Goal: Task Accomplishment & Management: Complete application form

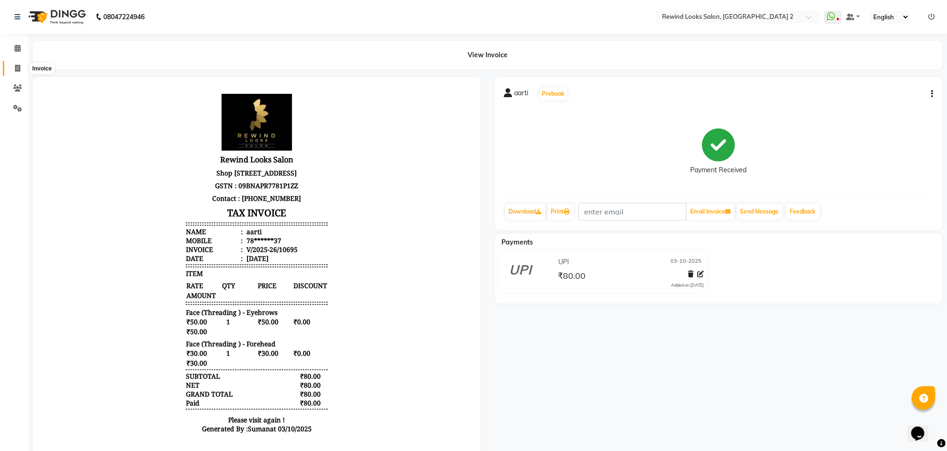
click at [9, 66] on span at bounding box center [17, 68] width 16 height 11
select select "service"
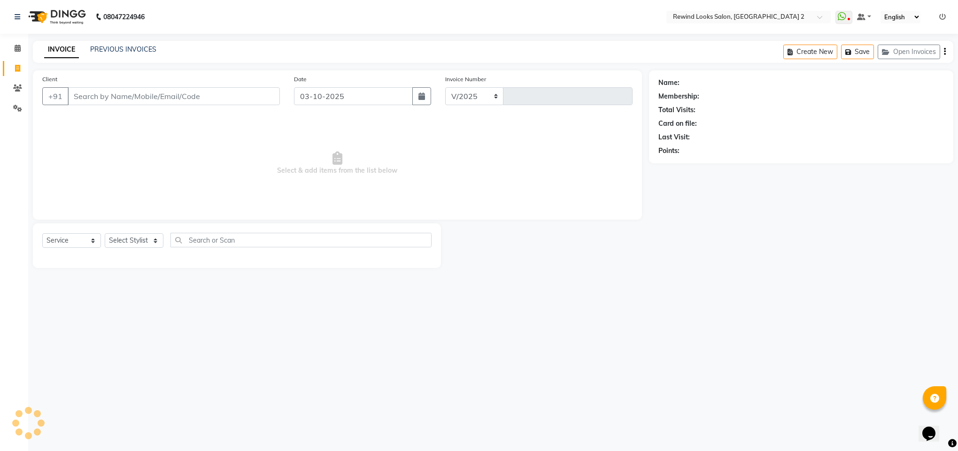
select select "4640"
type input "10705"
type input "[PERSON_NAME]"
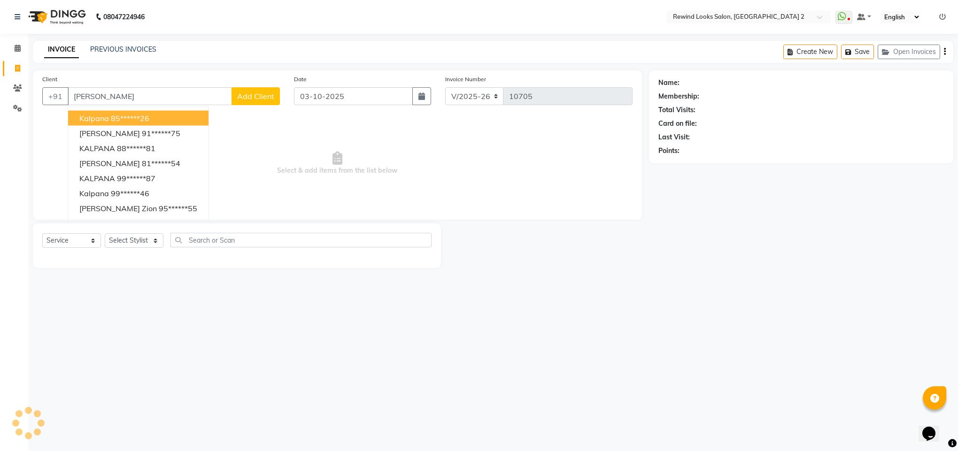
select select "27076"
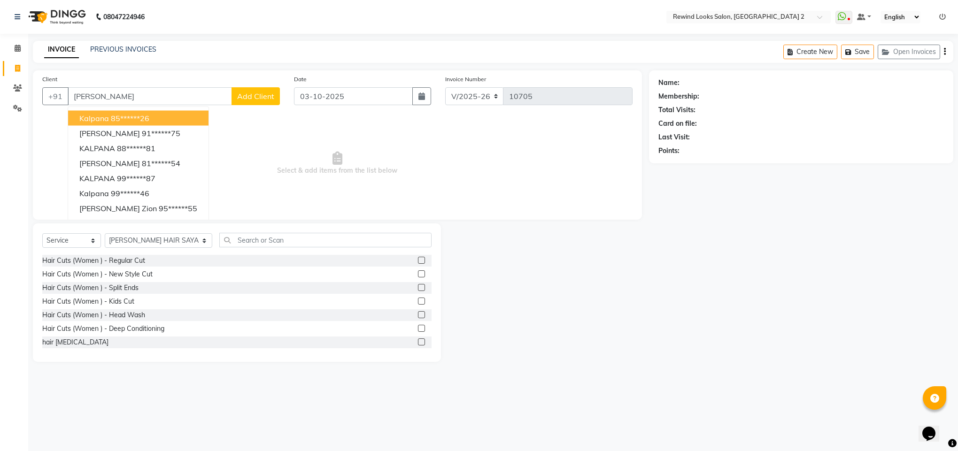
click at [94, 118] on span "kalpana" at bounding box center [94, 118] width 30 height 9
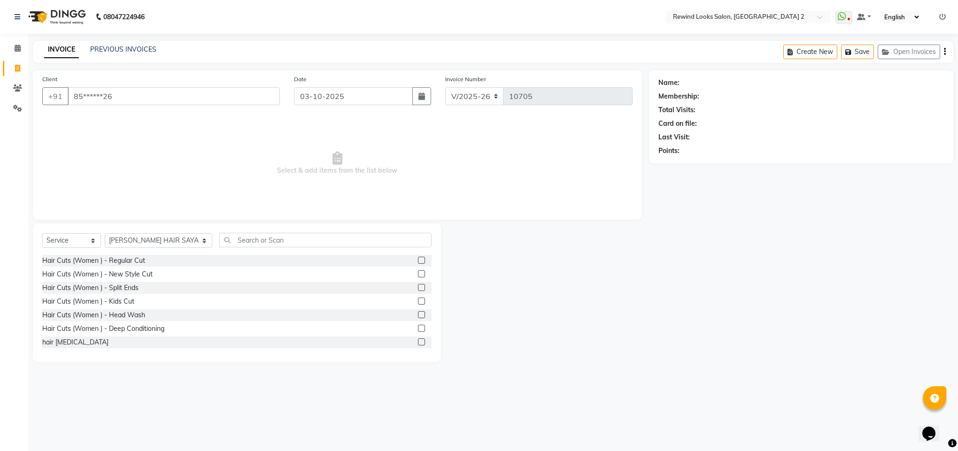
type input "85******26"
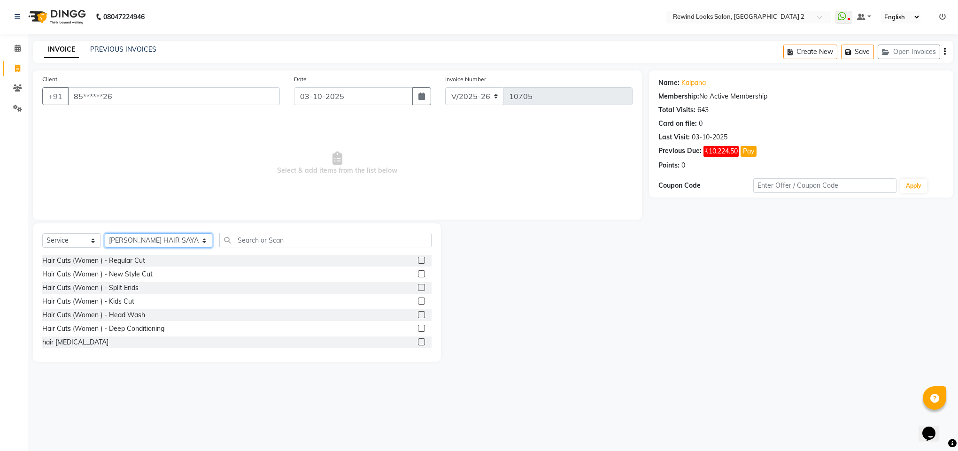
click at [119, 241] on select "Select Stylist [PERSON_NAME] aayat ADMIN Alfad hair Casa Ali Hair [PERSON_NAME]…" at bounding box center [159, 240] width 108 height 15
select select "27098"
click at [267, 244] on input "text" at bounding box center [325, 240] width 212 height 15
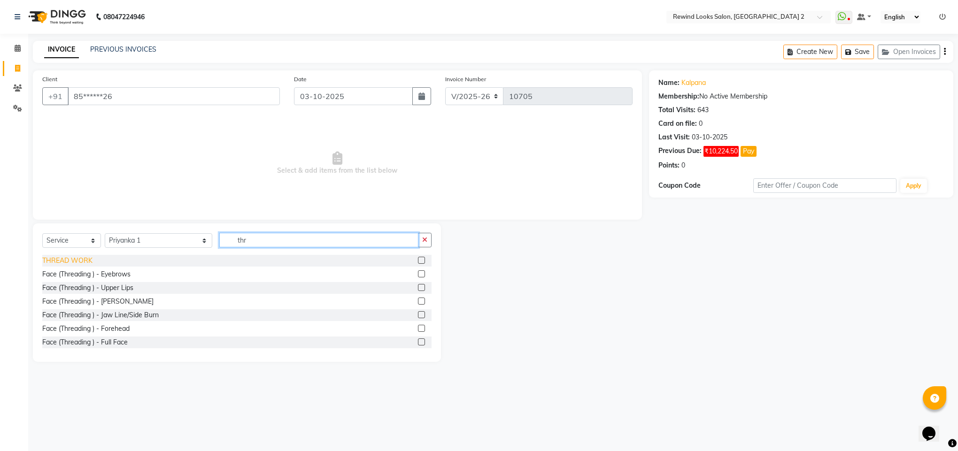
type input "thr"
click at [70, 263] on div "THREAD WORK" at bounding box center [67, 261] width 50 height 10
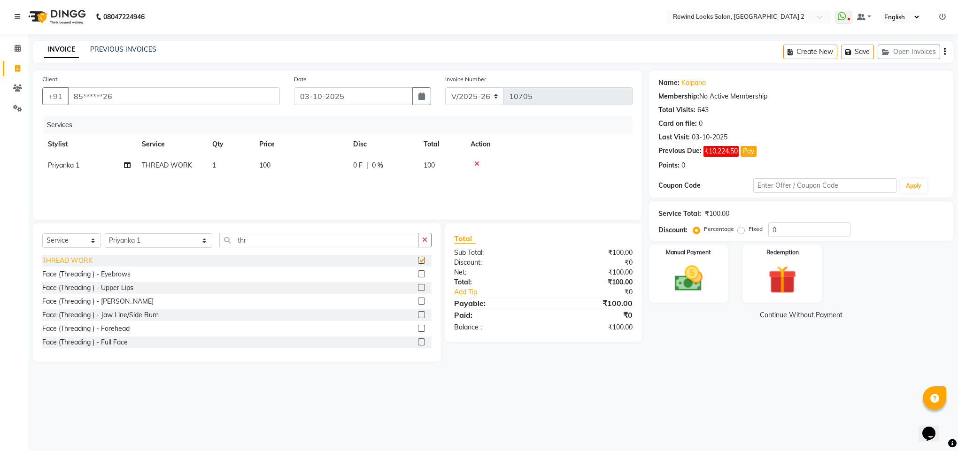
checkbox input "false"
click at [130, 248] on select "Select Stylist [PERSON_NAME] aayat ADMIN Alfad hair Casa Ali Hair [PERSON_NAME]…" at bounding box center [159, 240] width 108 height 15
select select "81648"
click at [249, 234] on input "thr" at bounding box center [318, 240] width 199 height 15
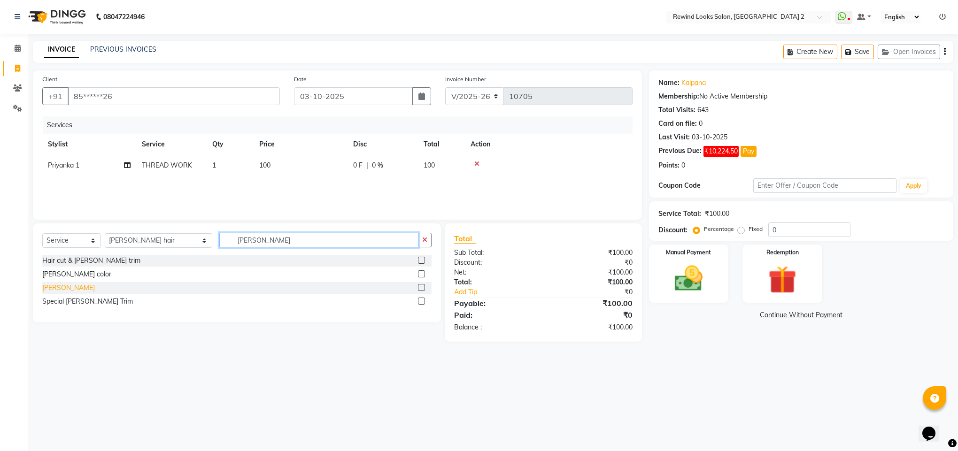
type input "[PERSON_NAME]"
click at [51, 291] on div "[PERSON_NAME]" at bounding box center [68, 288] width 53 height 10
checkbox input "false"
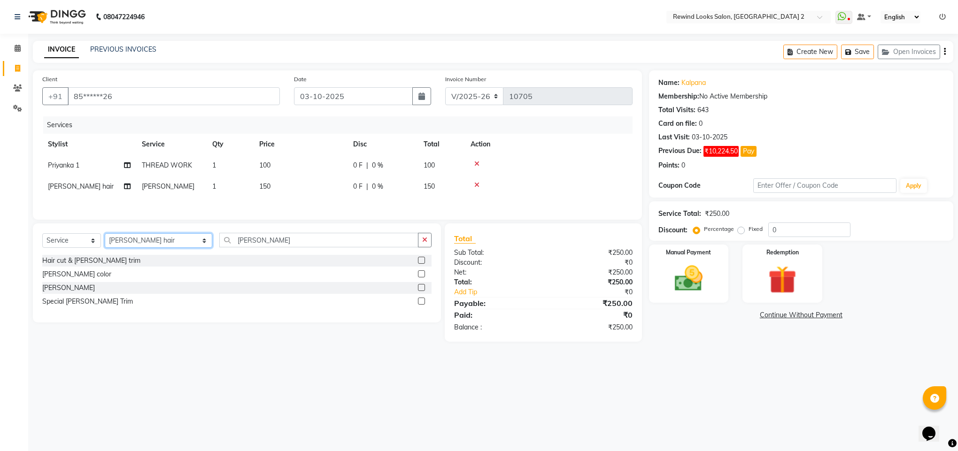
click at [119, 244] on select "Select Stylist [PERSON_NAME] aayat ADMIN Alfad hair Casa Ali Hair [PERSON_NAME]…" at bounding box center [159, 240] width 108 height 15
select select "46913"
click at [227, 246] on input "[PERSON_NAME]" at bounding box center [318, 240] width 199 height 15
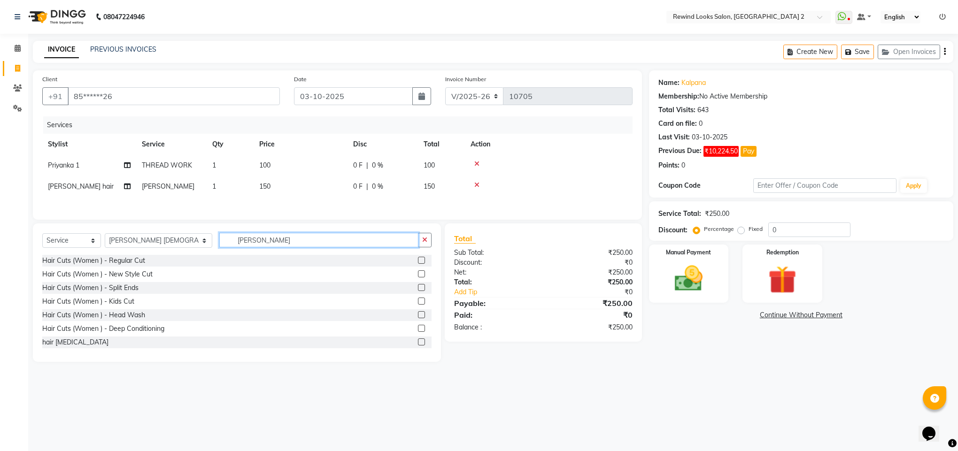
click at [227, 246] on input "[PERSON_NAME]" at bounding box center [318, 240] width 199 height 15
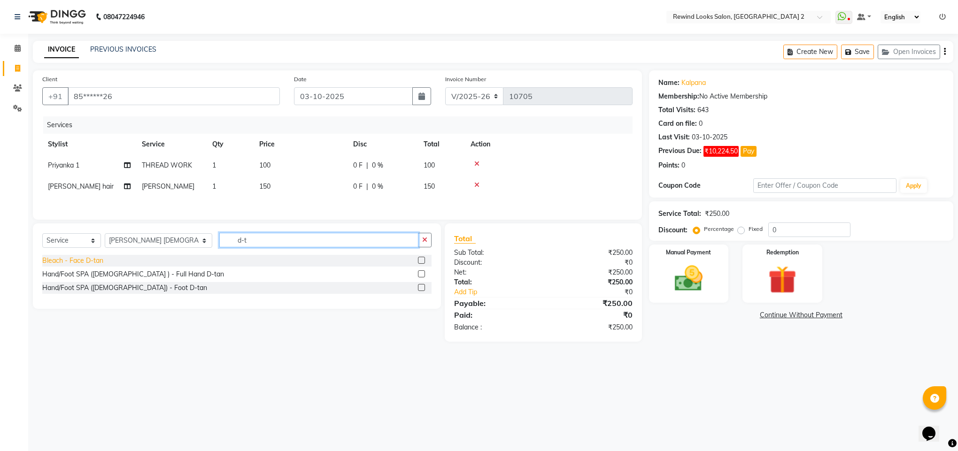
type input "d-t"
click at [73, 266] on div "Bleach - Face D-tan" at bounding box center [72, 261] width 61 height 10
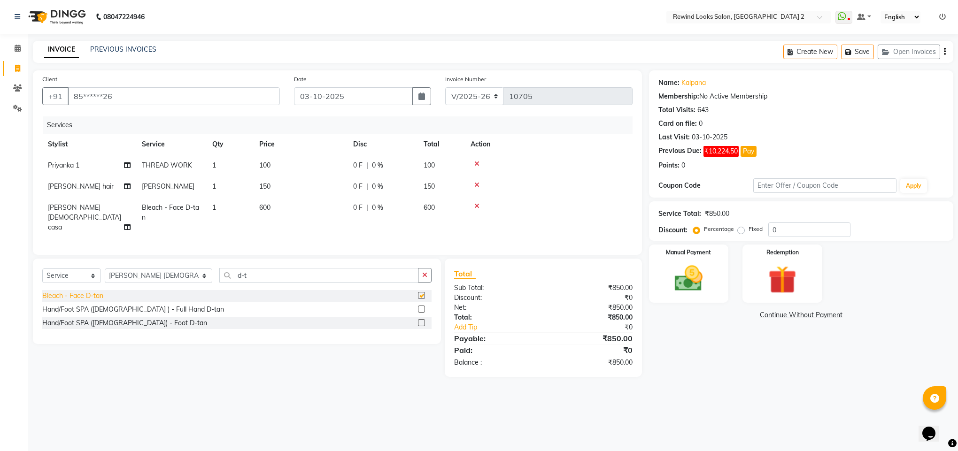
checkbox input "false"
click at [219, 279] on input "d-t" at bounding box center [318, 275] width 199 height 15
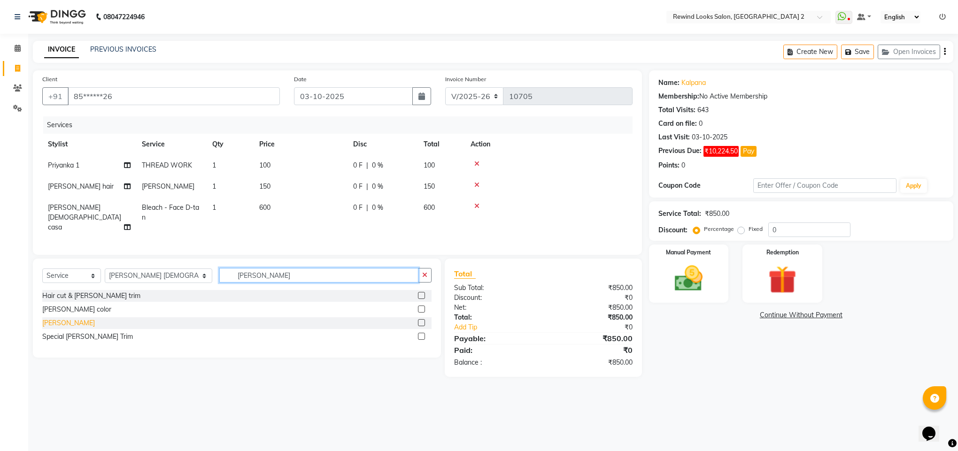
type input "[PERSON_NAME]"
click at [49, 321] on div "[PERSON_NAME]" at bounding box center [68, 323] width 53 height 10
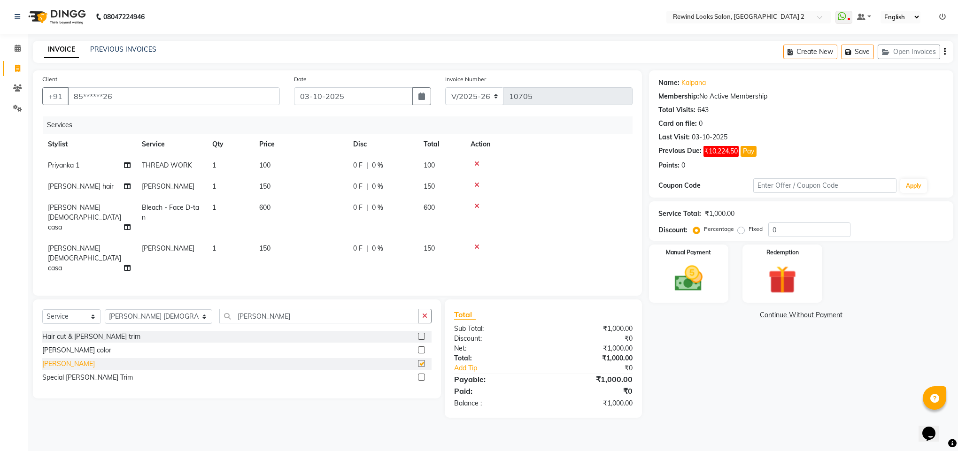
checkbox input "false"
click at [125, 309] on select "Select Stylist [PERSON_NAME] aayat ADMIN Alfad hair Casa Ali Hair [PERSON_NAME]…" at bounding box center [159, 316] width 108 height 15
select select "76576"
click at [276, 309] on input "[PERSON_NAME]" at bounding box center [318, 316] width 199 height 15
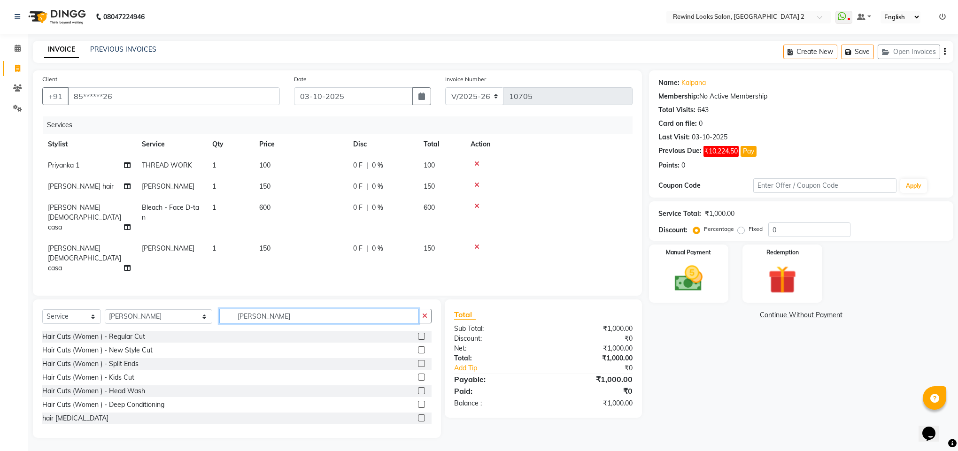
click at [276, 309] on input "[PERSON_NAME]" at bounding box center [318, 316] width 199 height 15
type input "fac"
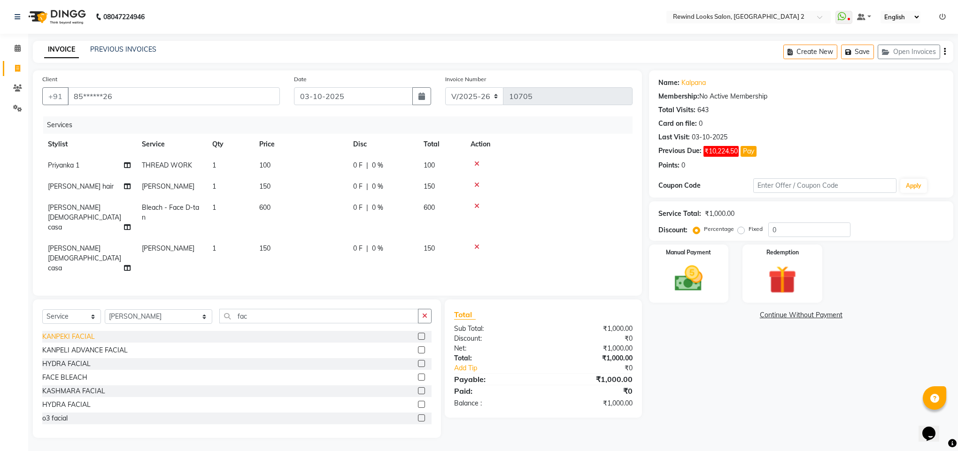
click at [68, 332] on div "KANPEKI FACIAL" at bounding box center [68, 337] width 53 height 10
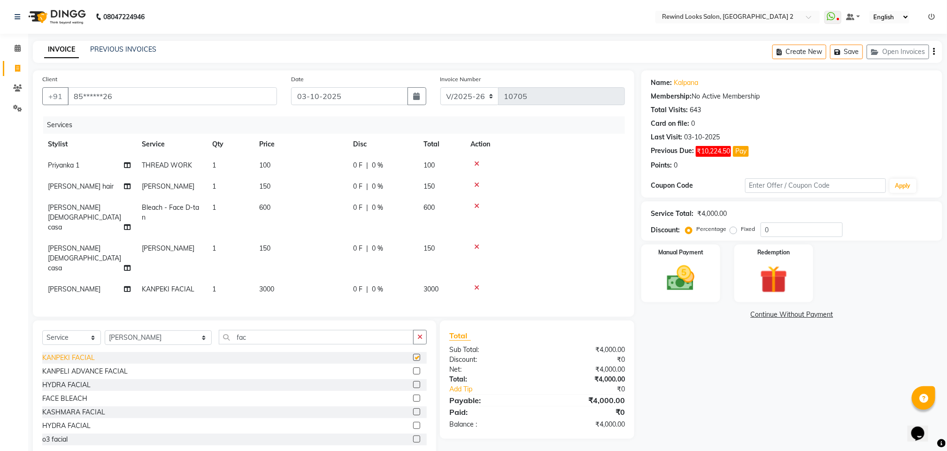
checkbox input "false"
click at [266, 285] on span "3000" at bounding box center [266, 289] width 15 height 8
select select "76576"
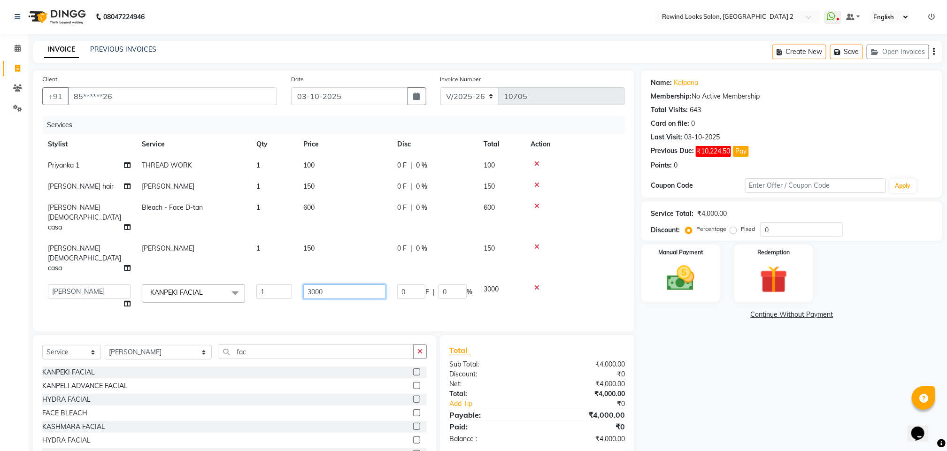
click at [314, 285] on input "3000" at bounding box center [344, 292] width 83 height 15
type input "3200"
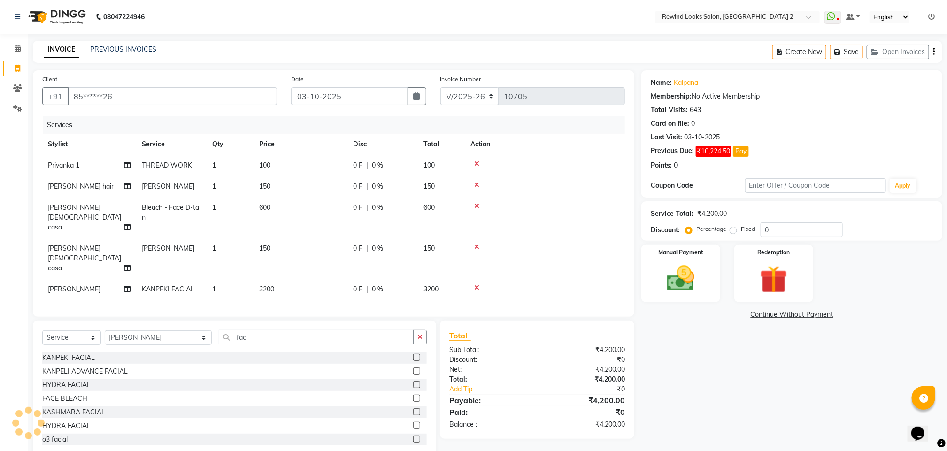
click at [249, 321] on div "Select Service Product Membership Package Voucher Prepaid Gift Card Select Styl…" at bounding box center [234, 390] width 403 height 139
click at [141, 331] on select "Select Stylist [PERSON_NAME] aayat ADMIN Alfad hair Casa Ali Hair [PERSON_NAME]…" at bounding box center [158, 338] width 107 height 15
click at [229, 330] on input "fac" at bounding box center [316, 337] width 195 height 15
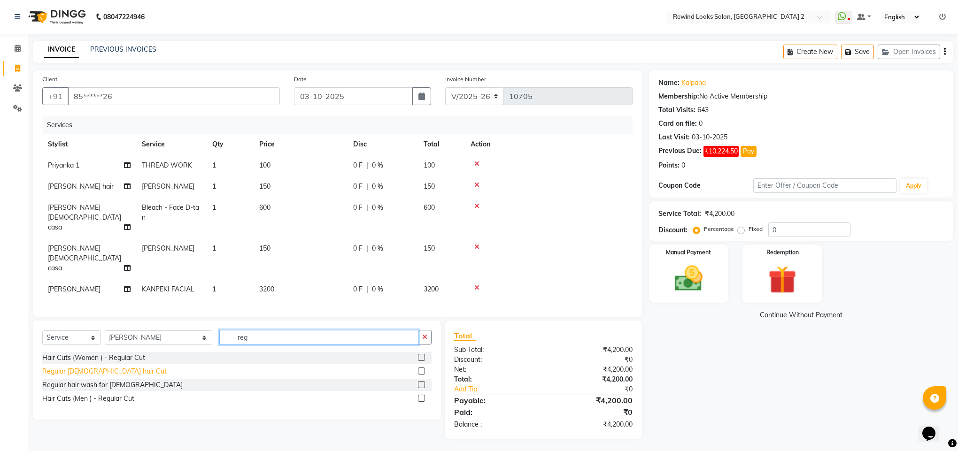
type input "reg"
click at [58, 367] on div "Regular [DEMOGRAPHIC_DATA] hair Cut" at bounding box center [104, 372] width 124 height 10
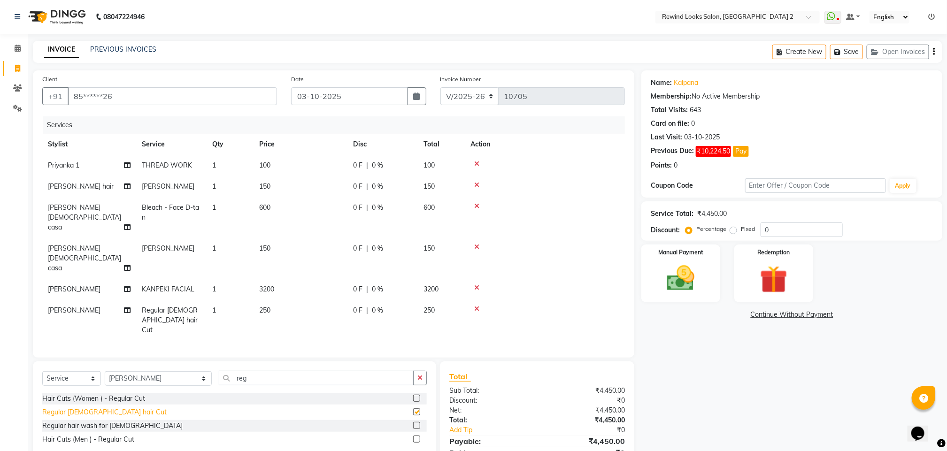
checkbox input "false"
click at [125, 371] on select "Select Stylist [PERSON_NAME] aayat ADMIN Alfad hair Casa Ali Hair [PERSON_NAME]…" at bounding box center [158, 378] width 107 height 15
select select "27098"
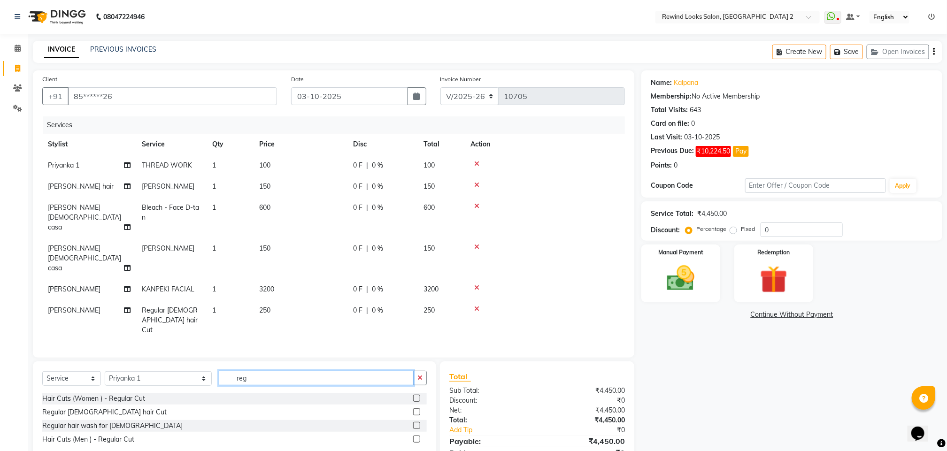
click at [220, 371] on input "reg" at bounding box center [316, 378] width 195 height 15
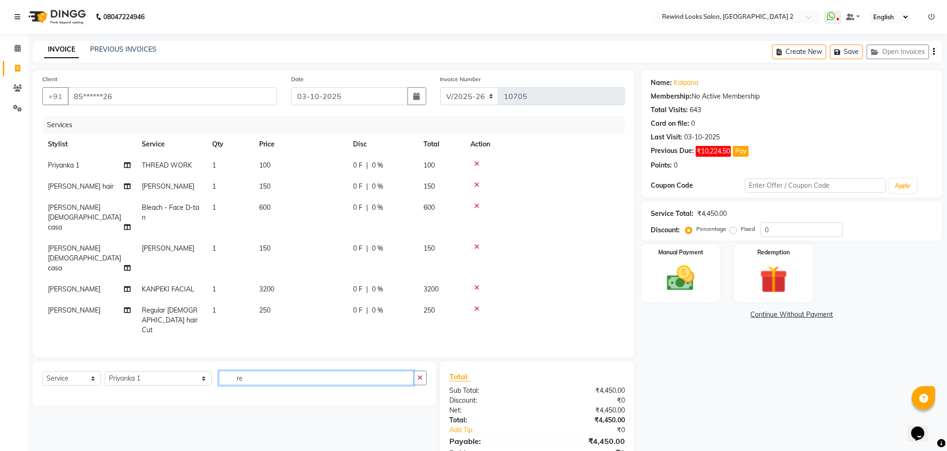
type input "r"
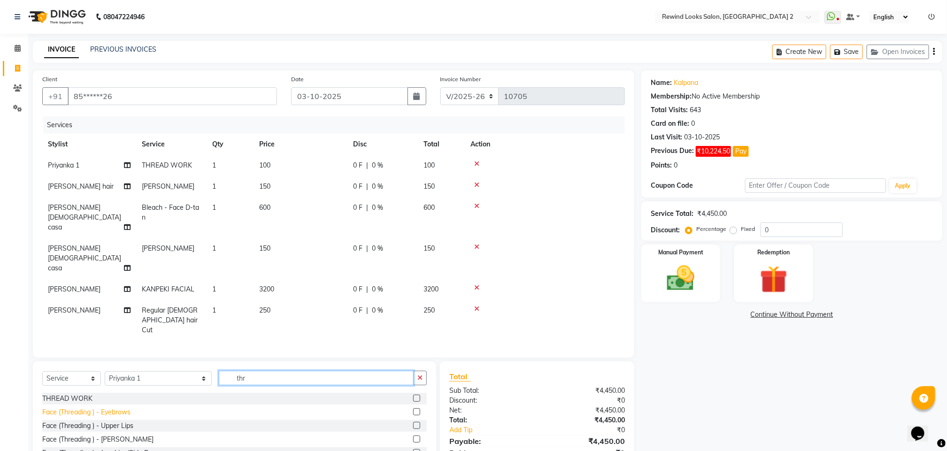
type input "thr"
click at [82, 408] on div "Face (Threading ) - Eyebrows" at bounding box center [86, 413] width 88 height 10
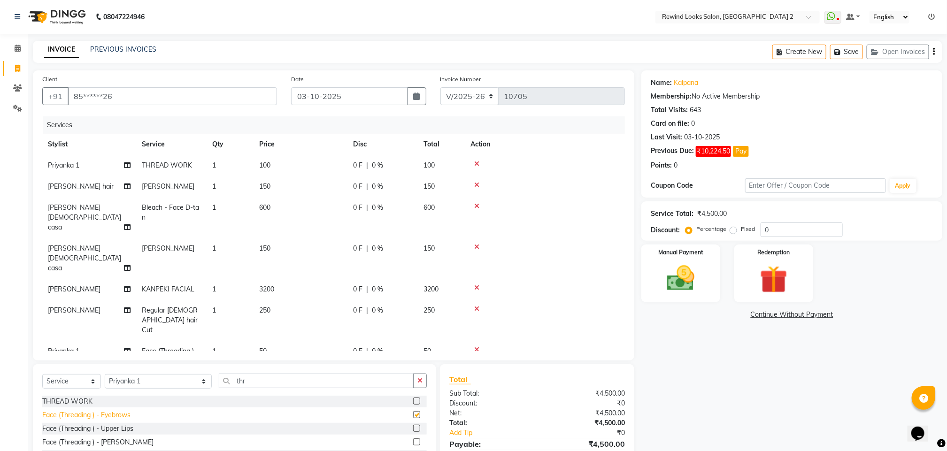
checkbox input "false"
click at [117, 428] on div "Face (Threading ) - Upper Lips" at bounding box center [87, 429] width 91 height 10
checkbox input "false"
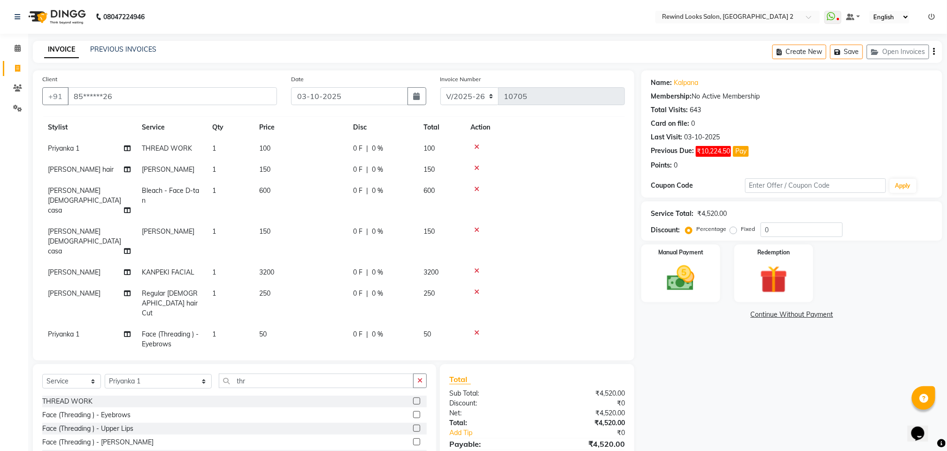
scroll to position [30, 0]
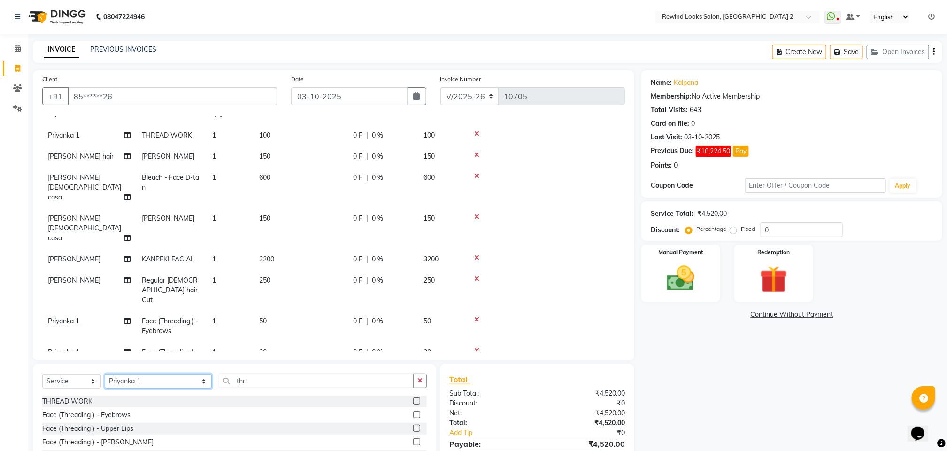
click at [127, 375] on select "Select Stylist [PERSON_NAME] aayat ADMIN Alfad hair Casa Ali Hair [PERSON_NAME]…" at bounding box center [158, 381] width 107 height 15
select select "44121"
click at [230, 385] on input "thr" at bounding box center [316, 381] width 195 height 15
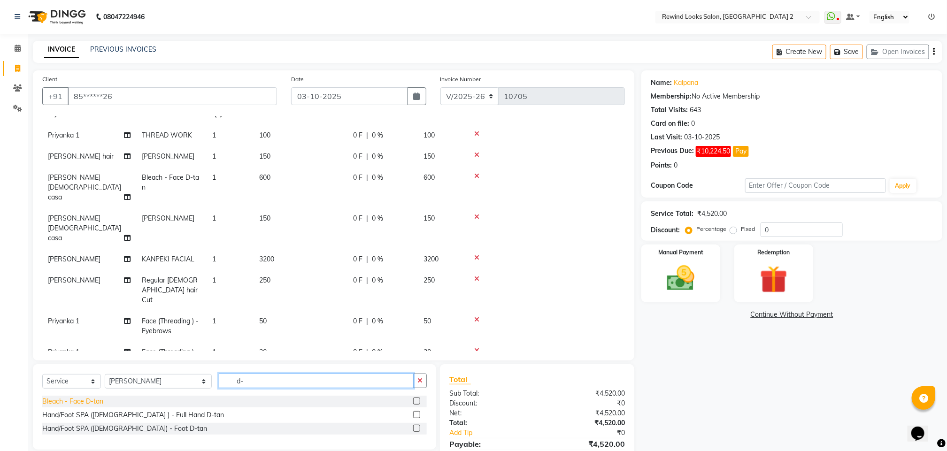
type input "d-"
click at [44, 400] on div "Bleach - Face D-tan" at bounding box center [72, 402] width 61 height 10
checkbox input "false"
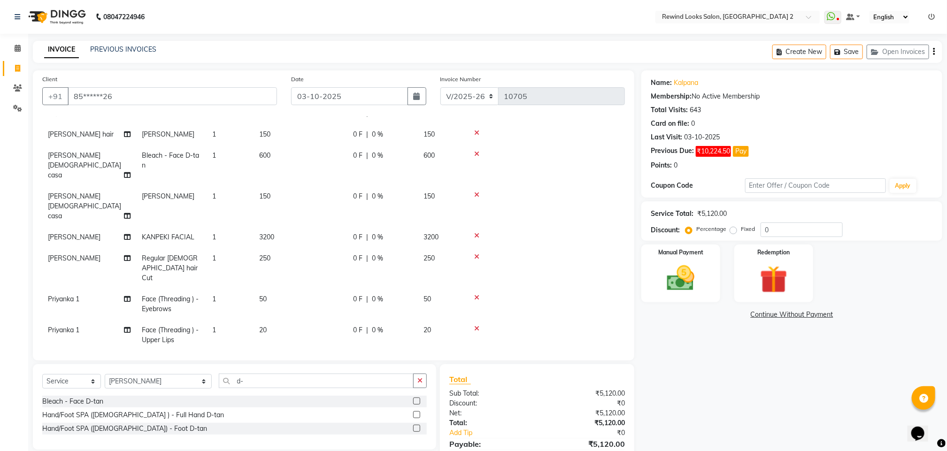
scroll to position [61, 0]
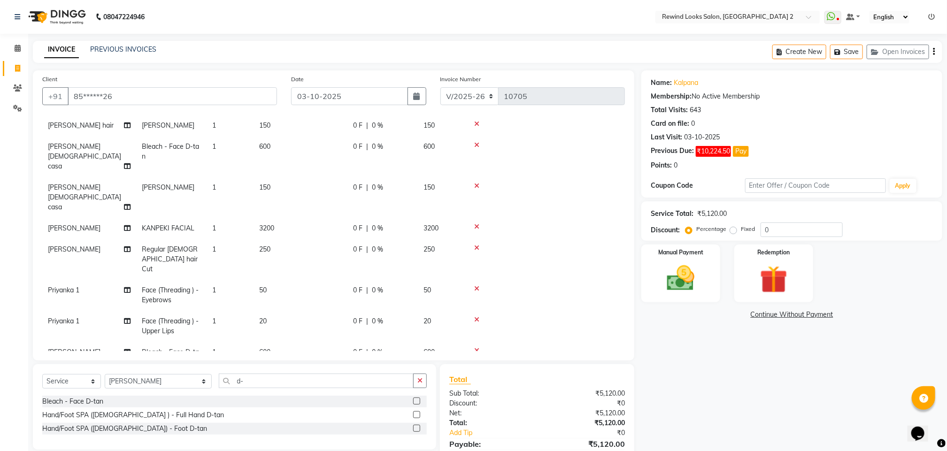
click at [287, 342] on td "600" at bounding box center [301, 357] width 94 height 31
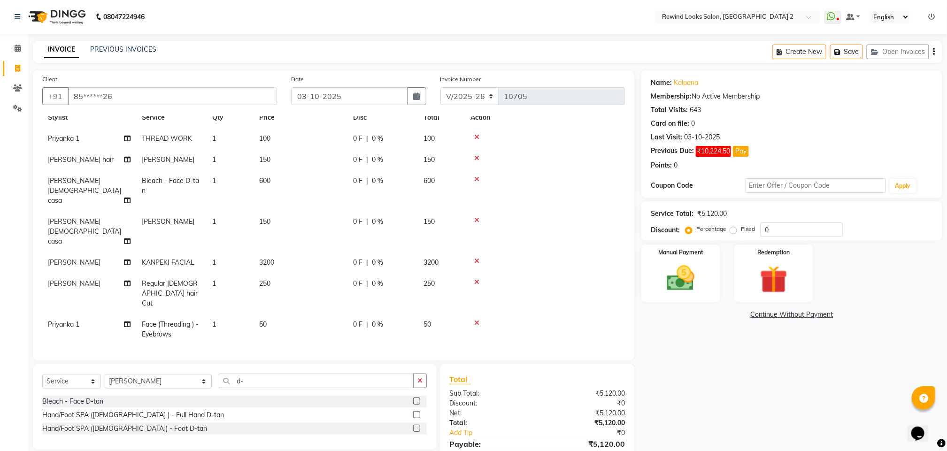
select select "44121"
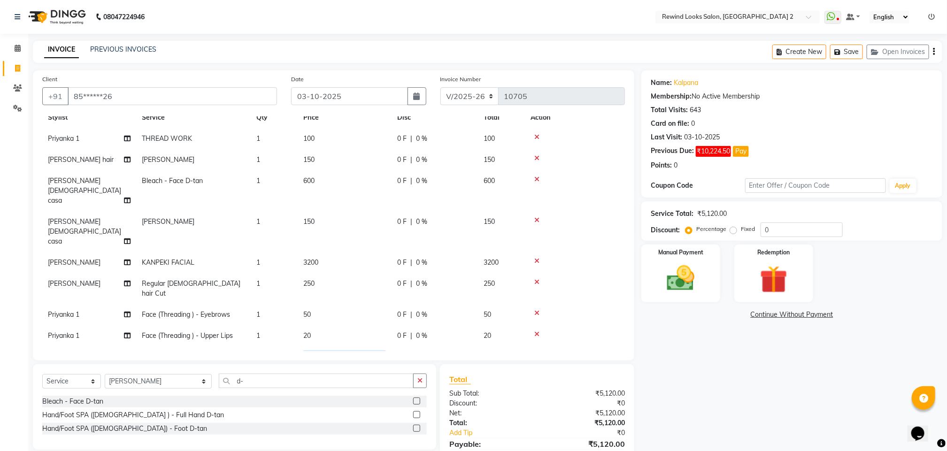
click at [327, 352] on input "600" at bounding box center [344, 359] width 83 height 15
type input "950"
click at [658, 346] on div "Name: Kalpana Membership: No Active Membership Total Visits: 643 Card on file: …" at bounding box center [795, 276] width 308 height 412
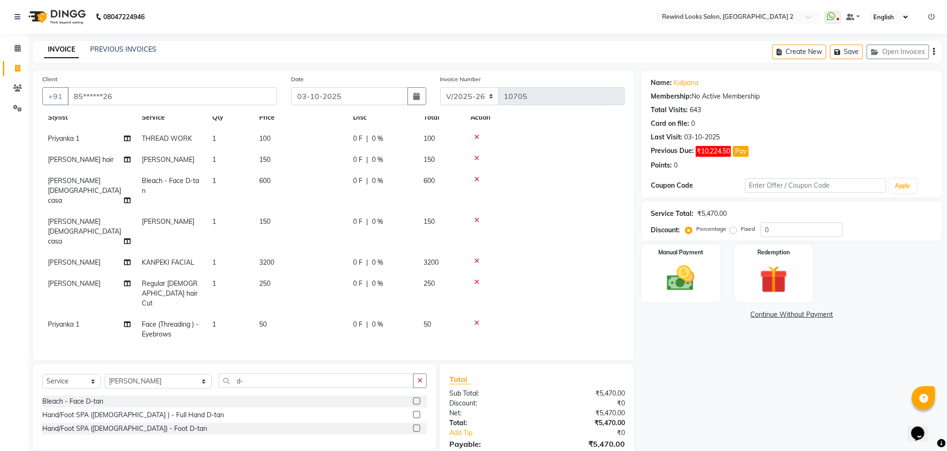
scroll to position [46, 0]
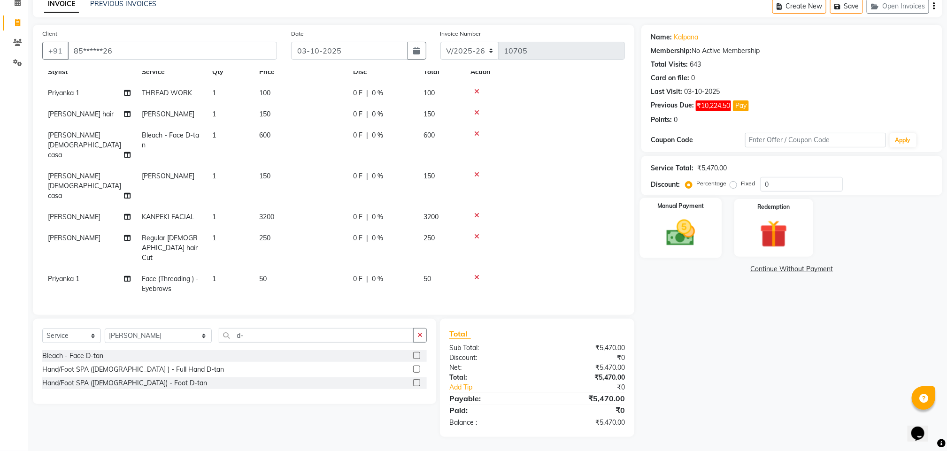
click at [676, 244] on img at bounding box center [680, 232] width 47 height 33
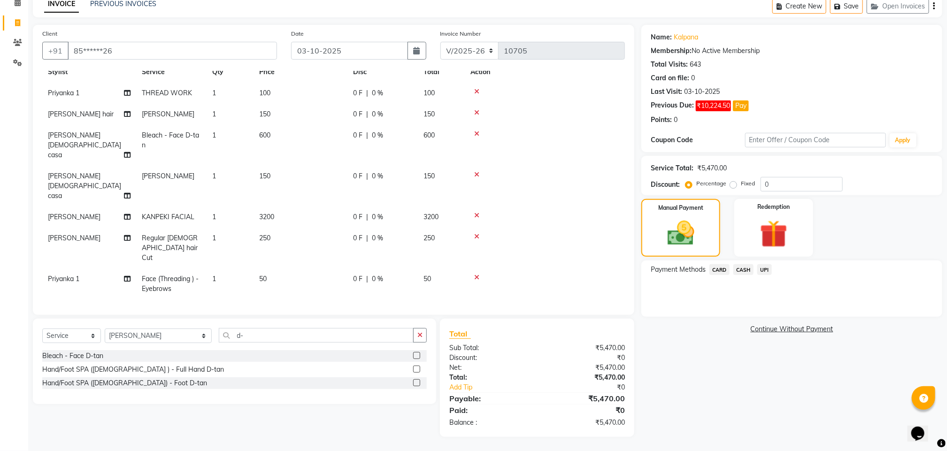
click at [720, 274] on span "CARD" at bounding box center [720, 269] width 20 height 11
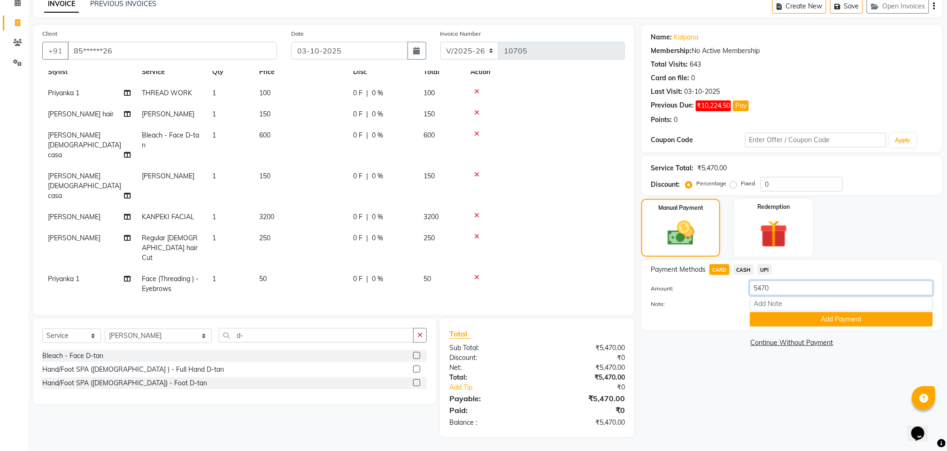
click at [779, 291] on input "5470" at bounding box center [841, 288] width 183 height 15
type input "750"
click at [777, 322] on button "Add Payment" at bounding box center [841, 319] width 183 height 15
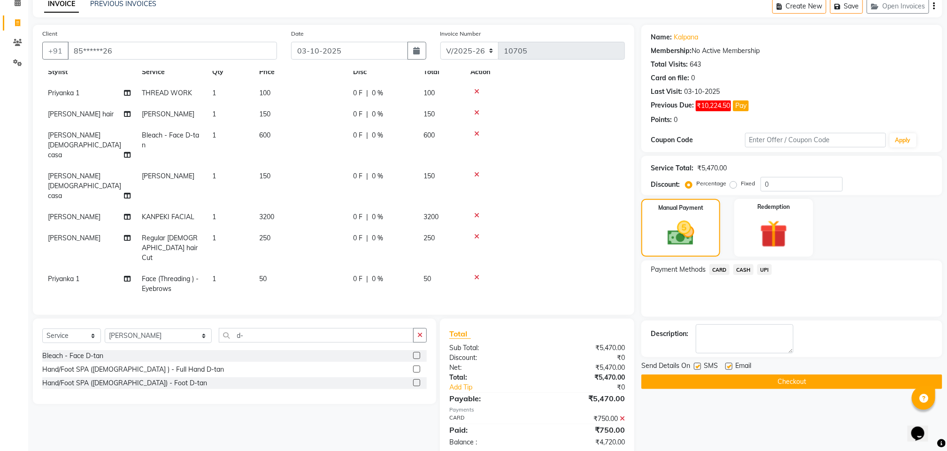
click at [764, 272] on span "UPI" at bounding box center [764, 269] width 15 height 11
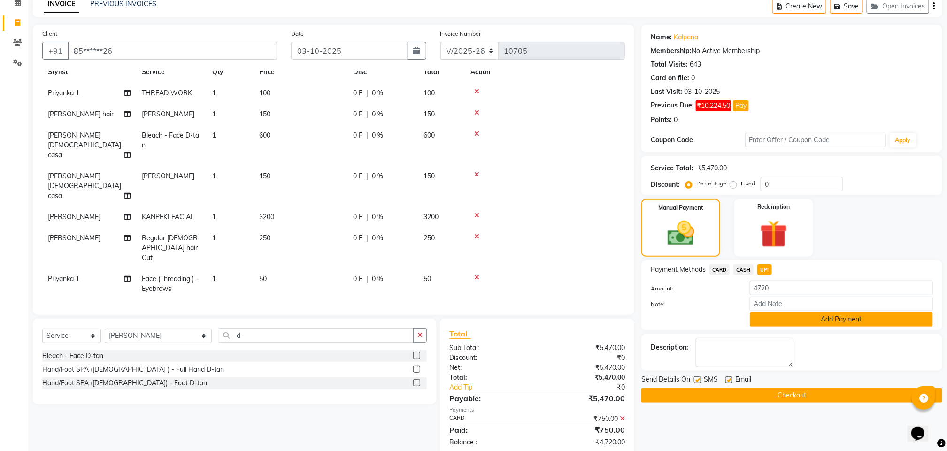
click at [765, 321] on button "Add Payment" at bounding box center [841, 319] width 183 height 15
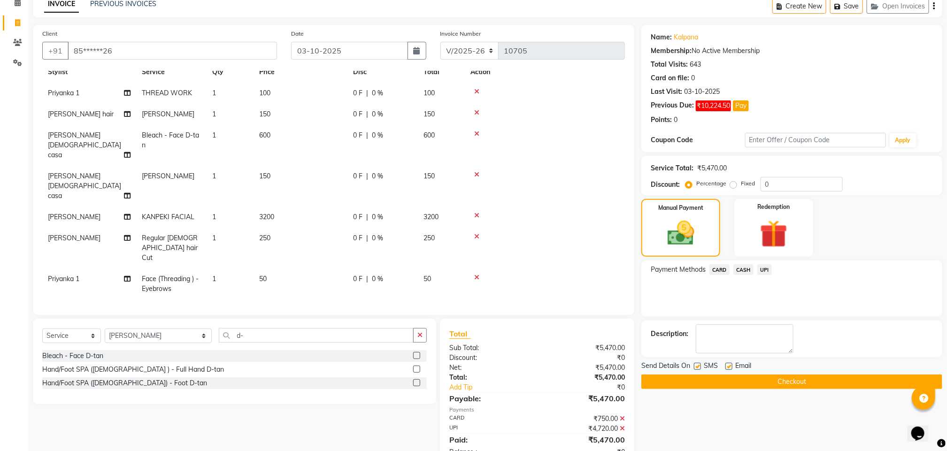
click at [769, 385] on button "Checkout" at bounding box center [791, 382] width 301 height 15
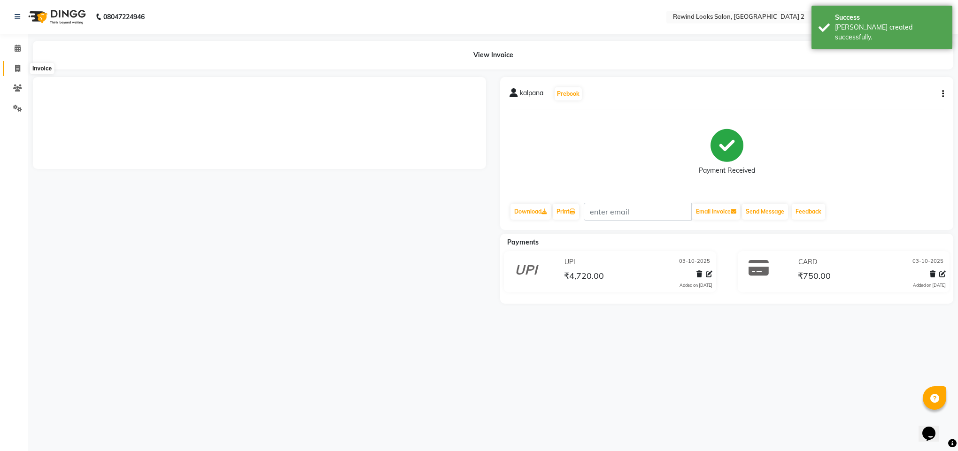
click at [18, 73] on span at bounding box center [17, 68] width 16 height 11
select select "service"
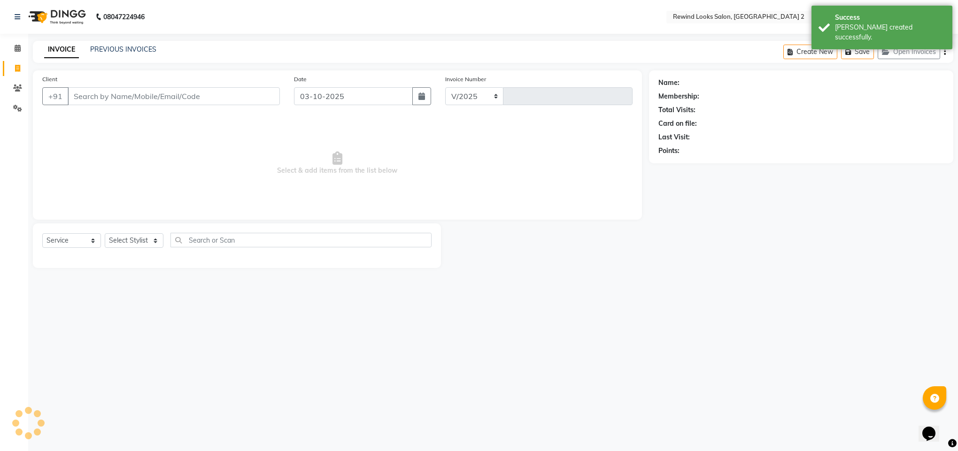
select select "4640"
type input "10706"
select select "27076"
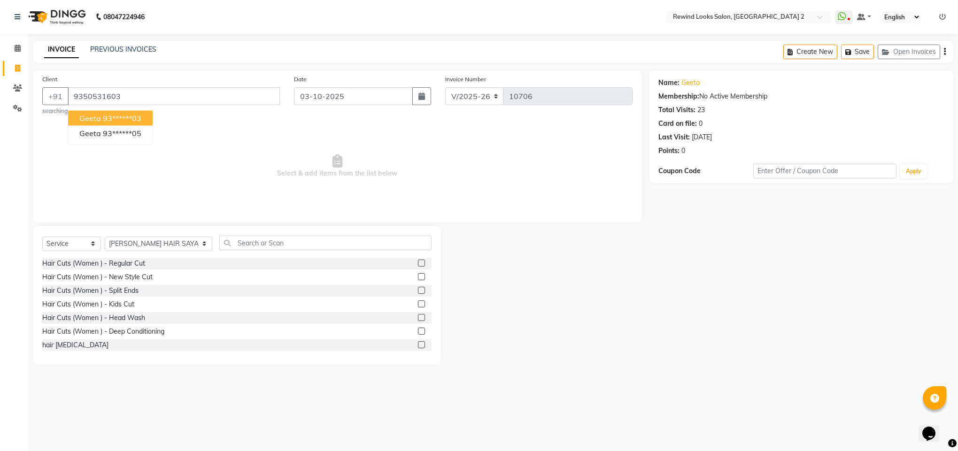
click at [90, 117] on span "geeta" at bounding box center [90, 118] width 22 height 9
type input "93******03"
click at [141, 247] on select "Select Stylist [PERSON_NAME] aayat ADMIN Alfad hair Casa Ali Hair [PERSON_NAME]…" at bounding box center [159, 244] width 108 height 15
select select "27101"
click at [222, 247] on input "text" at bounding box center [325, 243] width 212 height 15
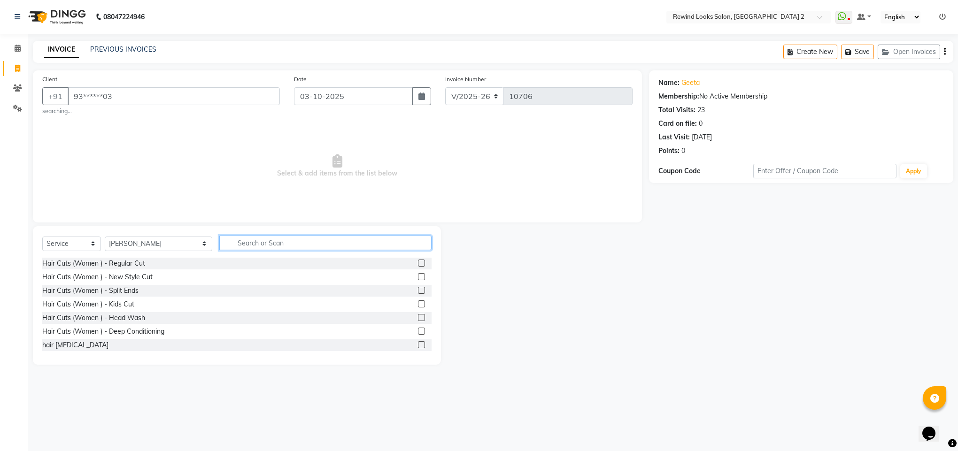
click at [222, 247] on input "text" at bounding box center [325, 243] width 212 height 15
type input "fac"
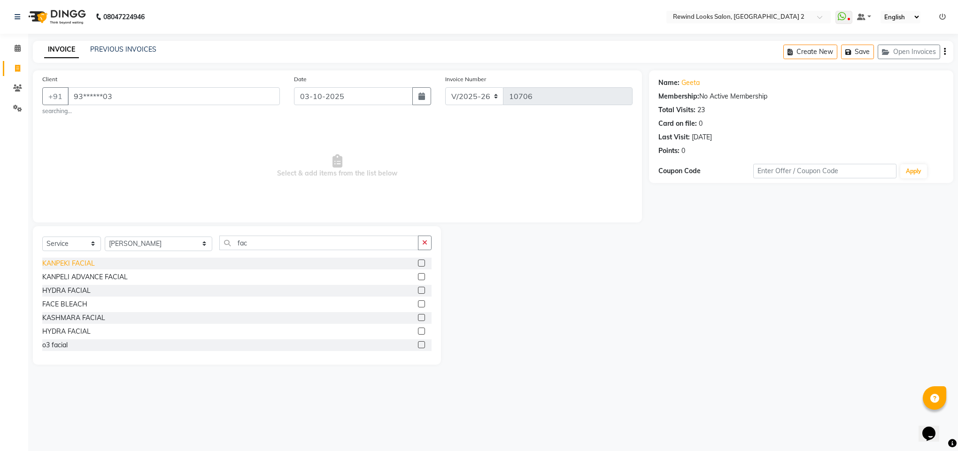
click at [62, 269] on div "KANPEKI FACIAL" at bounding box center [68, 264] width 53 height 10
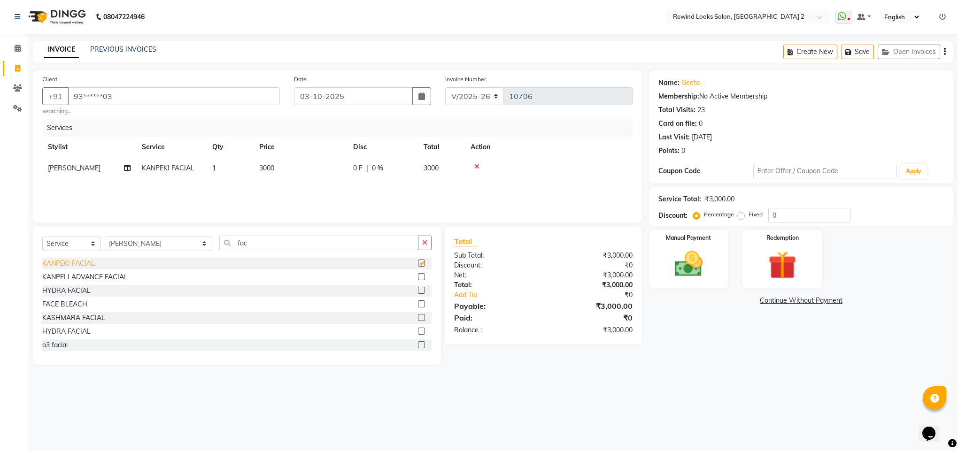
checkbox input "false"
click at [269, 170] on span "3000" at bounding box center [266, 168] width 15 height 8
select select "27101"
click at [315, 169] on input "3000" at bounding box center [344, 170] width 83 height 15
type input "2800"
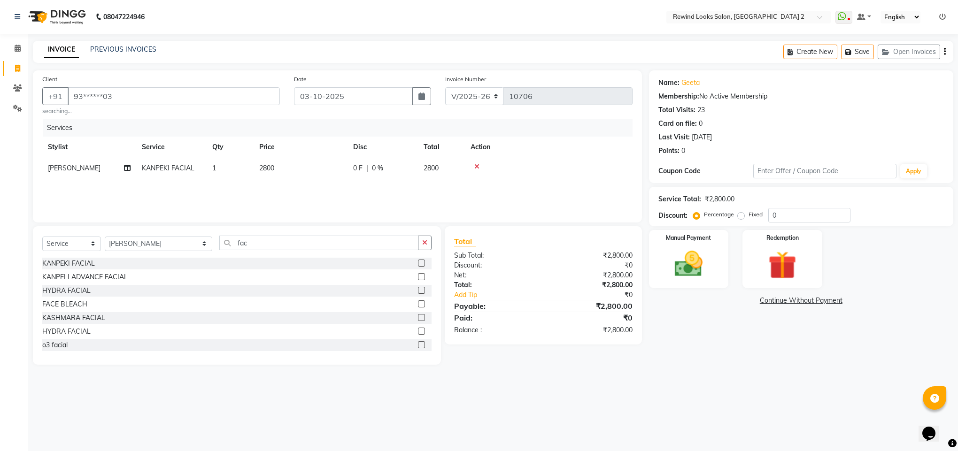
click at [688, 348] on div "Name: Geeta Membership: No Active Membership Total Visits: 23 Card on file: 0 L…" at bounding box center [804, 217] width 311 height 294
click at [672, 255] on img at bounding box center [688, 264] width 47 height 34
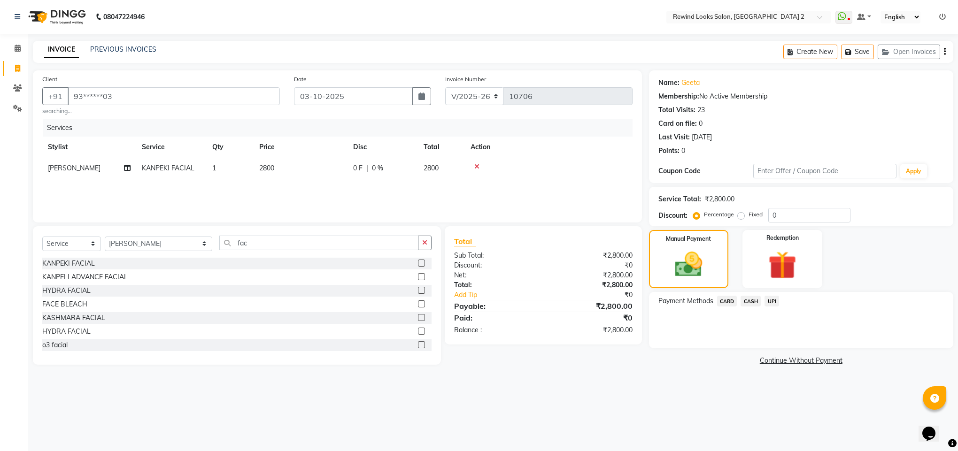
click at [723, 299] on span "CARD" at bounding box center [727, 301] width 20 height 11
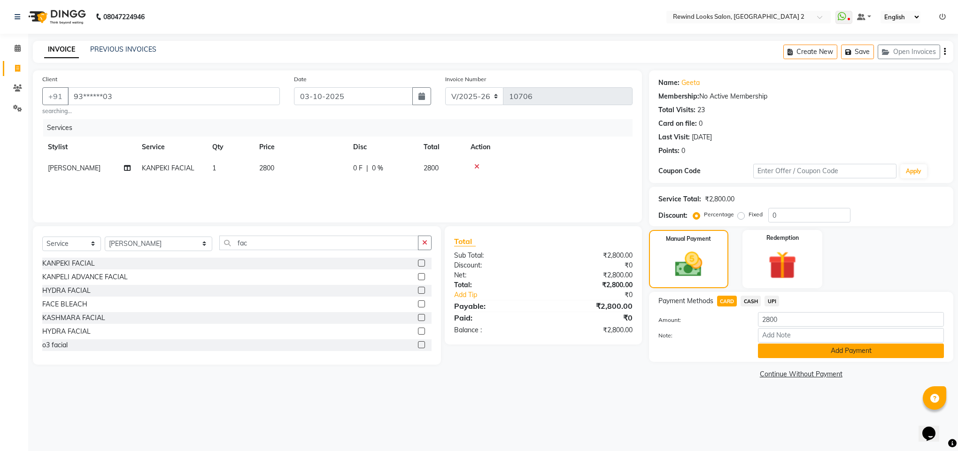
click at [779, 354] on button "Add Payment" at bounding box center [851, 351] width 186 height 15
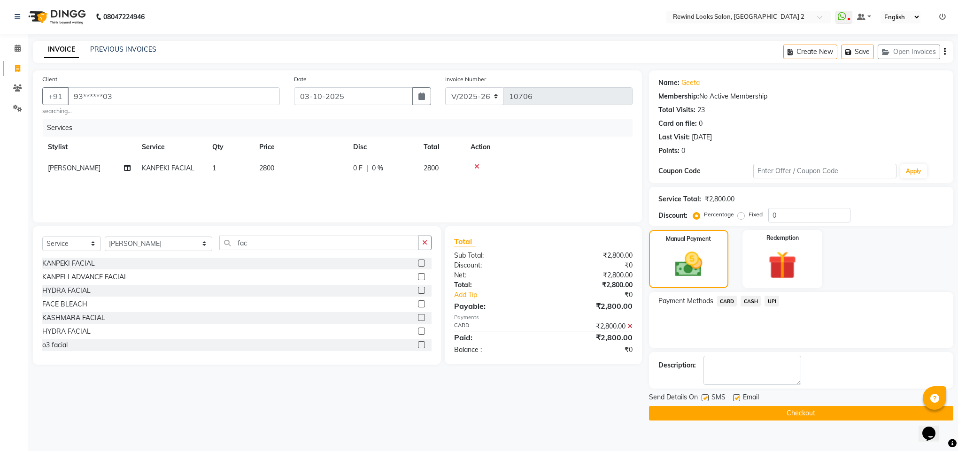
click at [792, 411] on button "Checkout" at bounding box center [801, 413] width 304 height 15
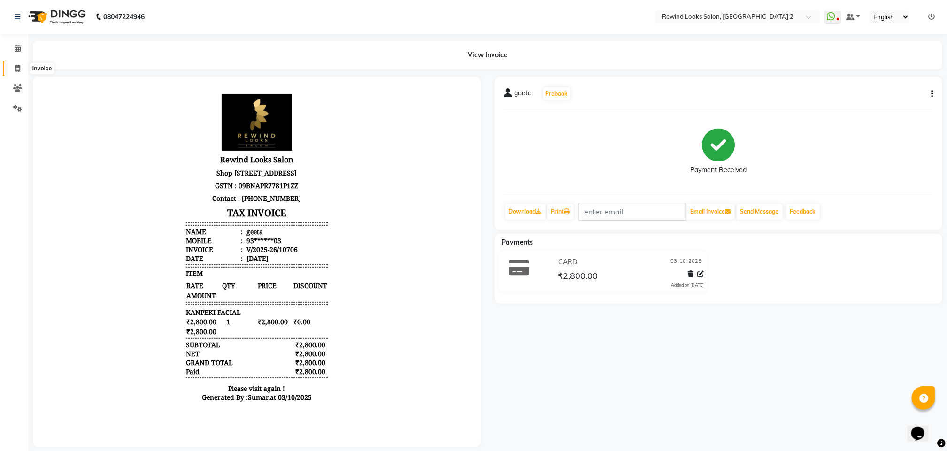
click at [13, 68] on span at bounding box center [17, 68] width 16 height 11
select select "service"
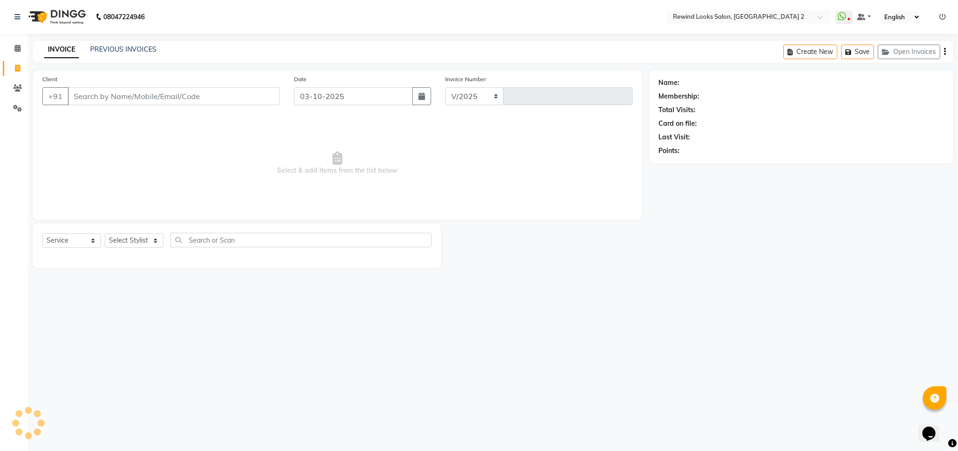
select select "4640"
type input "10708"
type input "7088"
select select "27076"
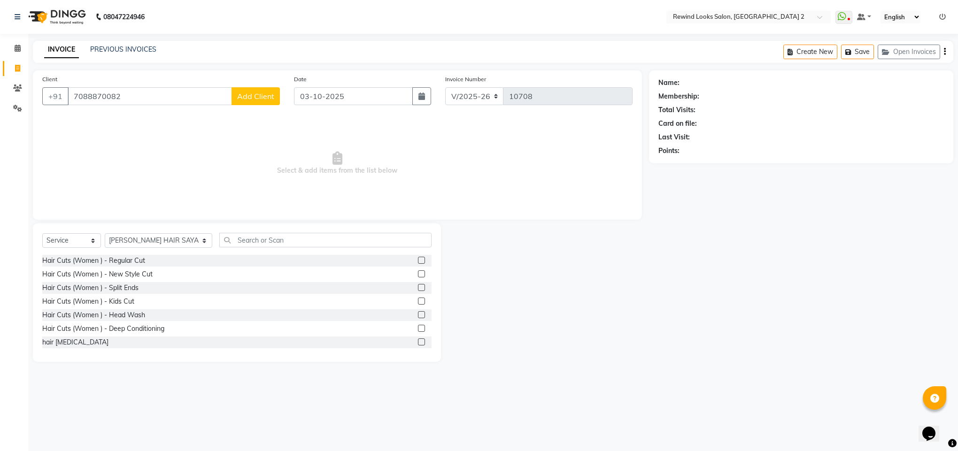
type input "7088870082"
click at [268, 101] on span "Add Client" at bounding box center [255, 96] width 37 height 9
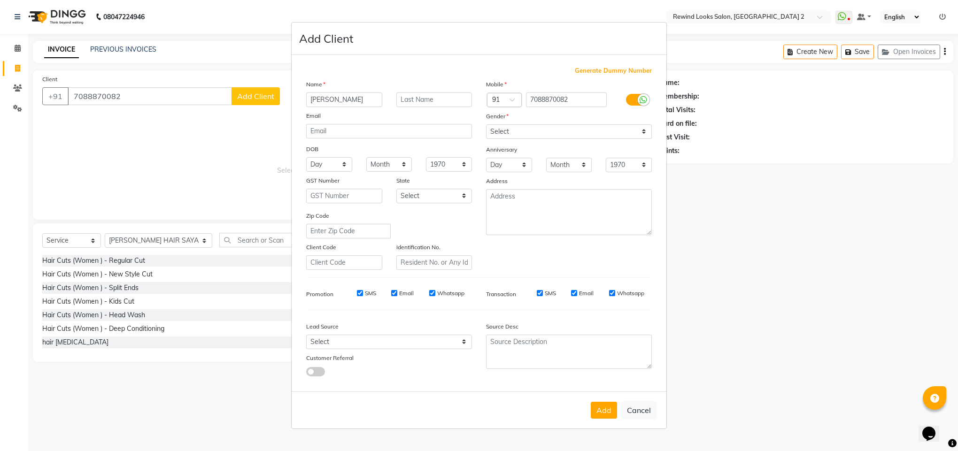
type input "sakshi"
click at [515, 131] on select "Select [DEMOGRAPHIC_DATA] [DEMOGRAPHIC_DATA] Other Prefer Not To Say" at bounding box center [569, 131] width 166 height 15
select select "[DEMOGRAPHIC_DATA]"
click at [486, 125] on select "Select [DEMOGRAPHIC_DATA] [DEMOGRAPHIC_DATA] Other Prefer Not To Say" at bounding box center [569, 131] width 166 height 15
click at [602, 407] on button "Add" at bounding box center [604, 410] width 26 height 17
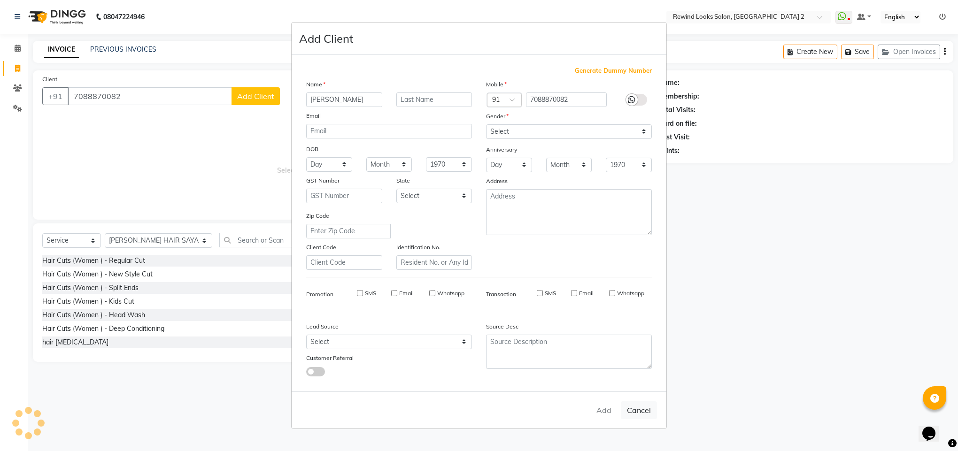
type input "70******82"
select select
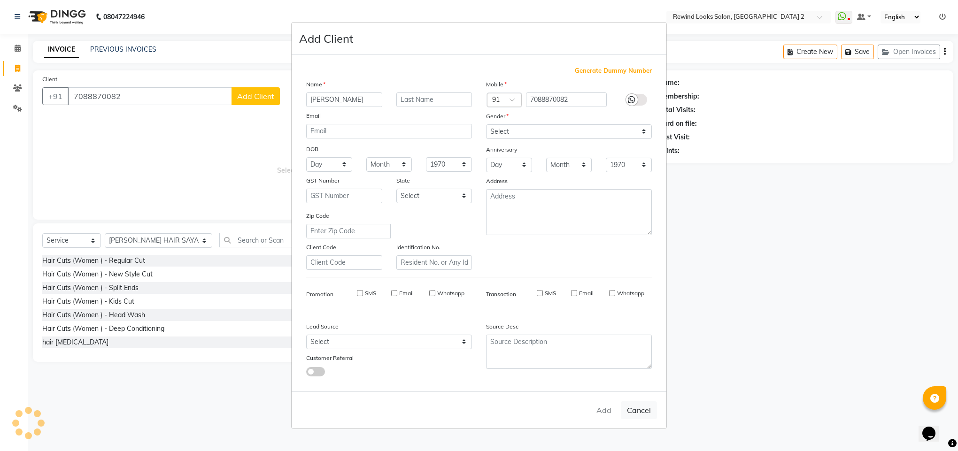
select select
checkbox input "false"
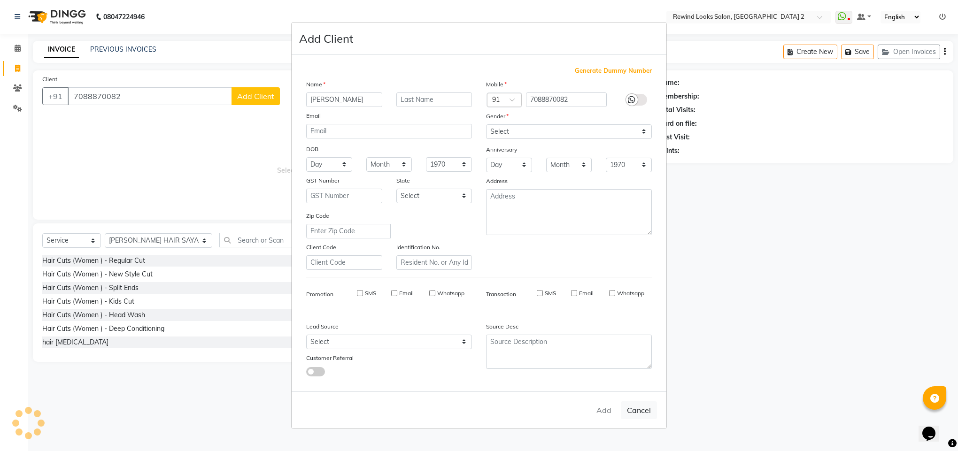
checkbox input "false"
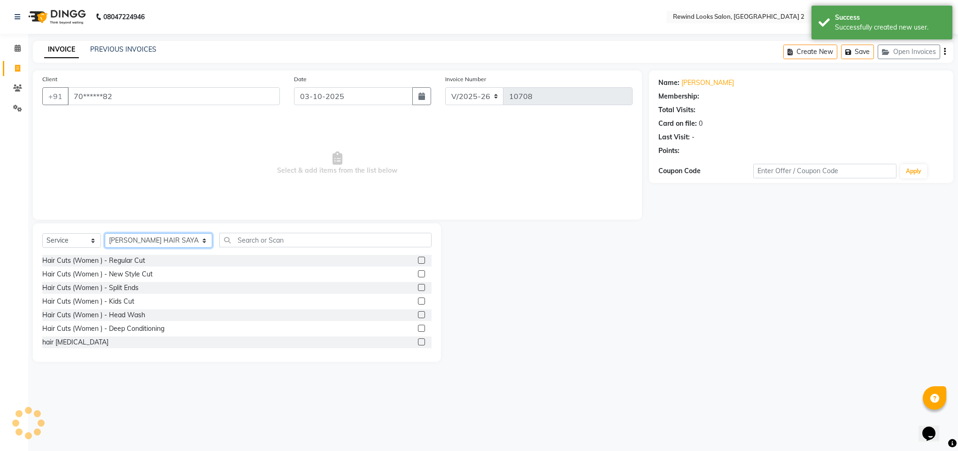
click at [150, 237] on select "Select Stylist [PERSON_NAME] aayat ADMIN Alfad hair Casa Ali Hair [PERSON_NAME]…" at bounding box center [159, 240] width 108 height 15
click at [248, 170] on span "Select & add items from the list below" at bounding box center [337, 163] width 590 height 94
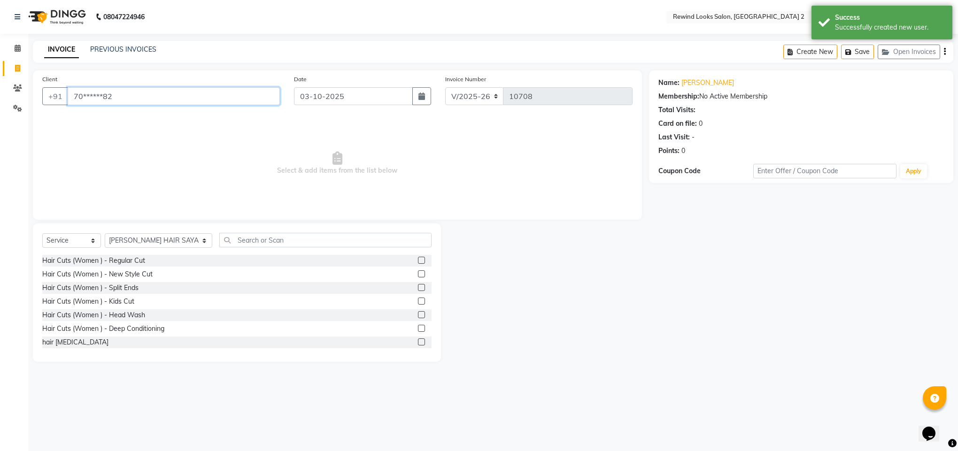
click at [203, 99] on input "70******82" at bounding box center [174, 96] width 212 height 18
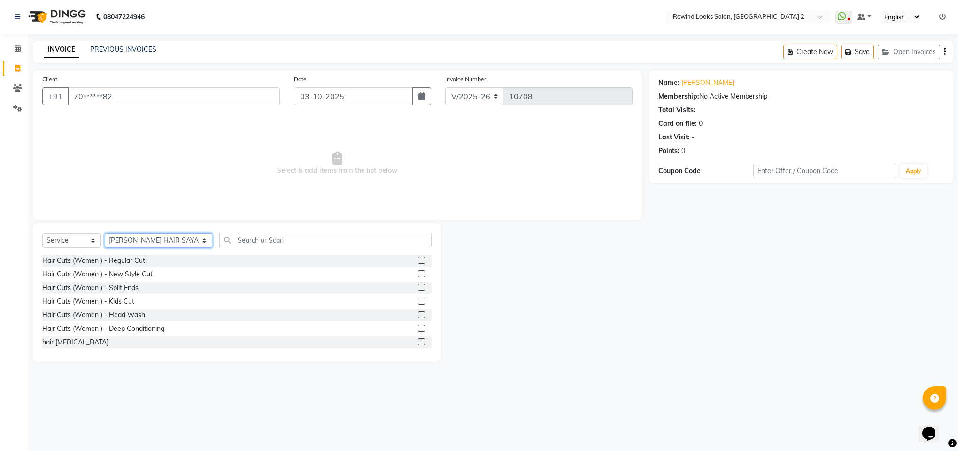
click at [121, 239] on select "Select Stylist [PERSON_NAME] aayat ADMIN Alfad hair Casa Ali Hair [PERSON_NAME]…" at bounding box center [159, 240] width 108 height 15
select select "52034"
click at [238, 244] on input "text" at bounding box center [325, 240] width 212 height 15
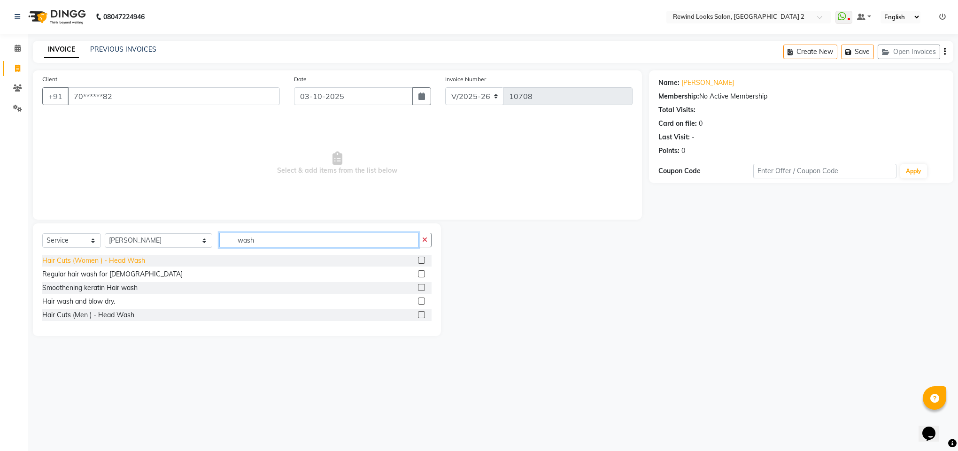
type input "wash"
click at [135, 263] on div "Hair Cuts (Women ) - Head Wash" at bounding box center [93, 261] width 103 height 10
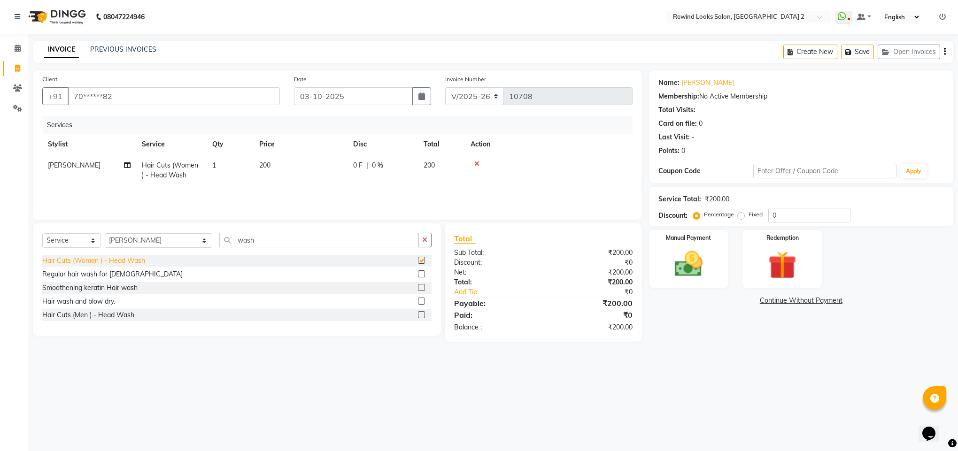
checkbox input "false"
click at [230, 243] on input "wash" at bounding box center [318, 240] width 199 height 15
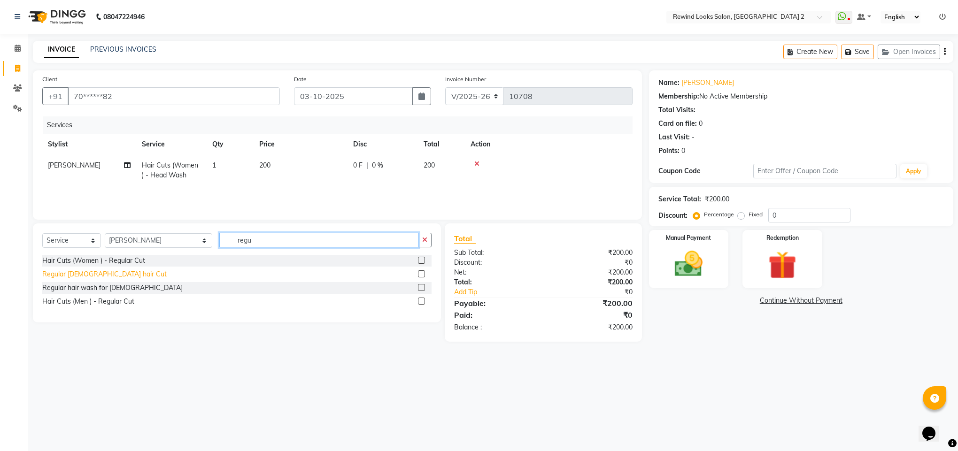
type input "regu"
click at [91, 272] on div "Regular [DEMOGRAPHIC_DATA] hair Cut" at bounding box center [104, 275] width 124 height 10
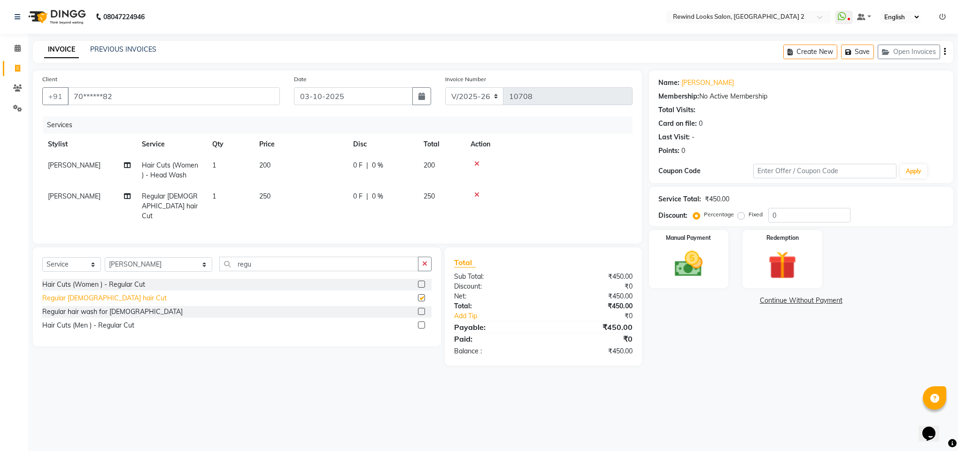
checkbox input "false"
click at [130, 285] on div "Hair Cuts (Women ) - Regular Cut" at bounding box center [93, 285] width 103 height 10
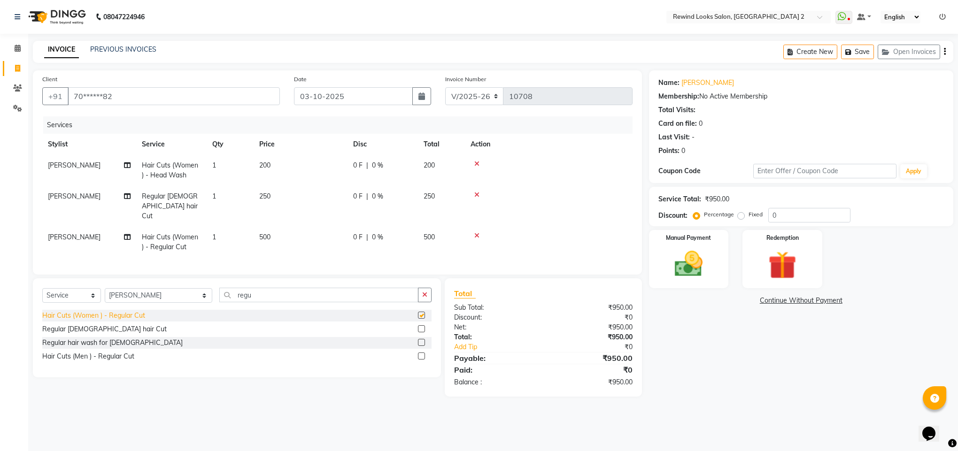
checkbox input "false"
click at [476, 194] on icon at bounding box center [476, 195] width 5 height 7
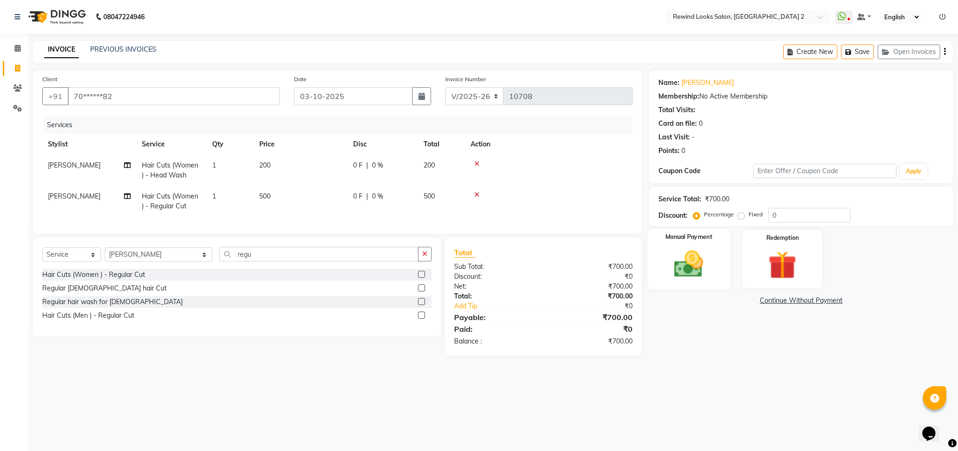
click at [688, 275] on img at bounding box center [688, 264] width 47 height 34
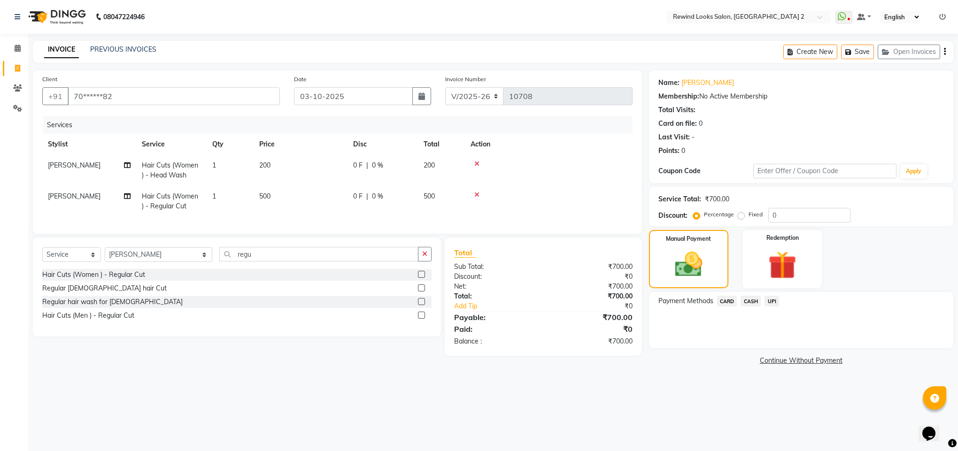
click at [769, 304] on span "UPI" at bounding box center [772, 301] width 15 height 11
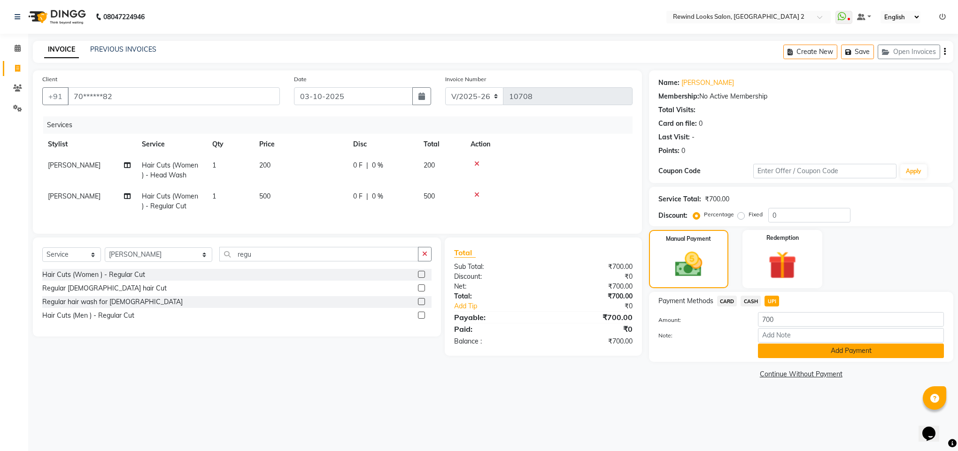
click at [780, 344] on button "Add Payment" at bounding box center [851, 351] width 186 height 15
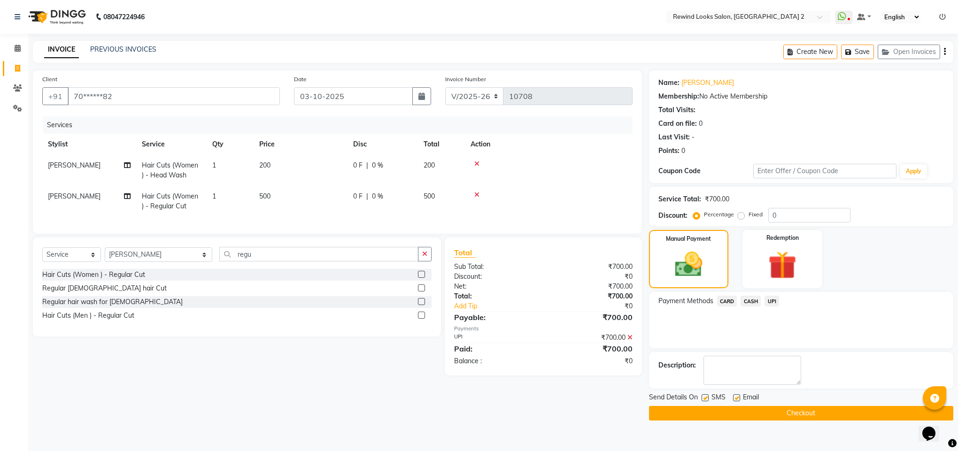
click at [779, 411] on button "Checkout" at bounding box center [801, 413] width 304 height 15
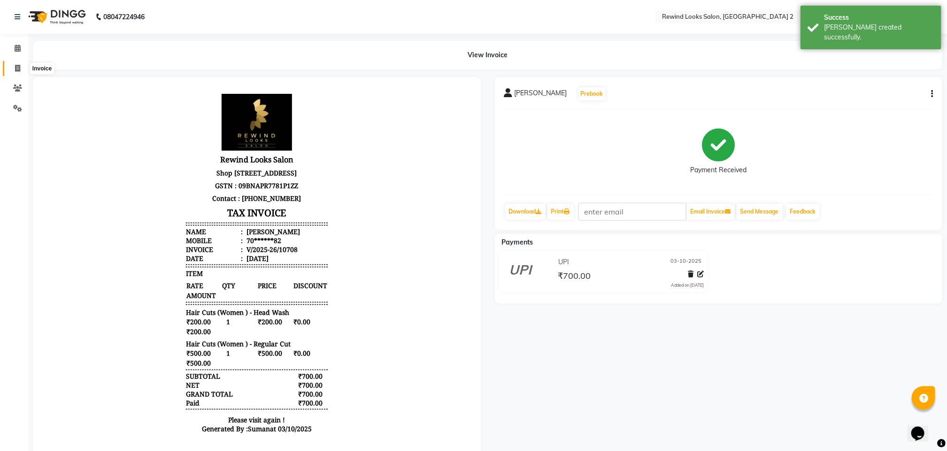
click at [23, 67] on span at bounding box center [17, 68] width 16 height 11
select select "service"
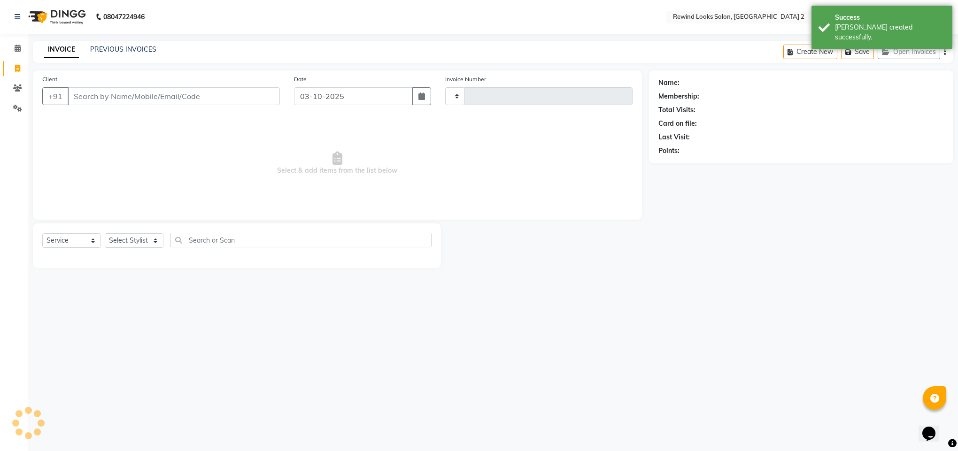
type input "10709"
select select "4640"
click at [113, 91] on input "Client" at bounding box center [174, 96] width 212 height 18
select select "27076"
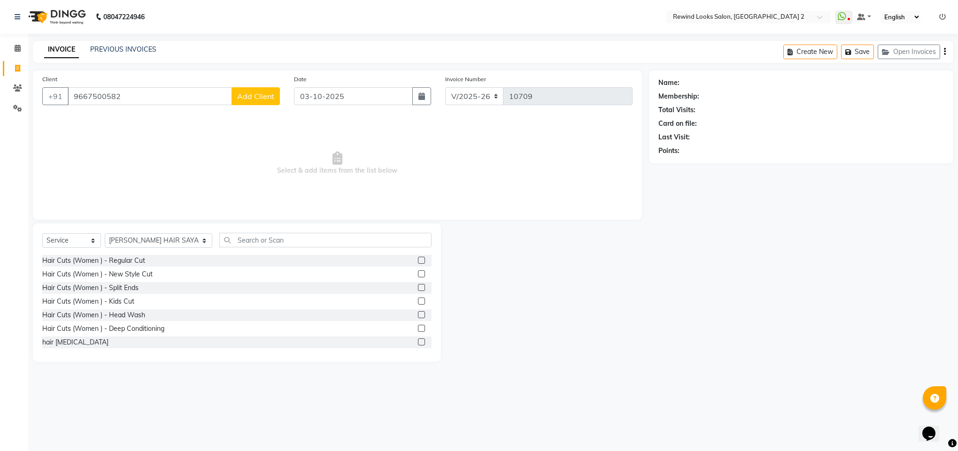
type input "9667500582"
click at [250, 95] on span "Add Client" at bounding box center [255, 96] width 37 height 9
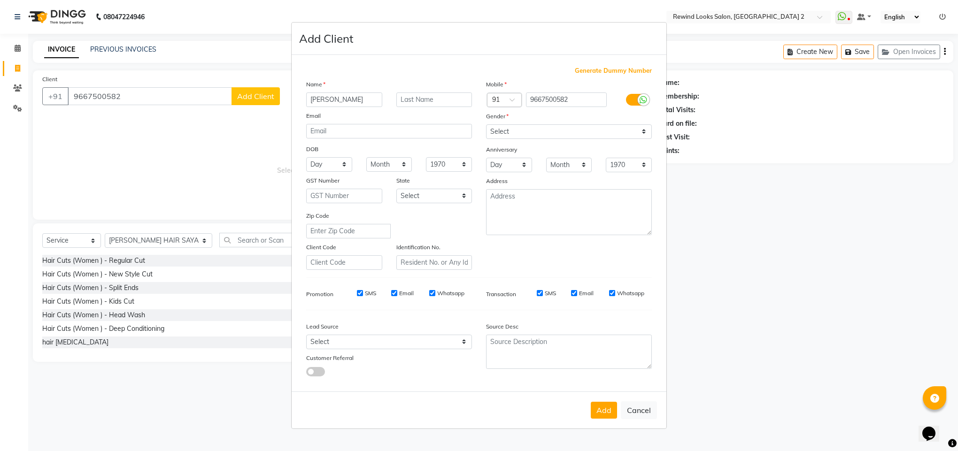
type input "sakshi"
click at [501, 131] on select "Select [DEMOGRAPHIC_DATA] [DEMOGRAPHIC_DATA] Other Prefer Not To Say" at bounding box center [569, 131] width 166 height 15
click at [486, 125] on select "Select [DEMOGRAPHIC_DATA] [DEMOGRAPHIC_DATA] Other Prefer Not To Say" at bounding box center [569, 131] width 166 height 15
click at [514, 127] on select "Select [DEMOGRAPHIC_DATA] [DEMOGRAPHIC_DATA] Other Prefer Not To Say" at bounding box center [569, 131] width 166 height 15
select select "[DEMOGRAPHIC_DATA]"
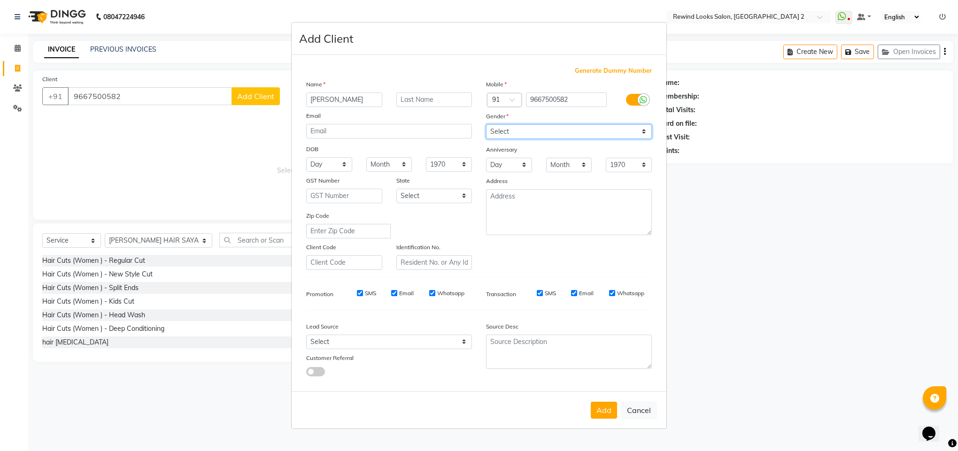
click at [486, 125] on select "Select [DEMOGRAPHIC_DATA] [DEMOGRAPHIC_DATA] Other Prefer Not To Say" at bounding box center [569, 131] width 166 height 15
click at [600, 406] on button "Add" at bounding box center [604, 410] width 26 height 17
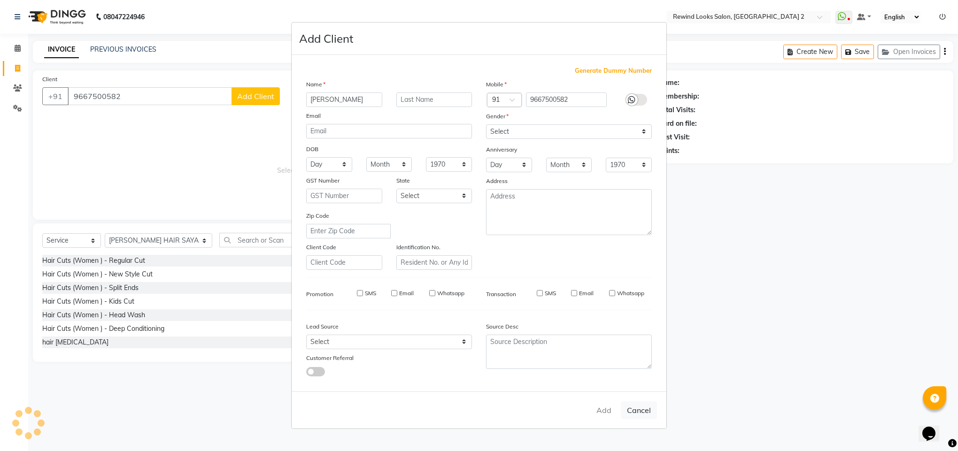
type input "96******82"
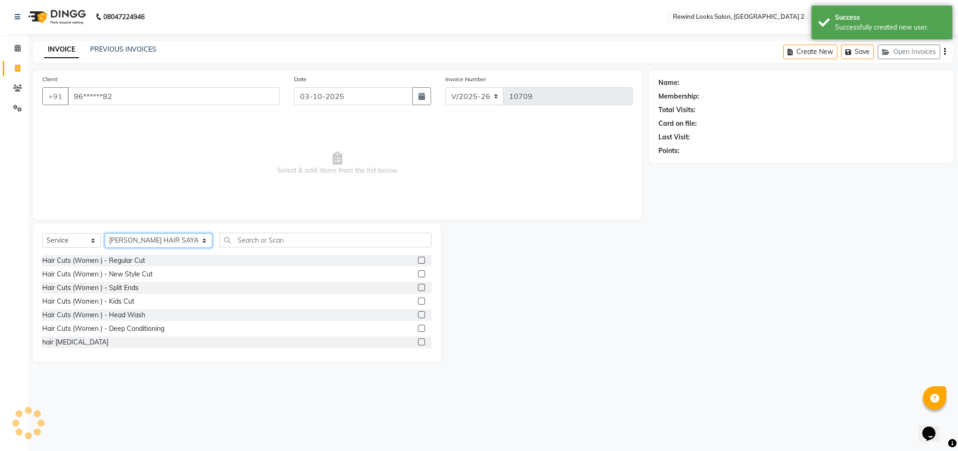
click at [127, 243] on select "Select Stylist [PERSON_NAME] aayat ADMIN Alfad hair Casa Ali Hair [PERSON_NAME]…" at bounding box center [159, 240] width 108 height 15
select select "81648"
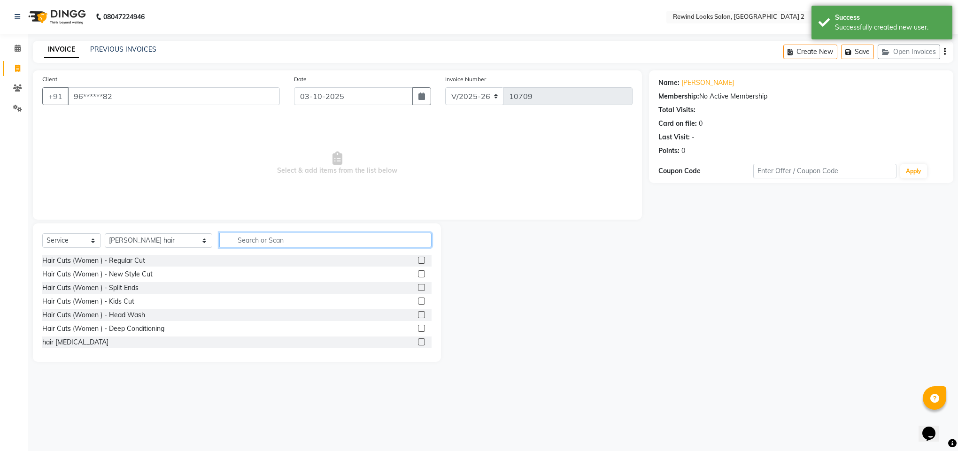
click at [219, 240] on input "text" at bounding box center [325, 240] width 212 height 15
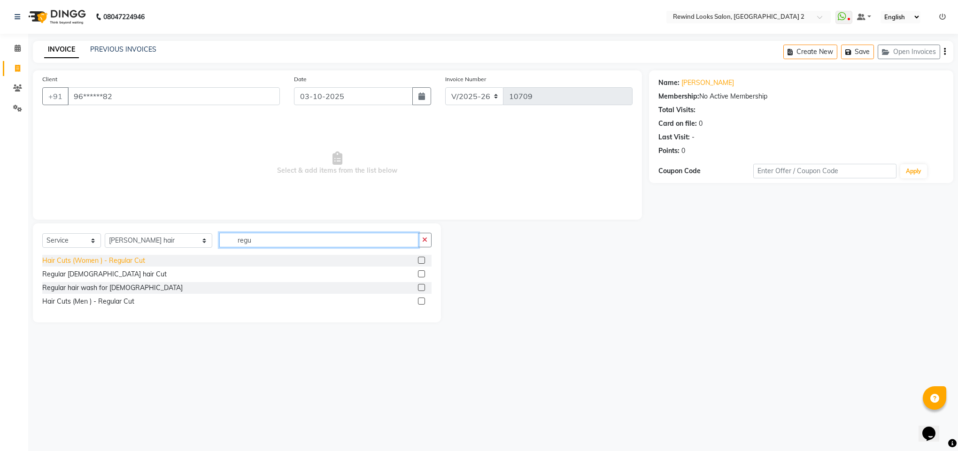
type input "regu"
click at [62, 258] on div "Hair Cuts (Women ) - Regular Cut" at bounding box center [93, 261] width 103 height 10
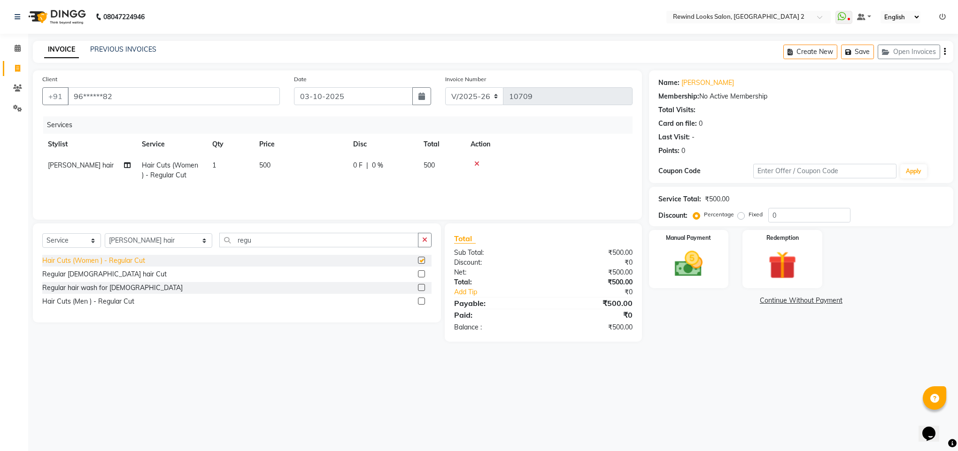
checkbox input "false"
click at [700, 274] on img at bounding box center [688, 264] width 47 height 34
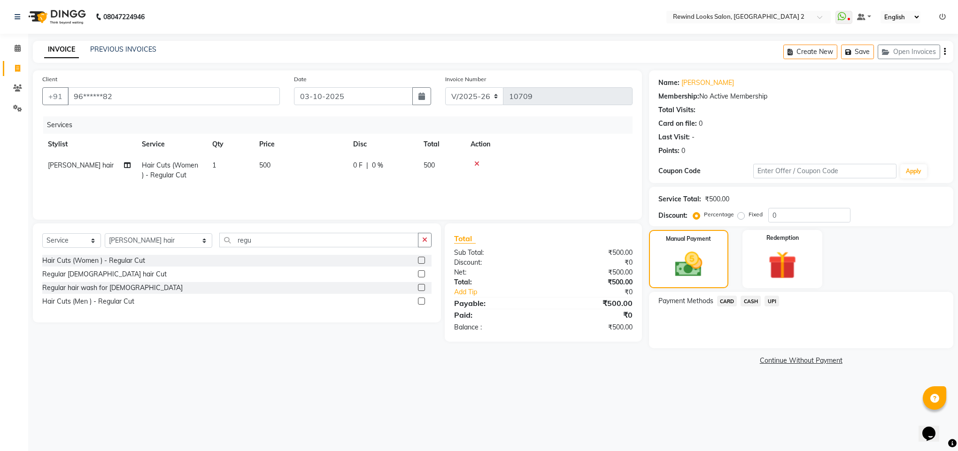
click at [728, 299] on span "CARD" at bounding box center [727, 301] width 20 height 11
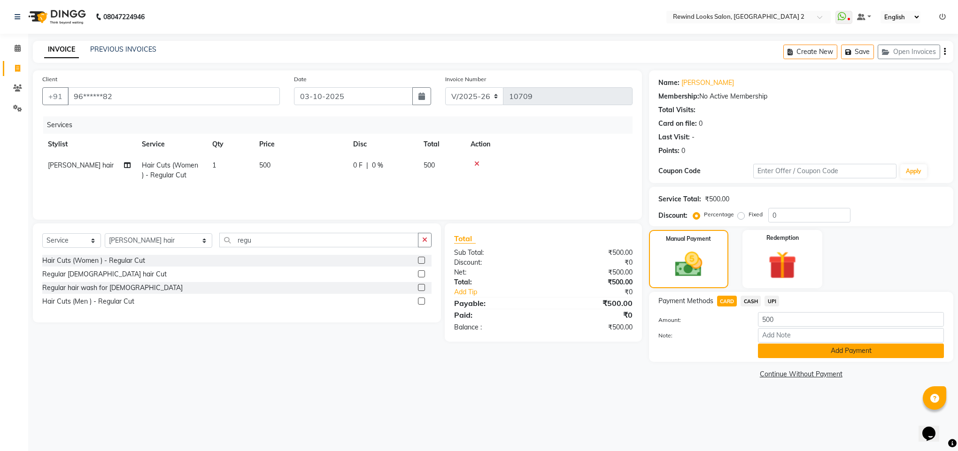
click at [789, 351] on button "Add Payment" at bounding box center [851, 351] width 186 height 15
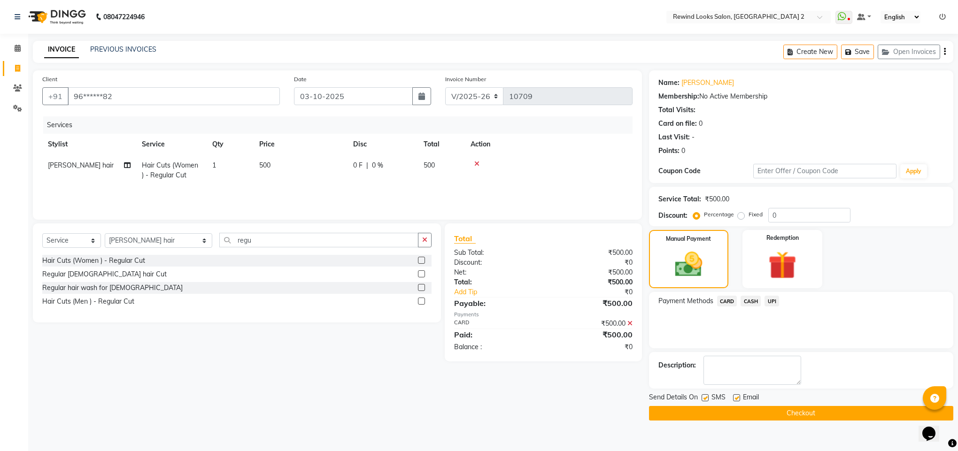
click at [799, 410] on button "Checkout" at bounding box center [801, 413] width 304 height 15
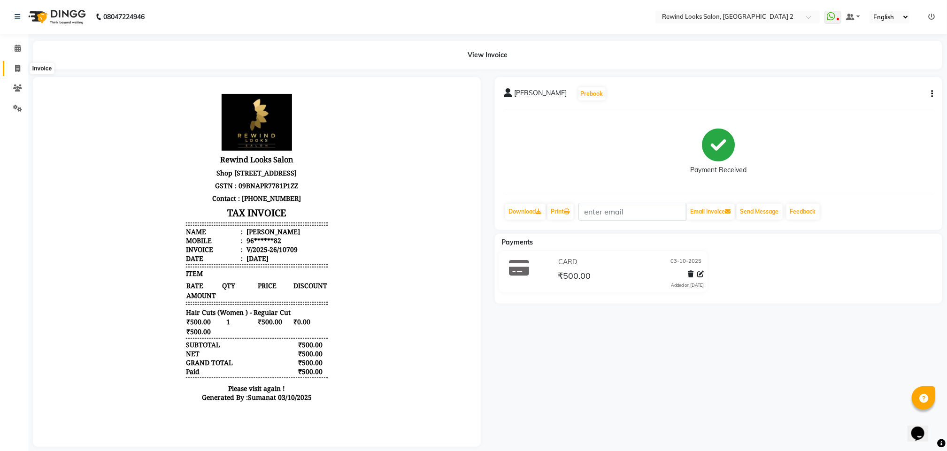
click at [16, 71] on icon at bounding box center [17, 68] width 5 height 7
select select "service"
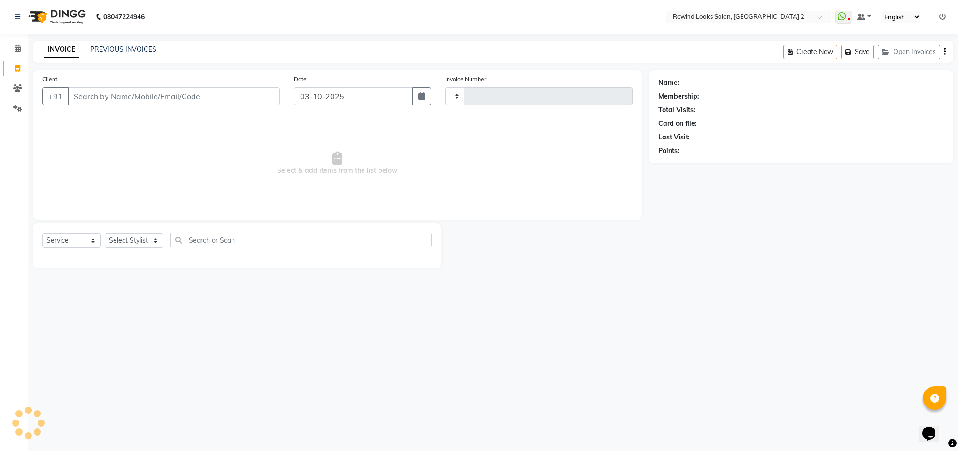
type input "k"
type input "10710"
select select "4640"
type input "kal"
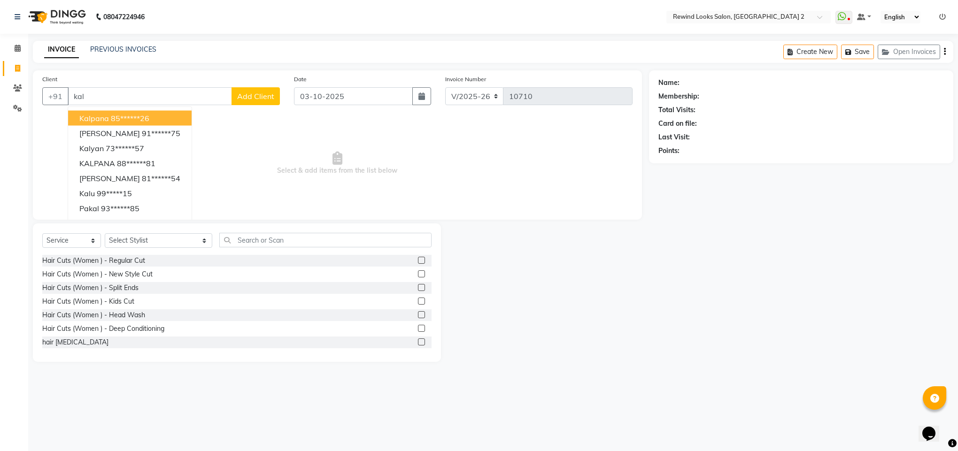
select select "27076"
click at [93, 117] on span "kalpana" at bounding box center [94, 118] width 30 height 9
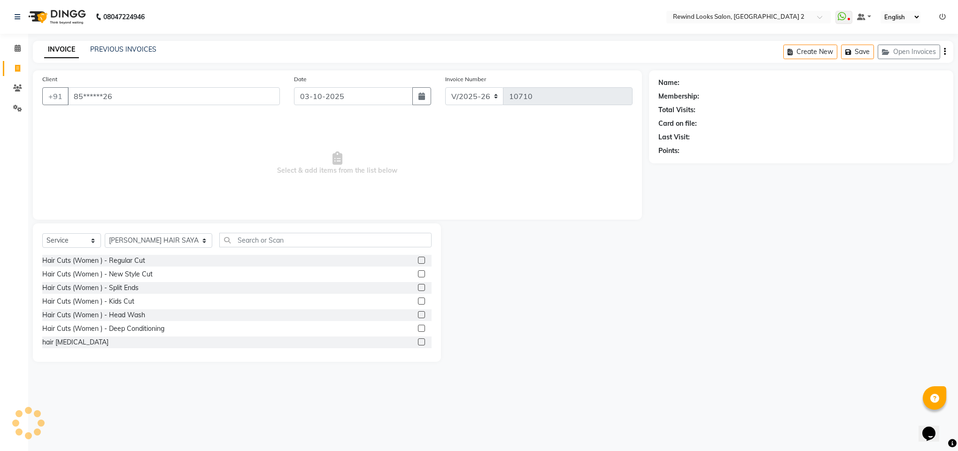
type input "85******26"
click at [134, 240] on select "Select Stylist [PERSON_NAME] aayat ADMIN Alfad hair Casa Ali Hair [PERSON_NAME]…" at bounding box center [159, 240] width 108 height 15
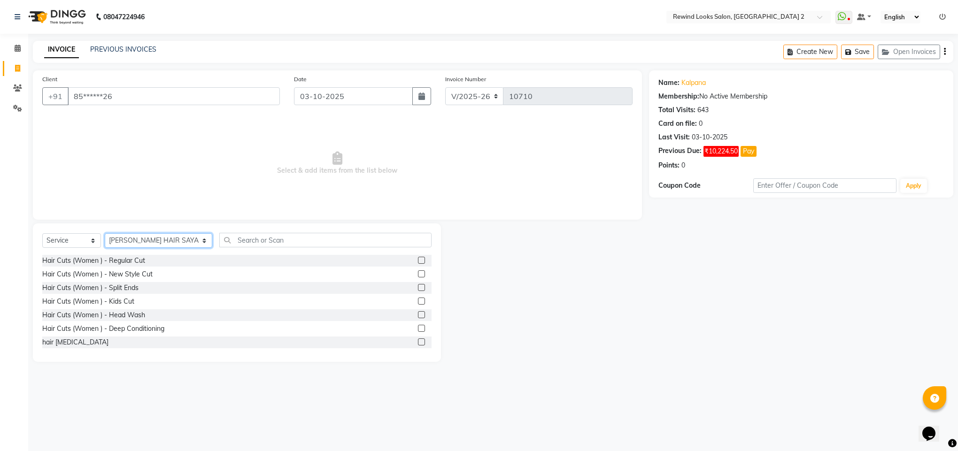
select select "46913"
click at [225, 242] on input "text" at bounding box center [325, 240] width 212 height 15
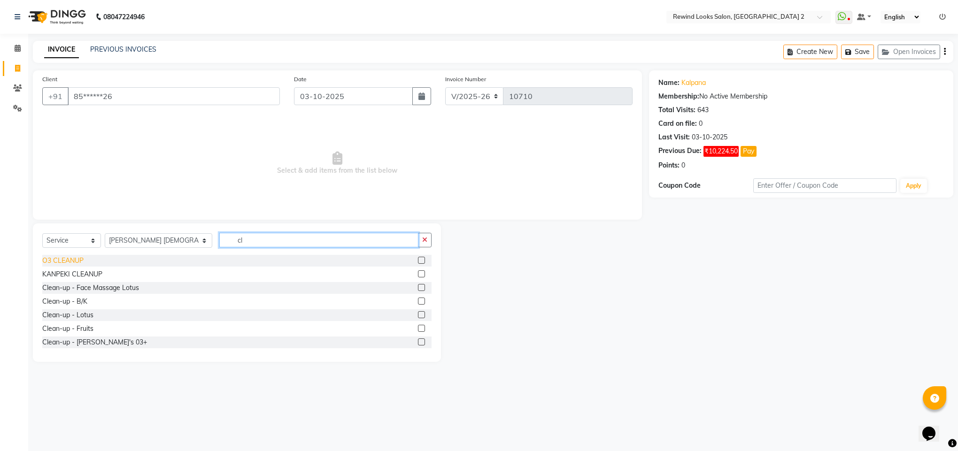
type input "cl"
click at [58, 266] on div "O3 CLEANUP" at bounding box center [62, 261] width 41 height 10
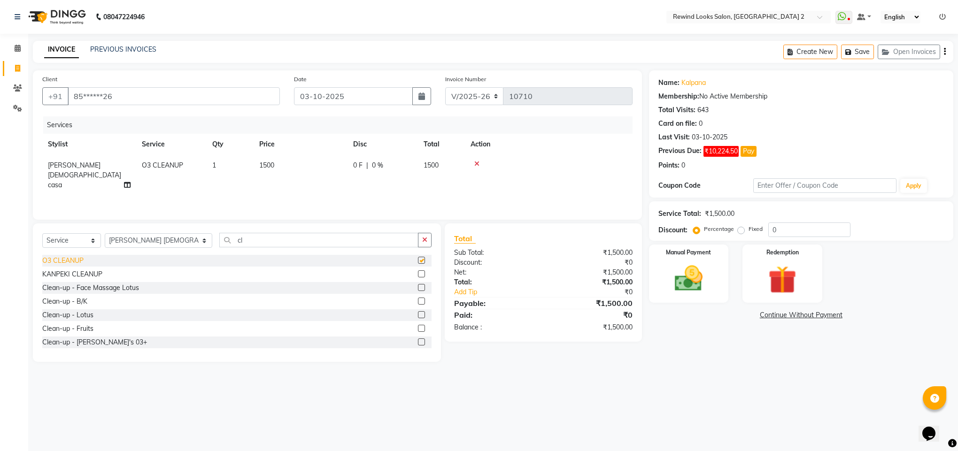
checkbox input "false"
click at [266, 161] on span "1500" at bounding box center [266, 165] width 15 height 8
select select "46913"
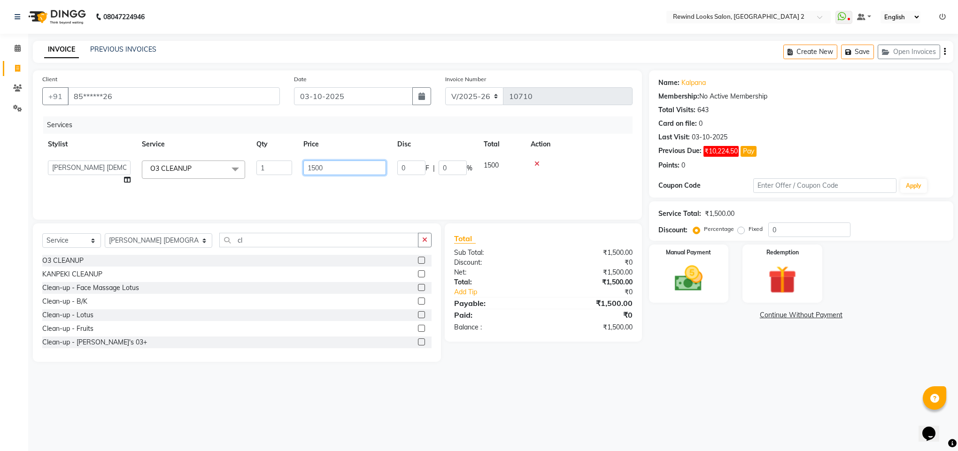
click at [318, 170] on input "1500" at bounding box center [344, 168] width 83 height 15
click at [315, 171] on input "1500" at bounding box center [344, 168] width 83 height 15
type input "1800"
click at [231, 235] on input "cl" at bounding box center [318, 240] width 199 height 15
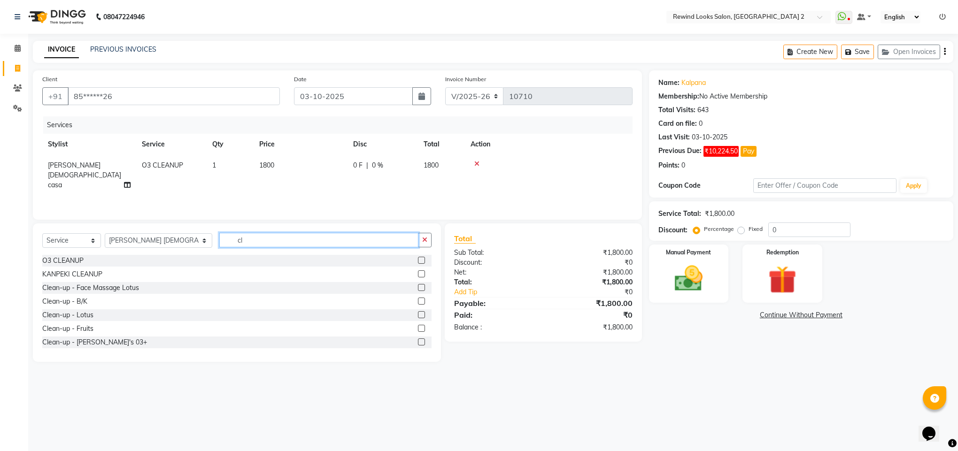
click at [231, 235] on input "cl" at bounding box center [318, 240] width 199 height 15
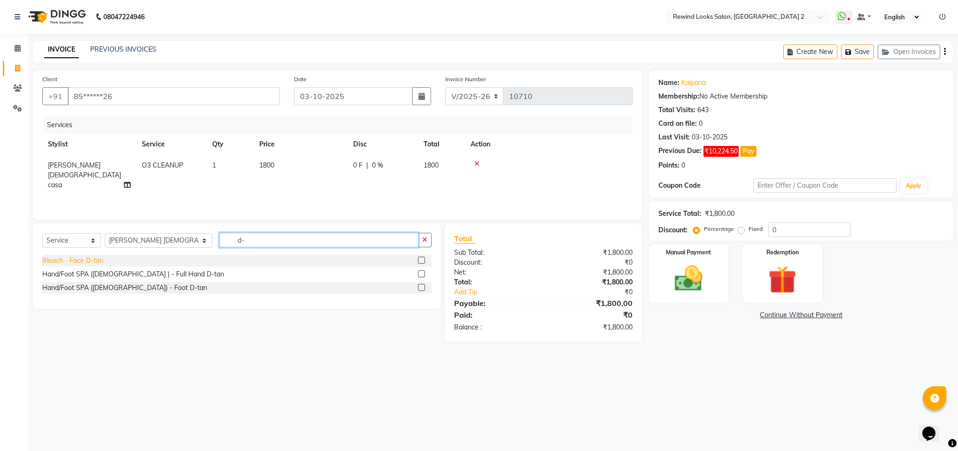
type input "d-"
click at [93, 264] on div "Bleach - Face D-tan" at bounding box center [72, 261] width 61 height 10
click at [93, 255] on div "Select Service Product Membership Package Voucher Prepaid Gift Card Select Styl…" at bounding box center [236, 244] width 389 height 22
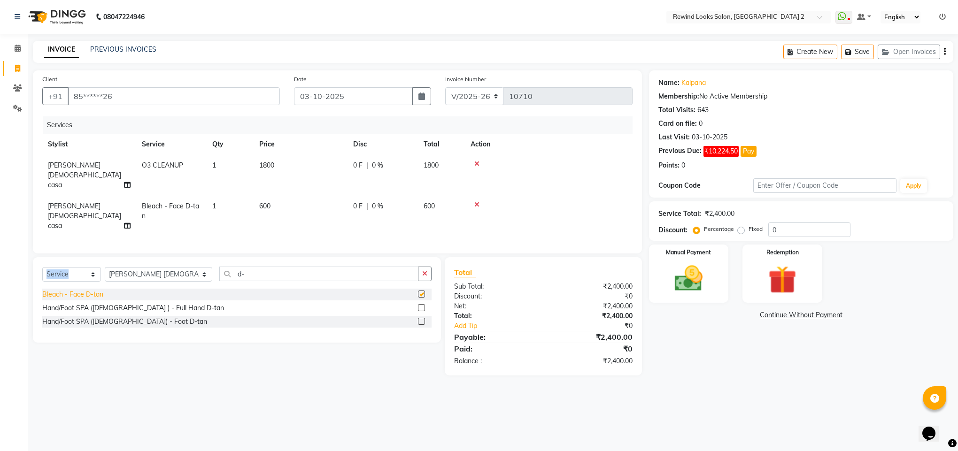
checkbox input "false"
click at [261, 202] on span "600" at bounding box center [264, 206] width 11 height 8
select select "46913"
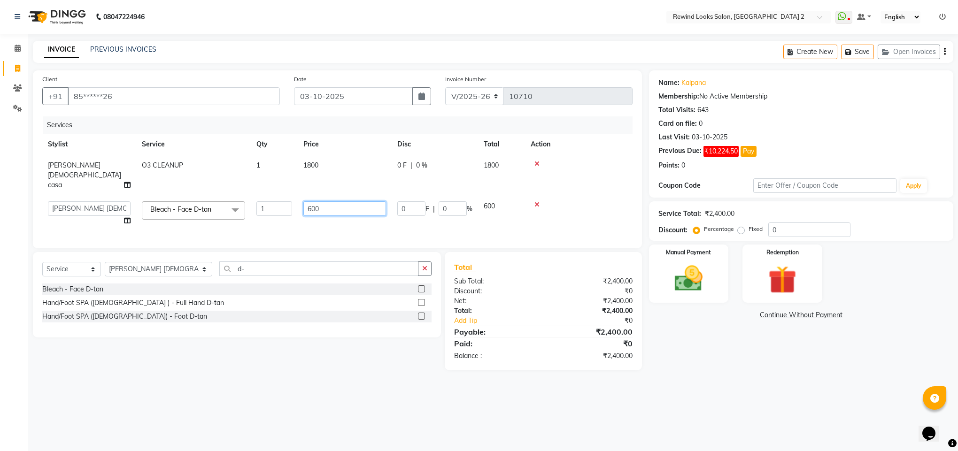
click at [311, 201] on input "600" at bounding box center [344, 208] width 83 height 15
type input "700"
click at [219, 262] on input "d-" at bounding box center [318, 269] width 199 height 15
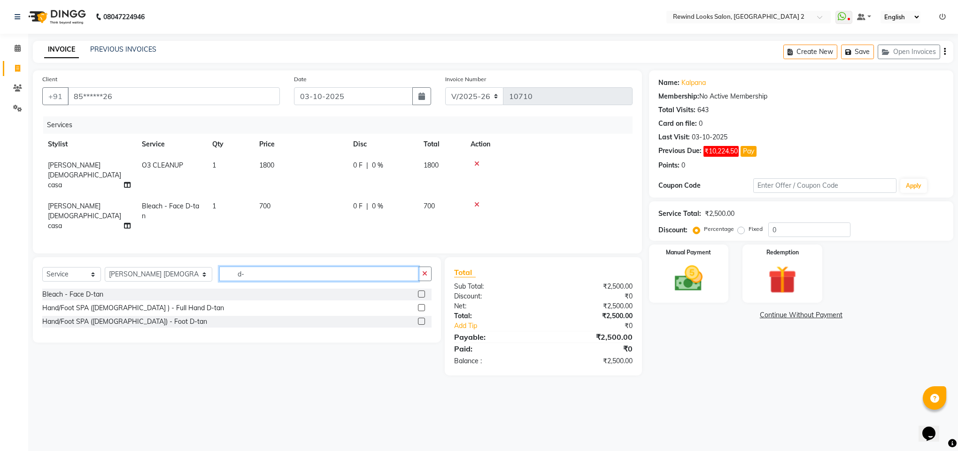
type input "d"
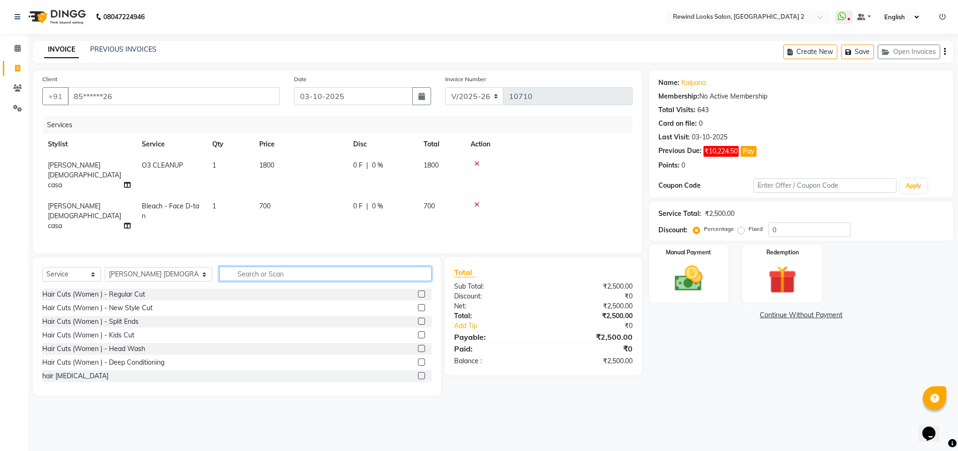
click at [219, 267] on input "text" at bounding box center [325, 274] width 212 height 15
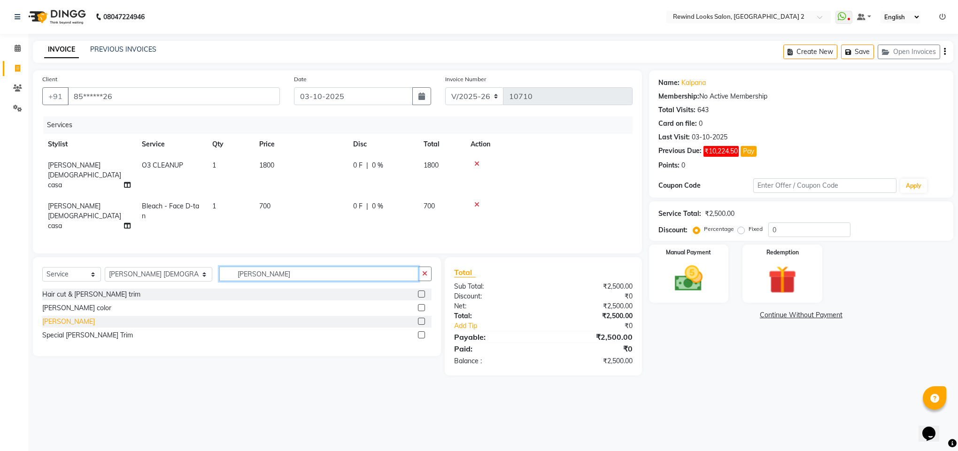
type input "[PERSON_NAME]"
click at [49, 317] on div "[PERSON_NAME]" at bounding box center [68, 322] width 53 height 10
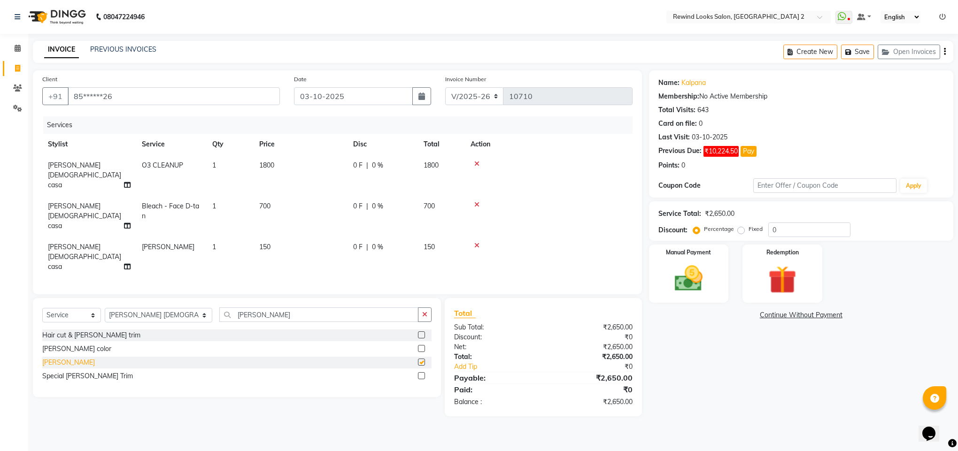
checkbox input "false"
click at [678, 299] on div "Manual Payment" at bounding box center [688, 274] width 83 height 61
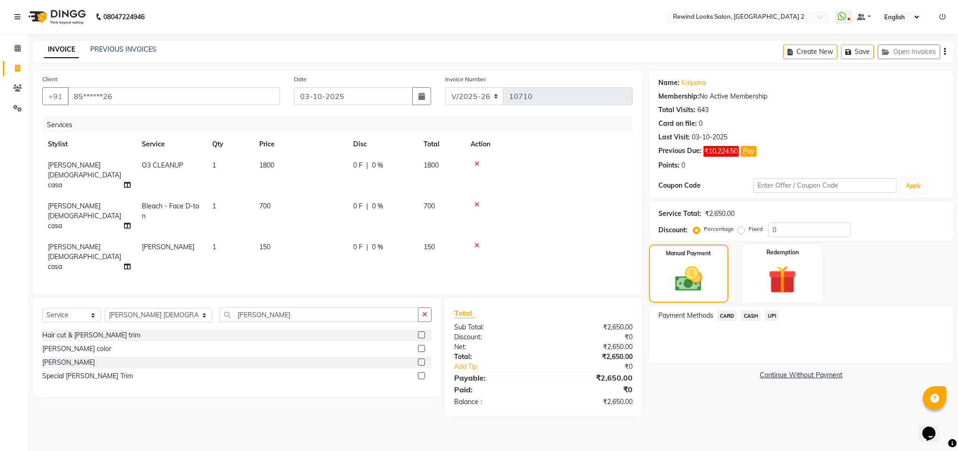
click at [773, 321] on span "UPI" at bounding box center [772, 315] width 15 height 11
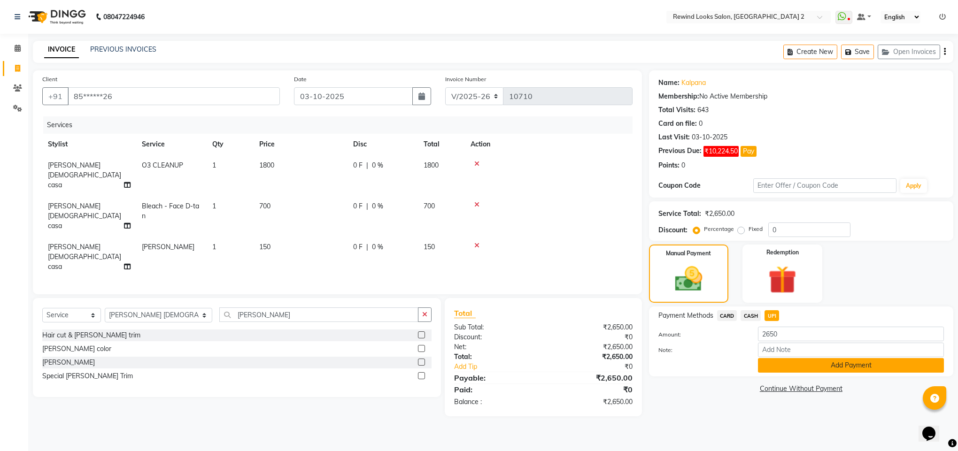
click at [780, 363] on button "Add Payment" at bounding box center [851, 365] width 186 height 15
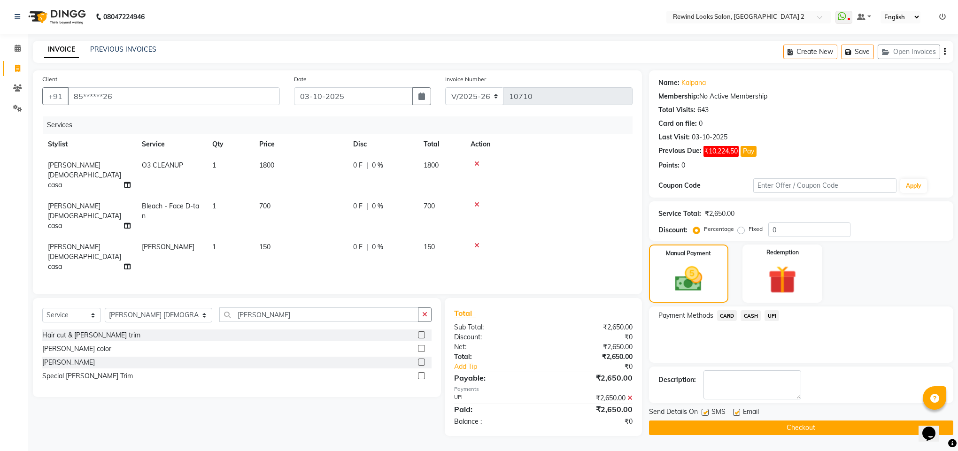
drag, startPoint x: 788, startPoint y: 446, endPoint x: 791, endPoint y: 433, distance: 13.4
click at [791, 433] on main "INVOICE PREVIOUS INVOICES Create New Save Open Invoices Client +91 85******26 D…" at bounding box center [493, 246] width 930 height 410
click at [791, 433] on button "Checkout" at bounding box center [801, 428] width 304 height 15
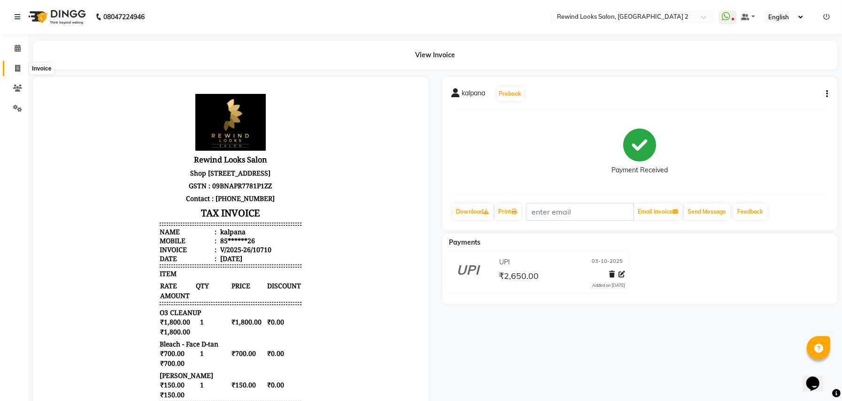
click at [14, 73] on span at bounding box center [17, 68] width 16 height 11
select select "service"
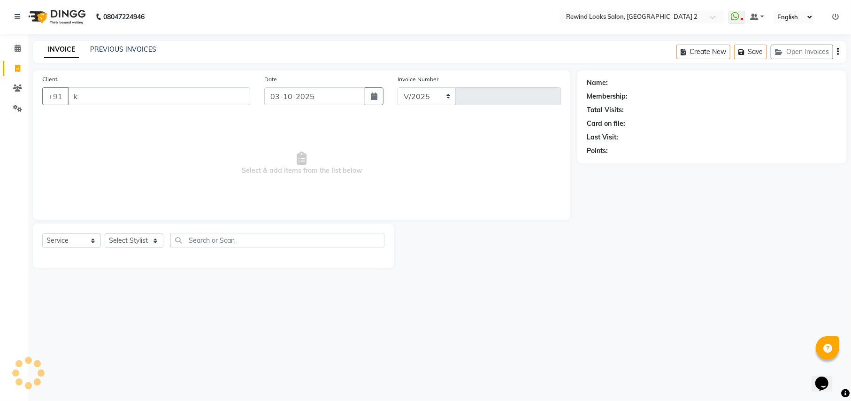
type input "ka"
select select "4640"
type input "10711"
type input "kalpana"
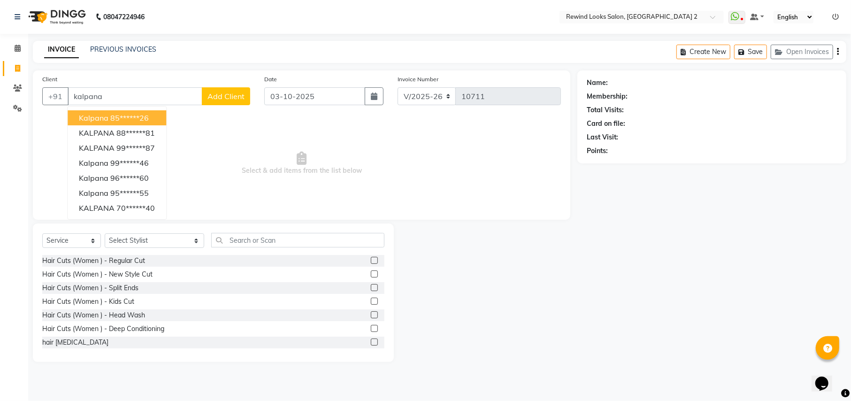
select select "27076"
click at [108, 115] on button "kalpana 85******26" at bounding box center [117, 117] width 99 height 15
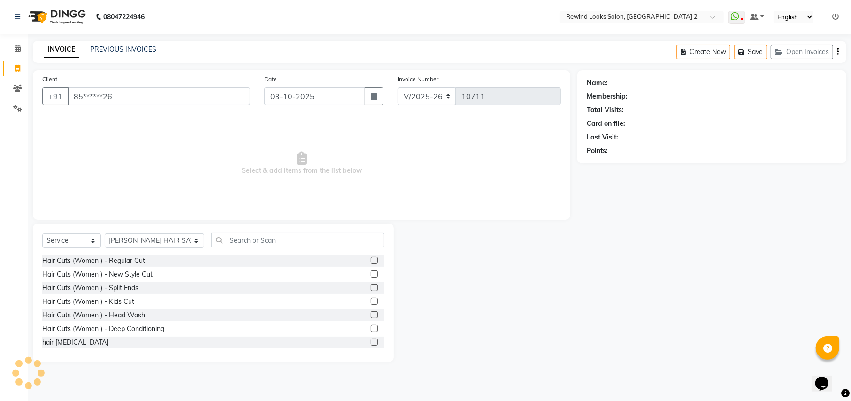
type input "85******26"
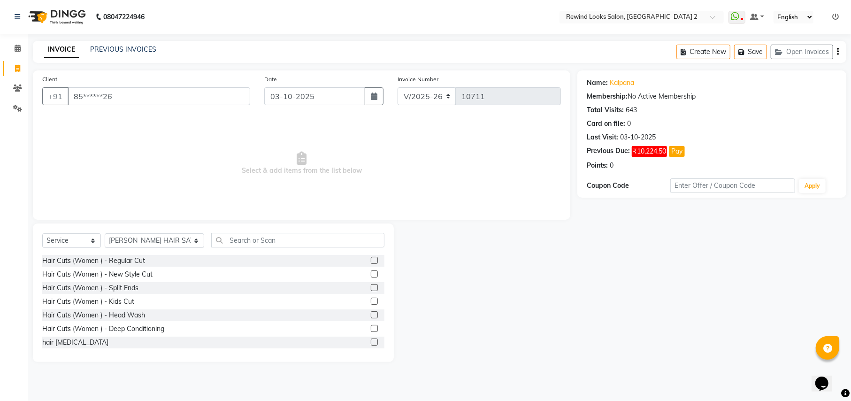
click at [108, 115] on div "Client +91 85******26 Date 03-10-2025 Invoice Number V/2025 V/2025-26 10711 Sel…" at bounding box center [302, 144] width 538 height 149
click at [141, 246] on select "Select Stylist [PERSON_NAME] aayat ADMIN Alfad hair Casa Ali Hair [PERSON_NAME]…" at bounding box center [155, 240] width 100 height 15
select select "27101"
click at [242, 237] on input "text" at bounding box center [297, 240] width 173 height 15
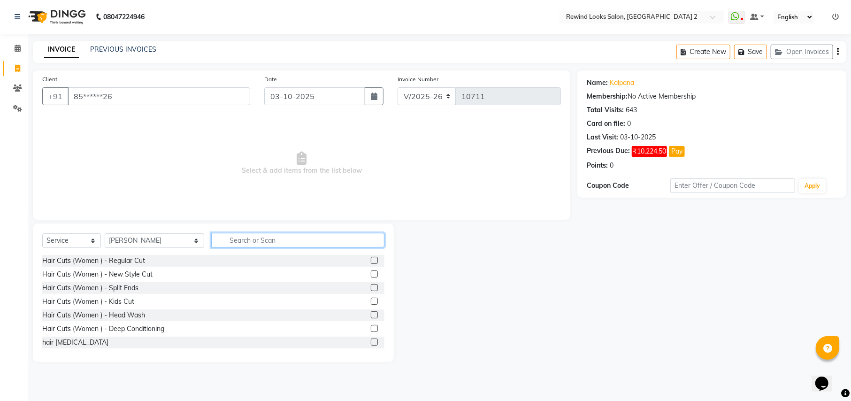
click at [242, 237] on input "text" at bounding box center [297, 240] width 173 height 15
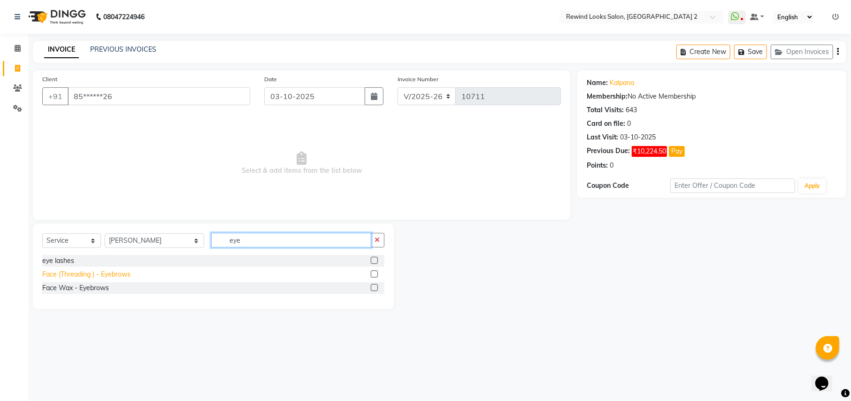
type input "eye"
click at [71, 276] on div "Face (Threading ) - Eyebrows" at bounding box center [86, 275] width 88 height 10
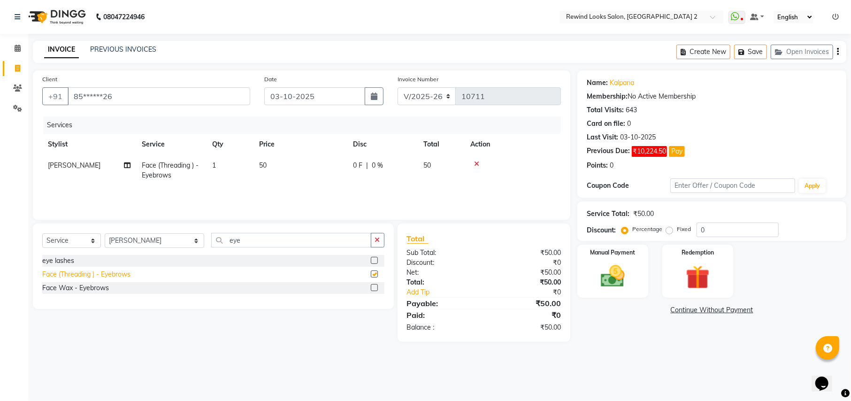
checkbox input "false"
click at [629, 283] on img at bounding box center [613, 276] width 40 height 29
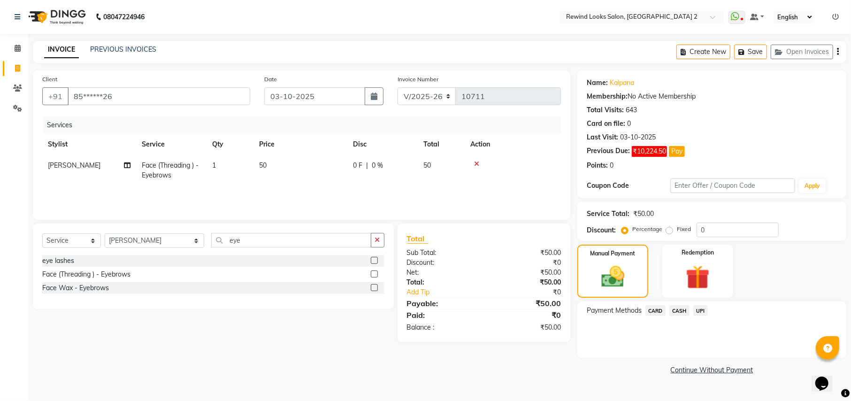
click at [704, 315] on span "UPI" at bounding box center [701, 310] width 15 height 11
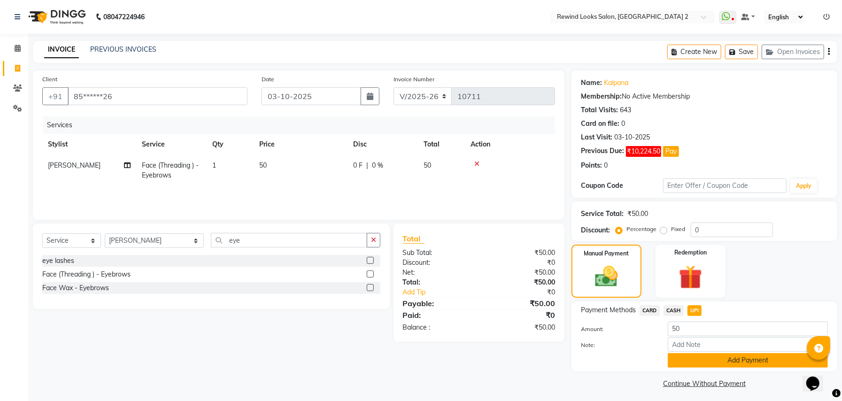
click at [694, 356] on button "Add Payment" at bounding box center [748, 360] width 160 height 15
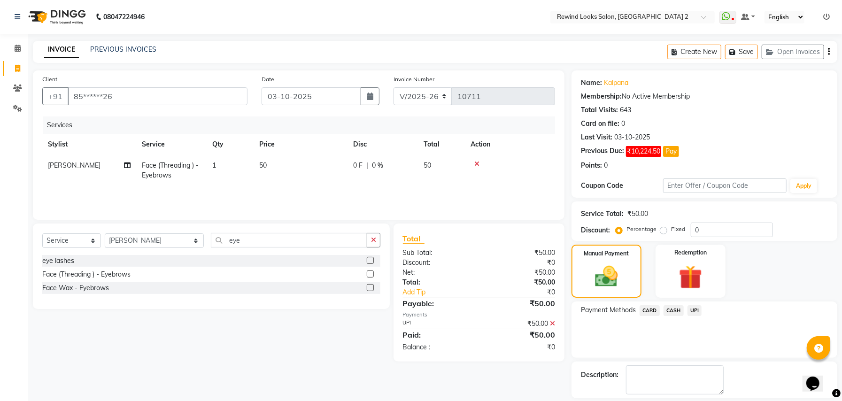
scroll to position [44, 0]
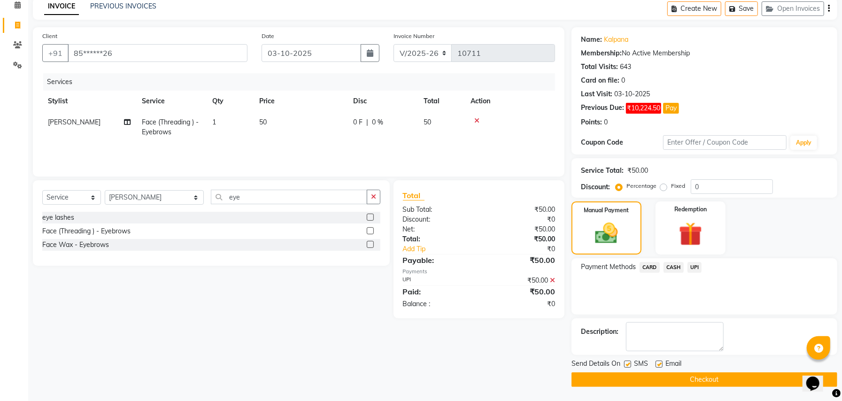
click at [716, 382] on button "Checkout" at bounding box center [705, 379] width 266 height 15
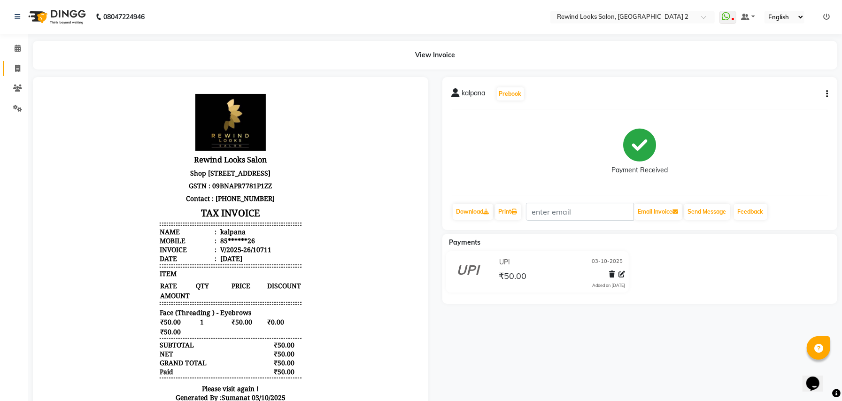
click at [19, 74] on link "Invoice" at bounding box center [14, 68] width 23 height 15
select select "service"
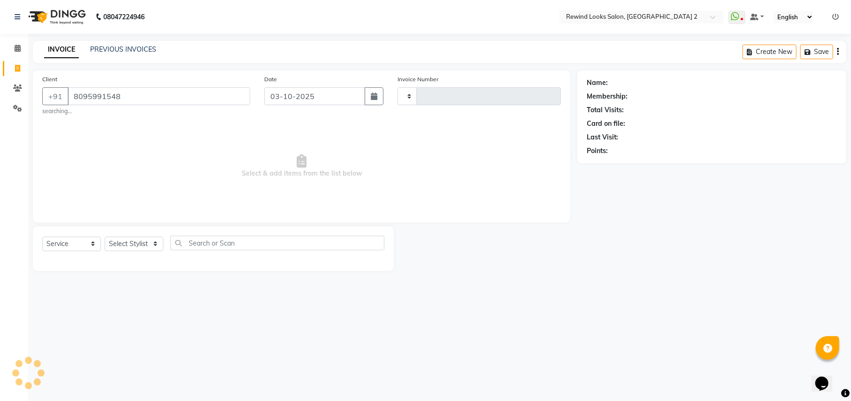
click at [127, 100] on input "8095991548" at bounding box center [159, 96] width 183 height 18
type input "8"
type input "10712"
select select "4640"
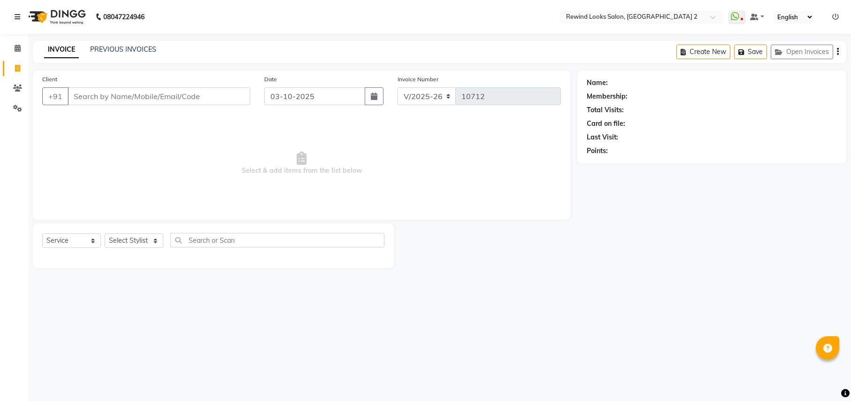
select select "4640"
select select "service"
select select "27076"
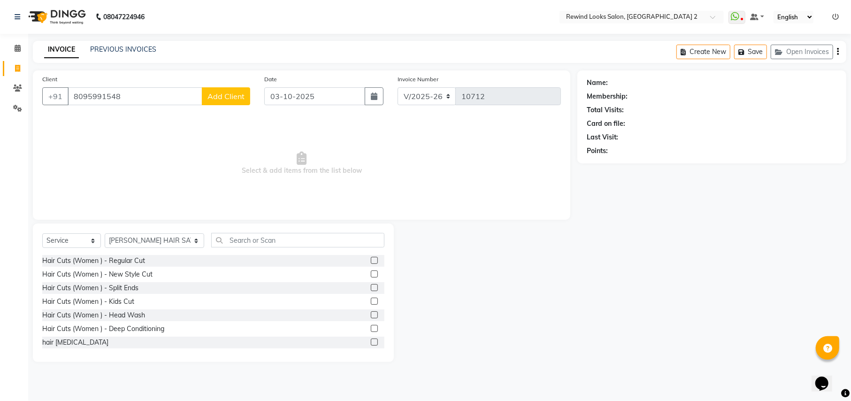
type input "8095991548"
click at [252, 100] on div "Client [PHONE_NUMBER] Add Client" at bounding box center [146, 93] width 222 height 39
click at [241, 98] on span "Add Client" at bounding box center [226, 96] width 37 height 9
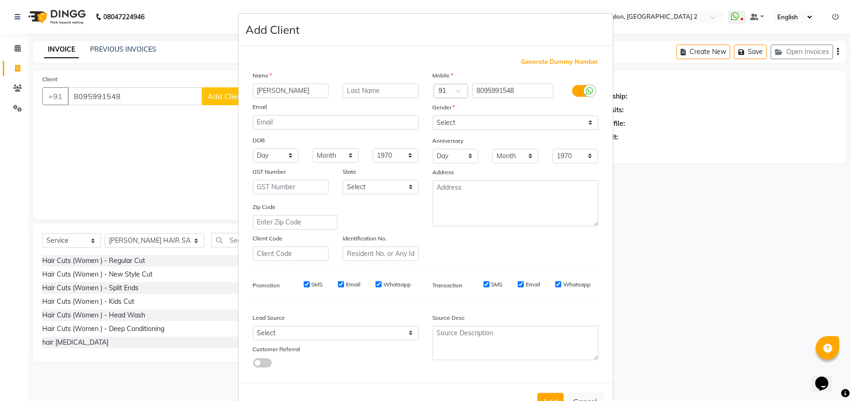
type input "[PERSON_NAME]"
click at [518, 128] on select "Select [DEMOGRAPHIC_DATA] [DEMOGRAPHIC_DATA] Other Prefer Not To Say" at bounding box center [516, 123] width 166 height 15
select select "[DEMOGRAPHIC_DATA]"
click at [433, 116] on select "Select [DEMOGRAPHIC_DATA] [DEMOGRAPHIC_DATA] Other Prefer Not To Say" at bounding box center [516, 123] width 166 height 15
click at [538, 394] on button "Add" at bounding box center [551, 401] width 26 height 17
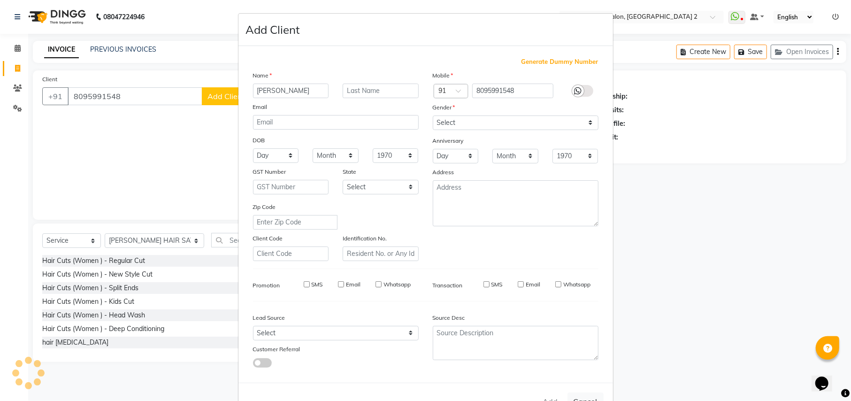
type input "80******48"
select select
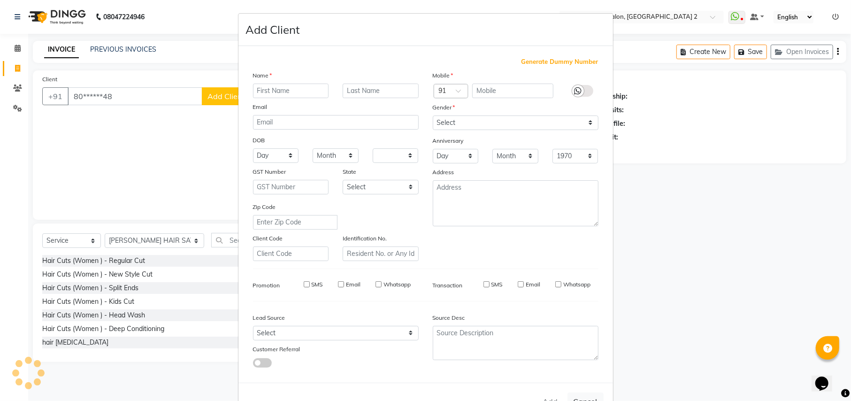
select select
checkbox input "false"
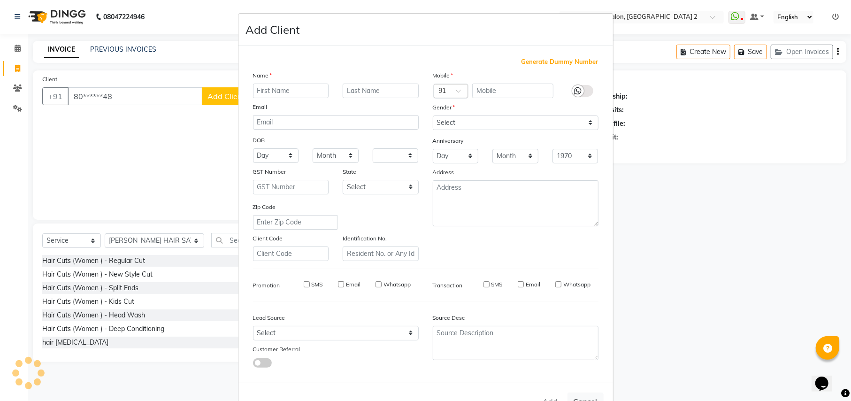
checkbox input "false"
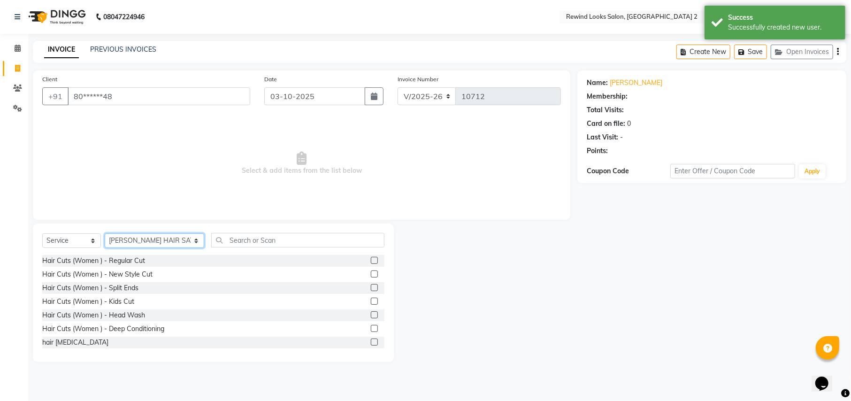
click at [154, 247] on select "Select Stylist [PERSON_NAME] aayat ADMIN Alfad hair Casa Ali Hair [PERSON_NAME]…" at bounding box center [155, 240] width 100 height 15
select select "27106"
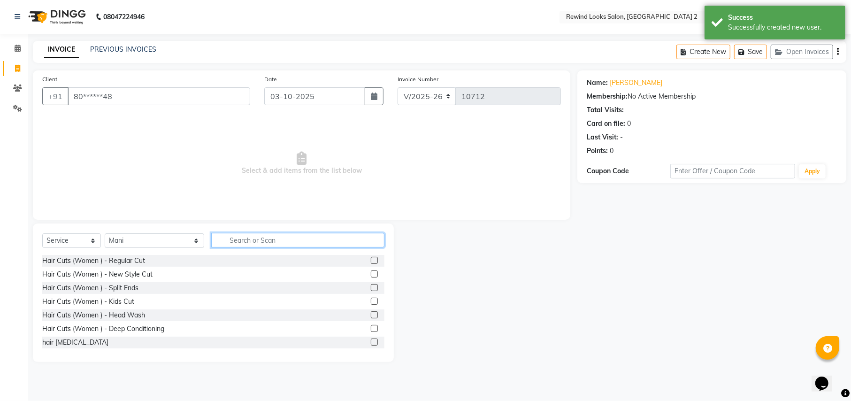
click at [233, 241] on input "text" at bounding box center [297, 240] width 173 height 15
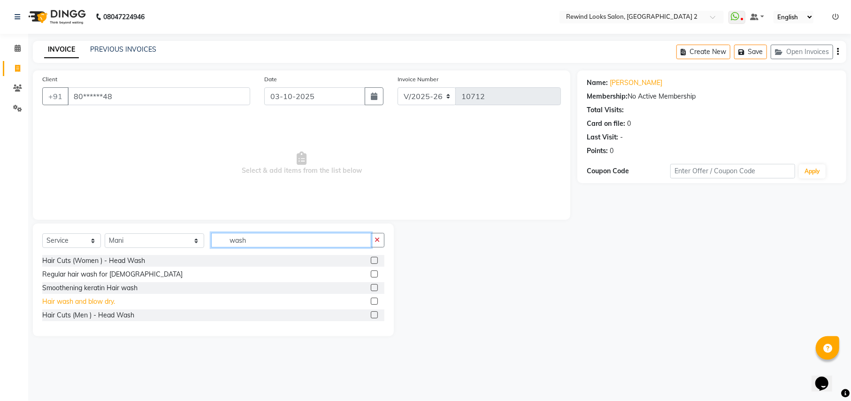
type input "wash"
click at [70, 301] on div "Hair wash and blow dry." at bounding box center [78, 302] width 73 height 10
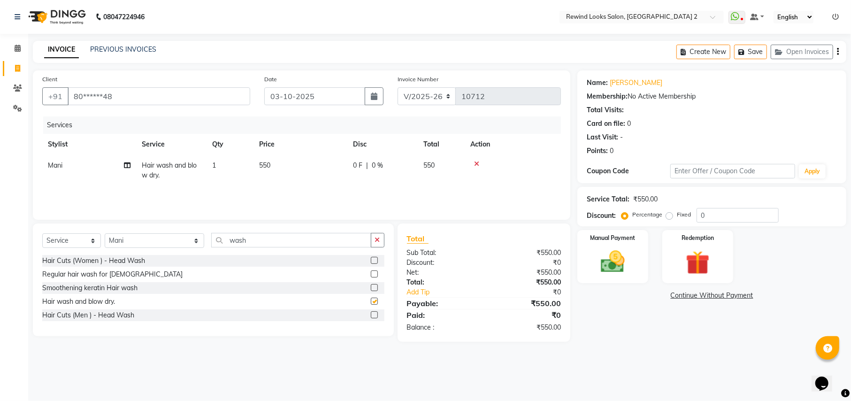
checkbox input "false"
click at [145, 249] on div "Select Service Product Membership Package Voucher Prepaid Gift Card Select Styl…" at bounding box center [213, 244] width 342 height 22
click at [145, 241] on select "Select Stylist [PERSON_NAME] aayat ADMIN Alfad hair Casa Ali Hair [PERSON_NAME]…" at bounding box center [155, 240] width 100 height 15
select select "69463"
click at [277, 237] on input "wash" at bounding box center [291, 240] width 160 height 15
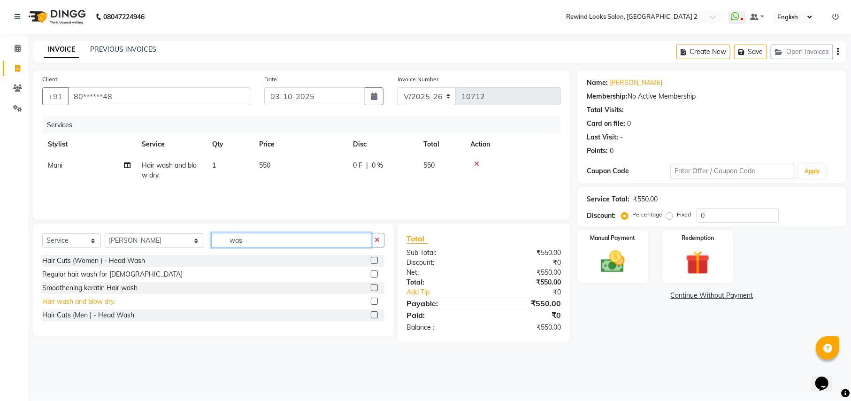
type input "was"
click at [85, 303] on div "Hair wash and blow dry." at bounding box center [78, 302] width 73 height 10
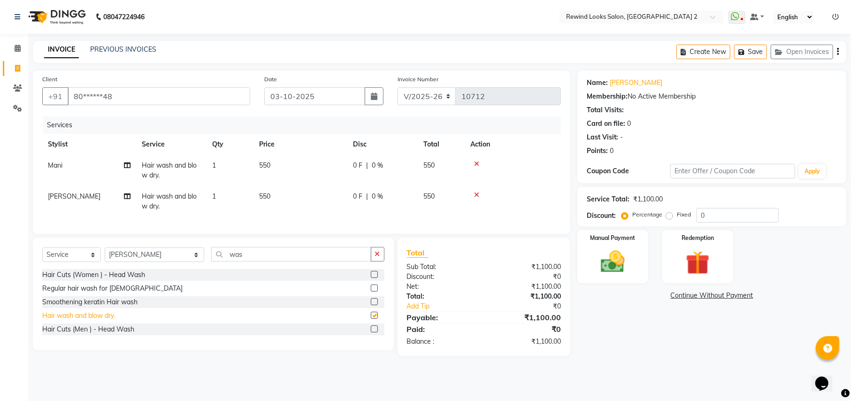
checkbox input "false"
click at [267, 194] on span "550" at bounding box center [264, 196] width 11 height 8
select select "69463"
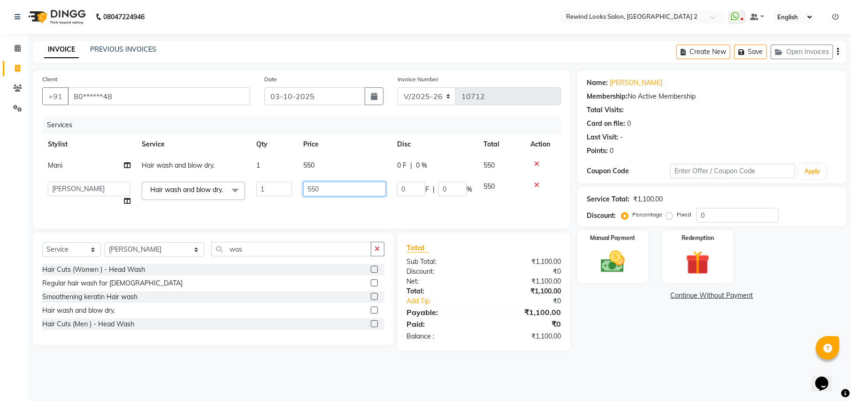
click at [315, 187] on input "550" at bounding box center [344, 189] width 83 height 15
type input "500"
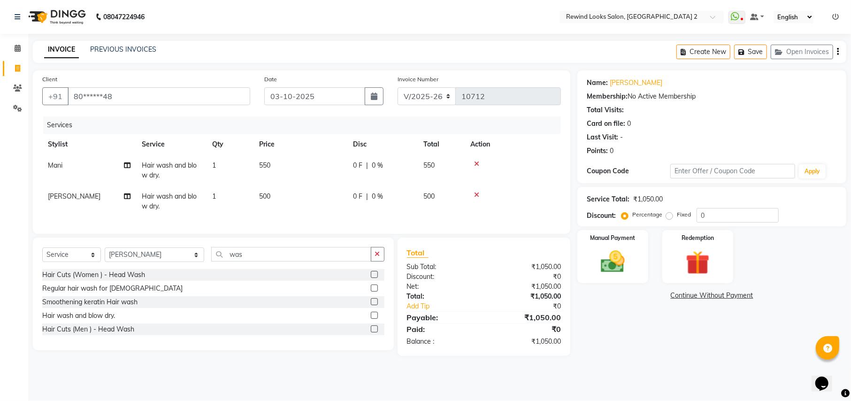
click at [311, 164] on td "550" at bounding box center [301, 170] width 94 height 31
select select "27106"
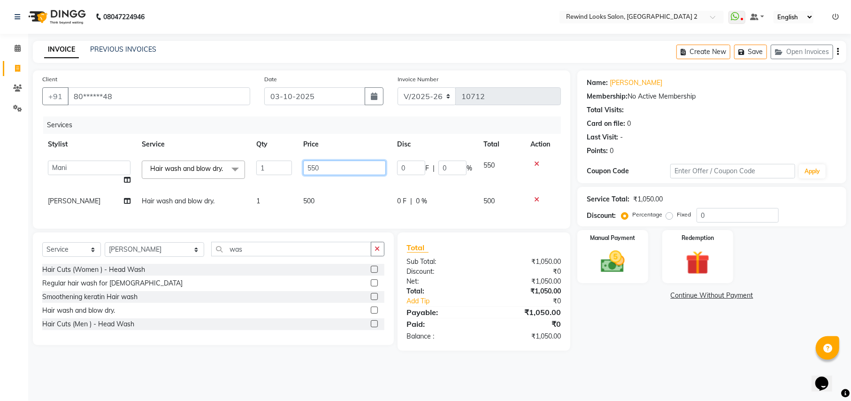
click at [316, 168] on input "550" at bounding box center [344, 168] width 83 height 15
type input "500"
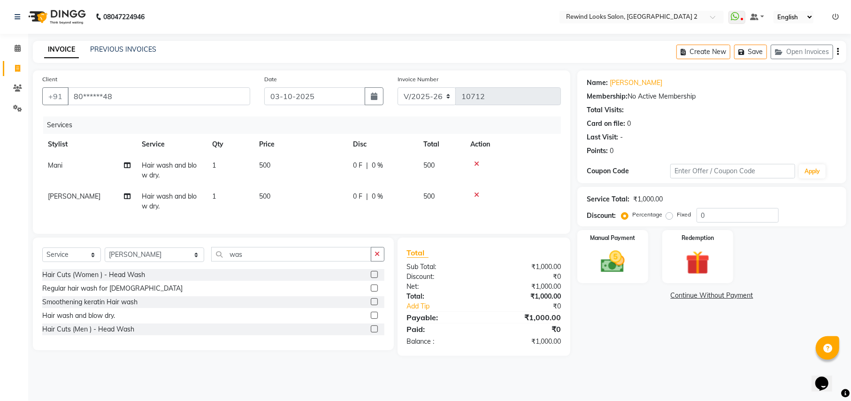
click at [607, 306] on div "Name: [PERSON_NAME] Membership: No Active Membership Total Visits: Card on file…" at bounding box center [716, 213] width 276 height 286
click at [607, 275] on img at bounding box center [613, 261] width 40 height 29
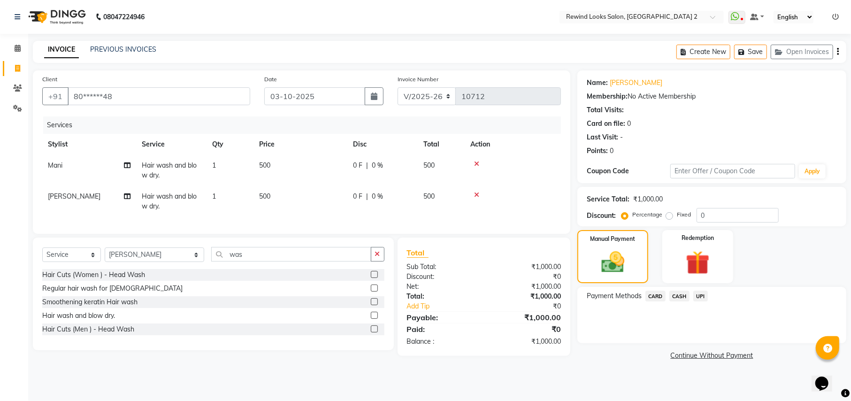
click at [699, 297] on span "UPI" at bounding box center [701, 296] width 15 height 11
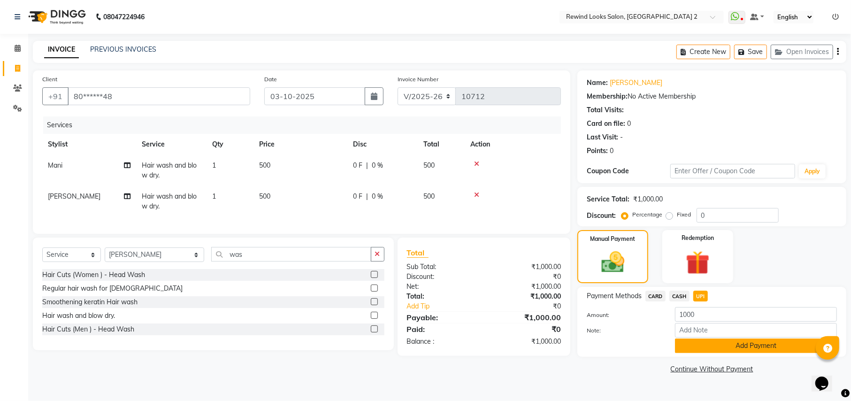
click at [704, 348] on button "Add Payment" at bounding box center [756, 346] width 162 height 15
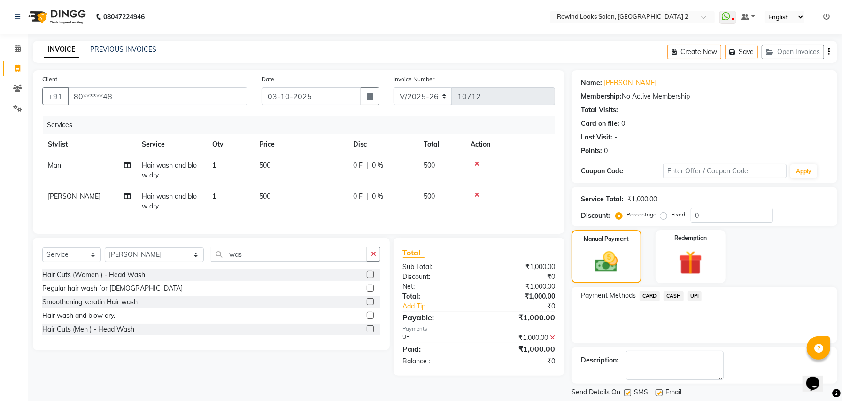
click at [696, 299] on span "UPI" at bounding box center [695, 296] width 15 height 11
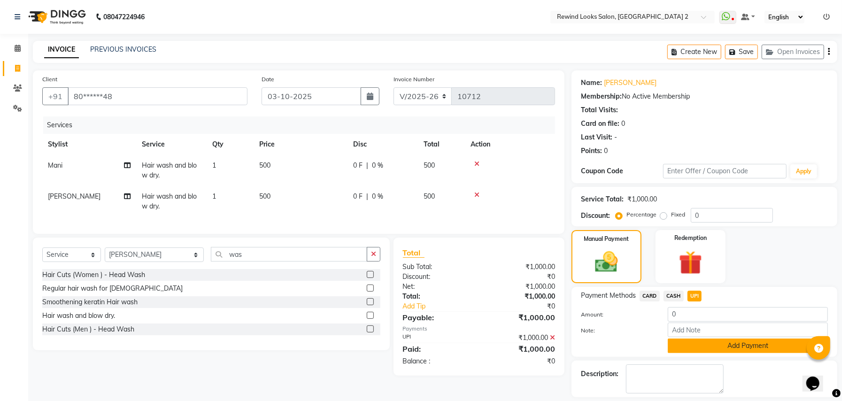
click at [697, 348] on button "Add Payment" at bounding box center [748, 346] width 160 height 15
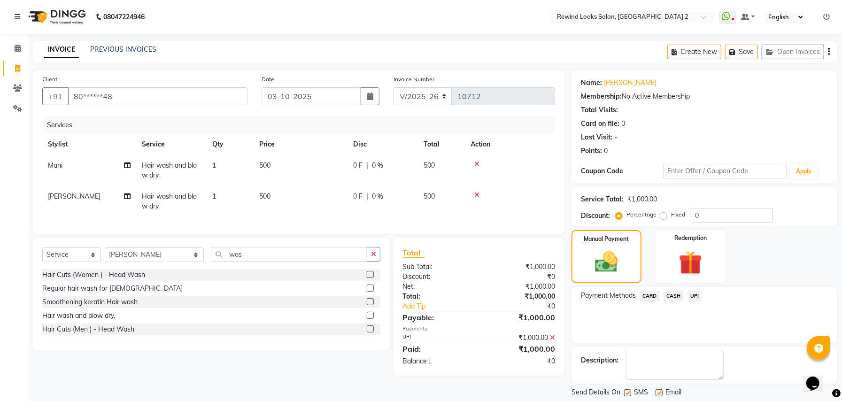
scroll to position [29, 0]
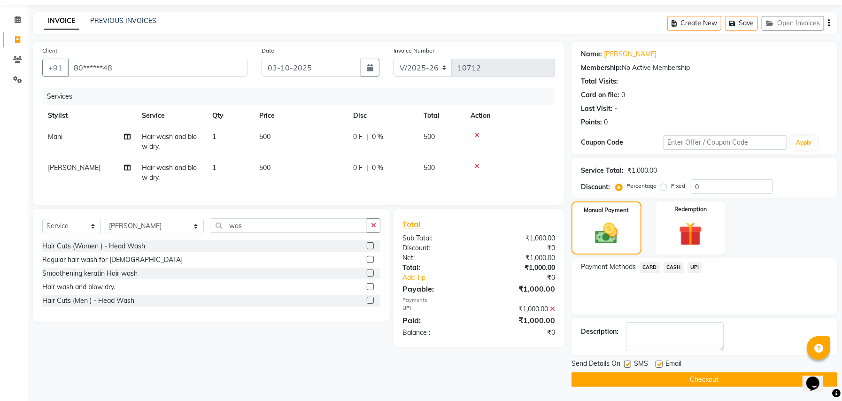
click at [766, 381] on button "Checkout" at bounding box center [705, 379] width 266 height 15
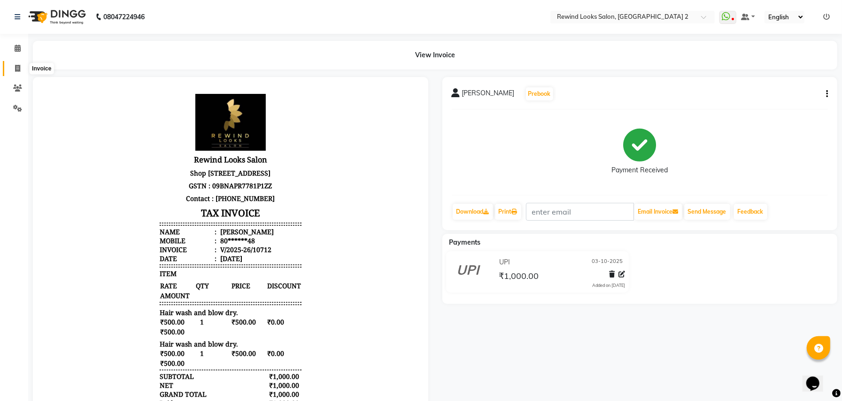
click at [14, 72] on span at bounding box center [17, 68] width 16 height 11
select select "service"
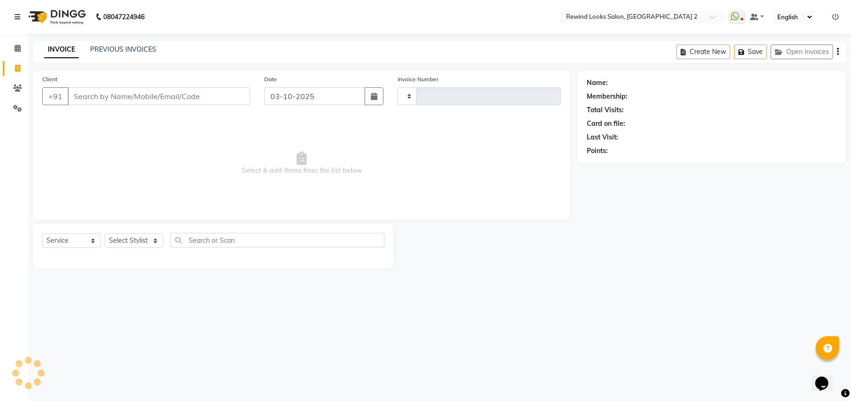
type input "10713"
select select "4640"
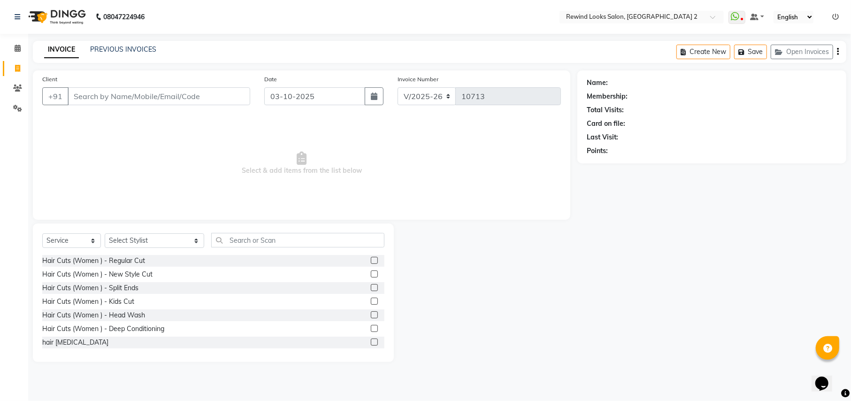
select select "27076"
type input "9999476268"
click at [218, 96] on span "Add Client" at bounding box center [226, 96] width 37 height 9
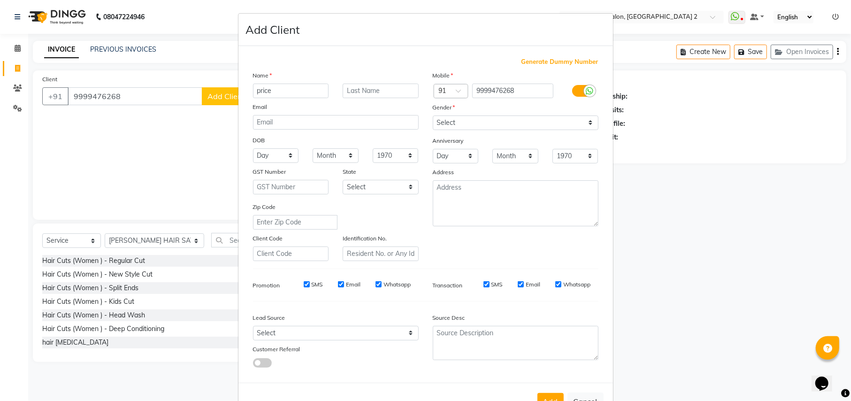
type input "price"
click at [522, 125] on select "Select [DEMOGRAPHIC_DATA] [DEMOGRAPHIC_DATA] Other Prefer Not To Say" at bounding box center [516, 123] width 166 height 15
select select "[DEMOGRAPHIC_DATA]"
click at [433, 116] on select "Select [DEMOGRAPHIC_DATA] [DEMOGRAPHIC_DATA] Other Prefer Not To Say" at bounding box center [516, 123] width 166 height 15
click at [538, 393] on button "Add" at bounding box center [551, 401] width 26 height 17
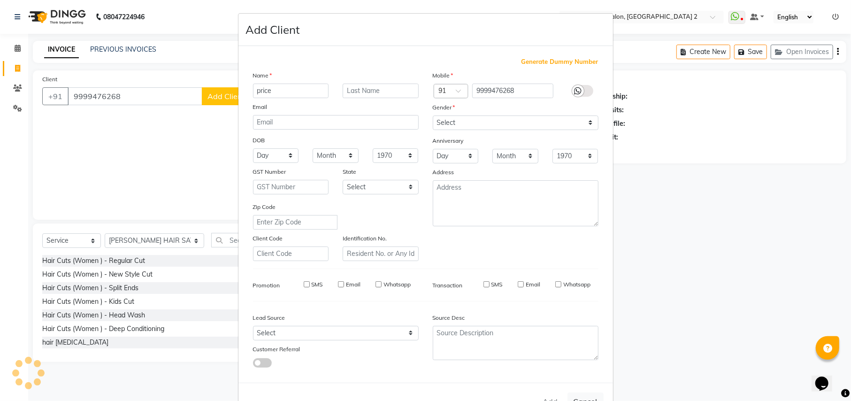
type input "99******68"
select select
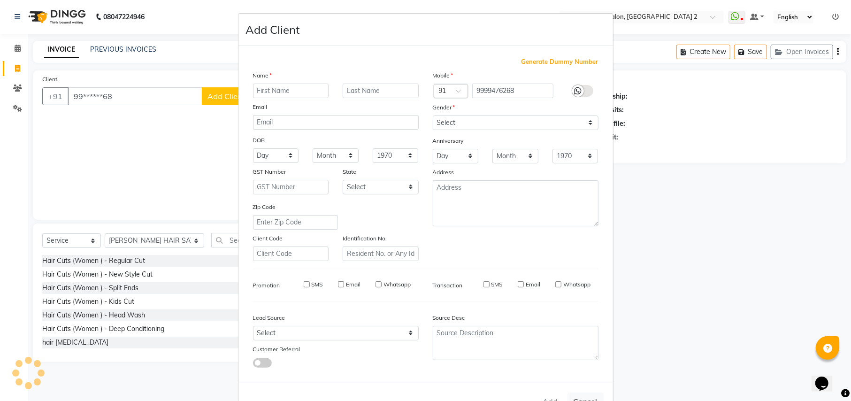
select select
checkbox input "false"
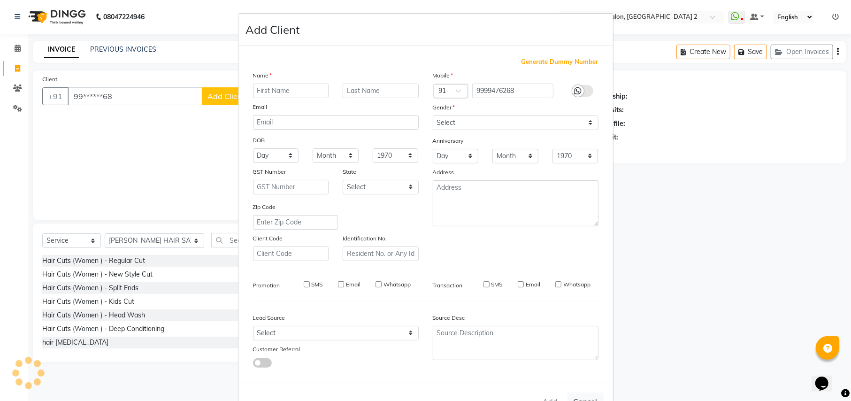
checkbox input "false"
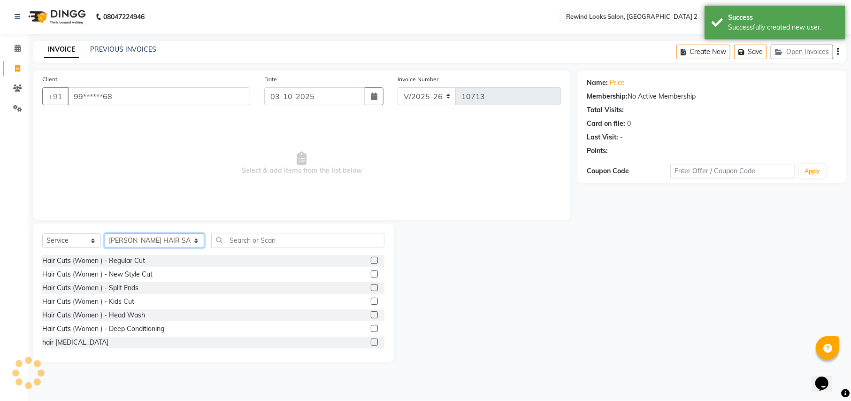
click at [122, 244] on select "Select Stylist [PERSON_NAME] aayat ADMIN Alfad hair Casa Ali Hair [PERSON_NAME]…" at bounding box center [155, 240] width 100 height 15
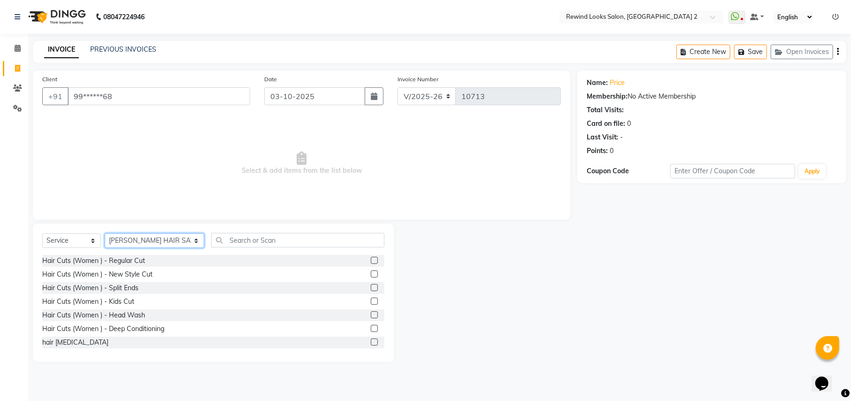
select select "46913"
click at [211, 241] on input "text" at bounding box center [297, 240] width 173 height 15
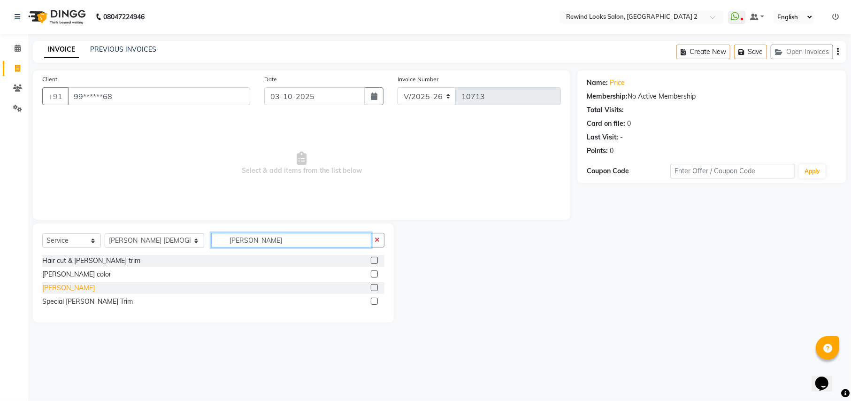
type input "[PERSON_NAME]"
click at [43, 288] on div "[PERSON_NAME]" at bounding box center [68, 288] width 53 height 10
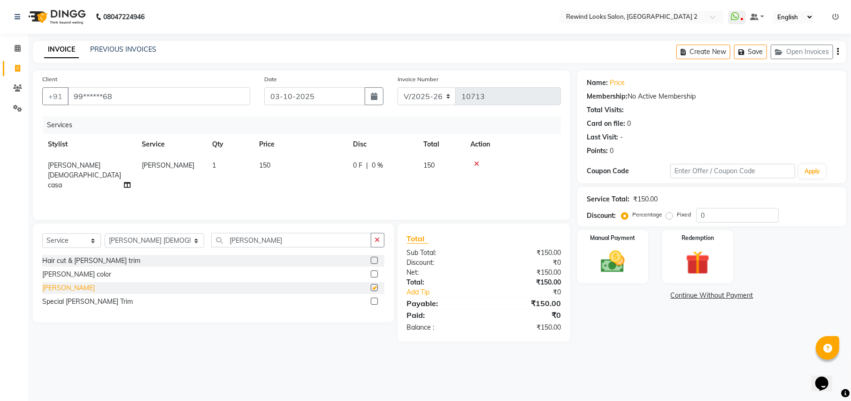
checkbox input "false"
click at [630, 268] on img at bounding box center [613, 261] width 40 height 29
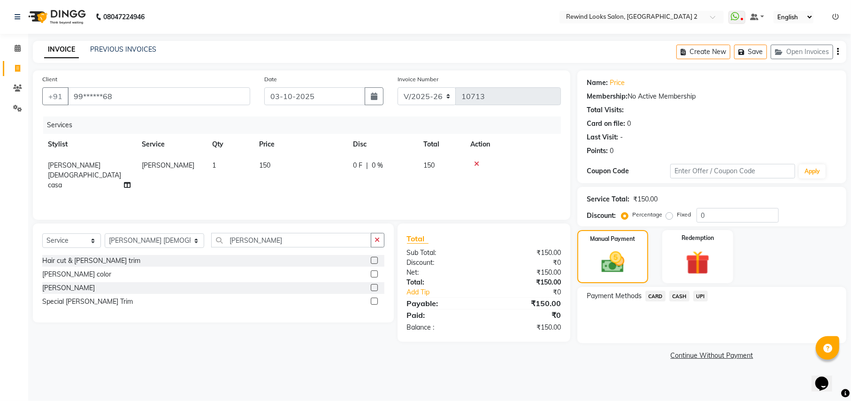
click at [702, 299] on span "UPI" at bounding box center [701, 296] width 15 height 11
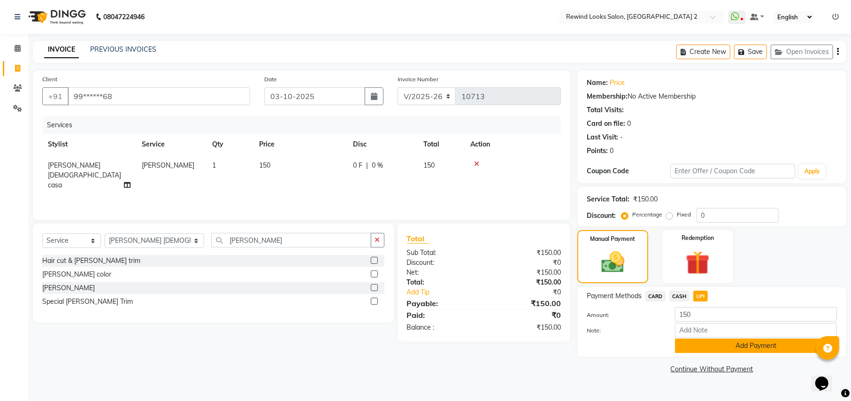
click at [712, 351] on button "Add Payment" at bounding box center [756, 346] width 162 height 15
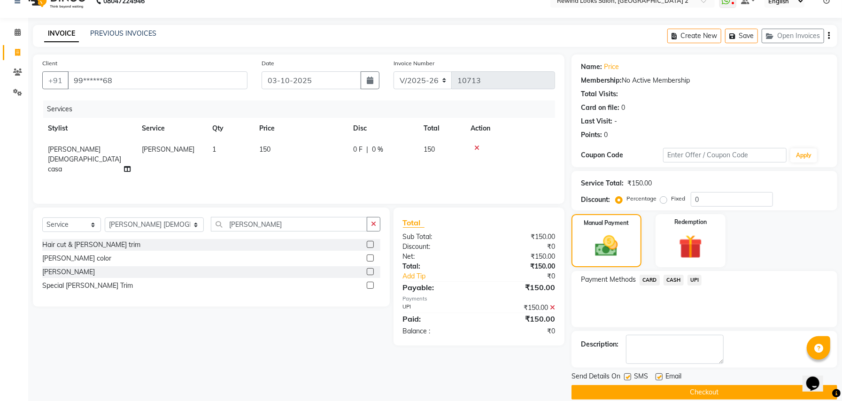
scroll to position [29, 0]
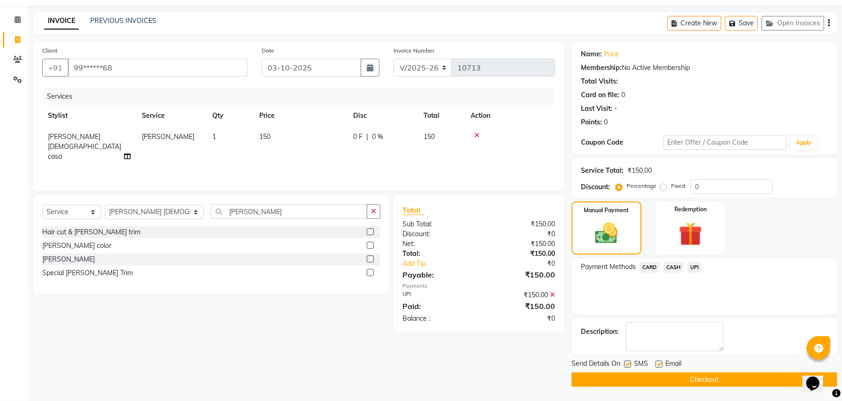
click at [709, 378] on button "Checkout" at bounding box center [705, 379] width 266 height 15
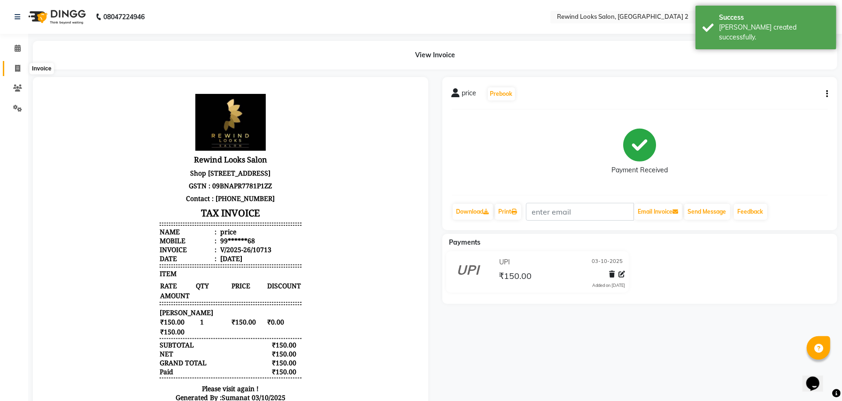
click at [14, 70] on span at bounding box center [17, 68] width 16 height 11
select select "service"
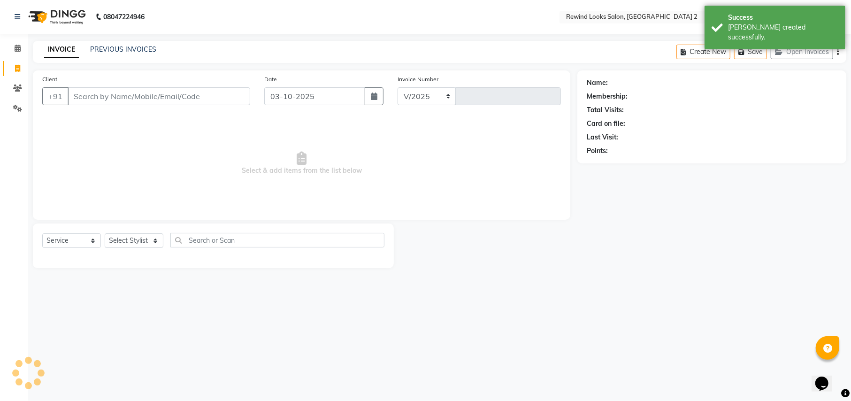
select select "4640"
type input "10714"
type input "[PERSON_NAME]"
select select "27076"
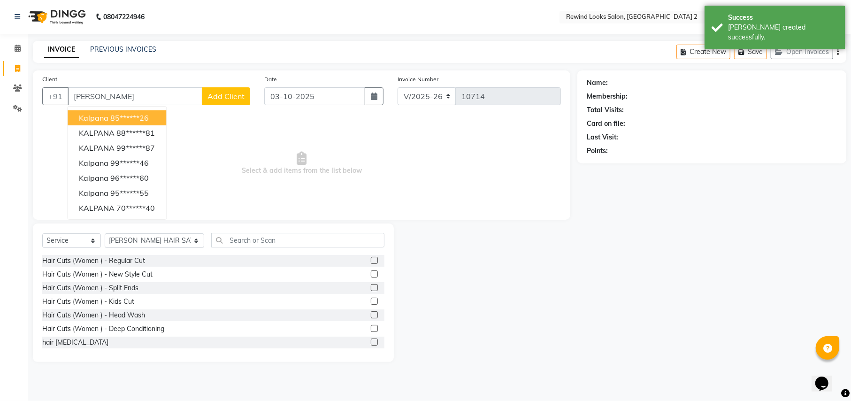
click at [94, 117] on span "kalpana" at bounding box center [94, 117] width 30 height 9
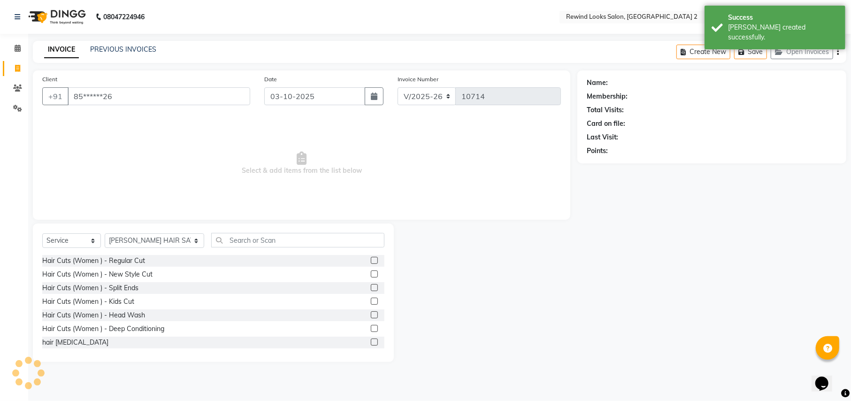
type input "85******26"
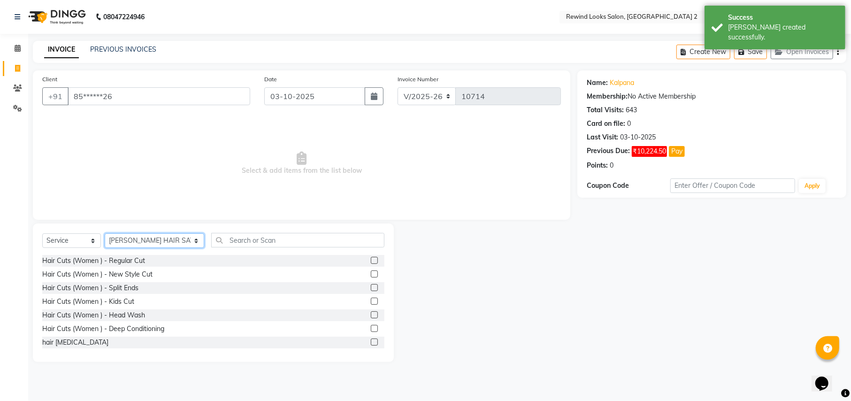
click at [116, 236] on select "Select Stylist [PERSON_NAME] aayat ADMIN Alfad hair Casa Ali Hair [PERSON_NAME]…" at bounding box center [155, 240] width 100 height 15
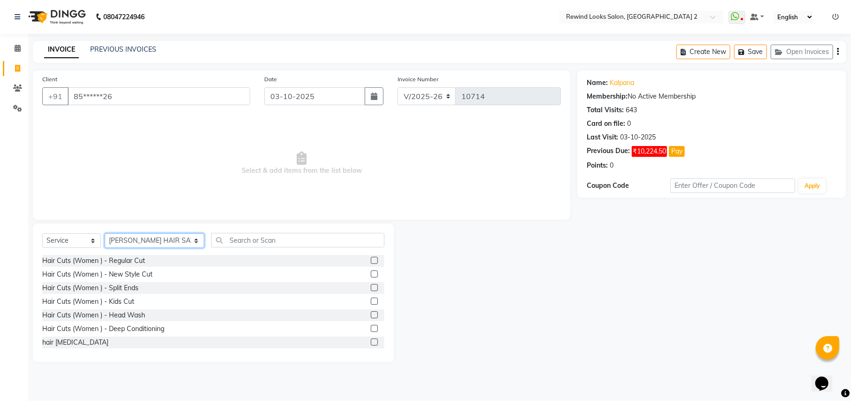
select select "52034"
click at [219, 241] on input "text" at bounding box center [297, 240] width 173 height 15
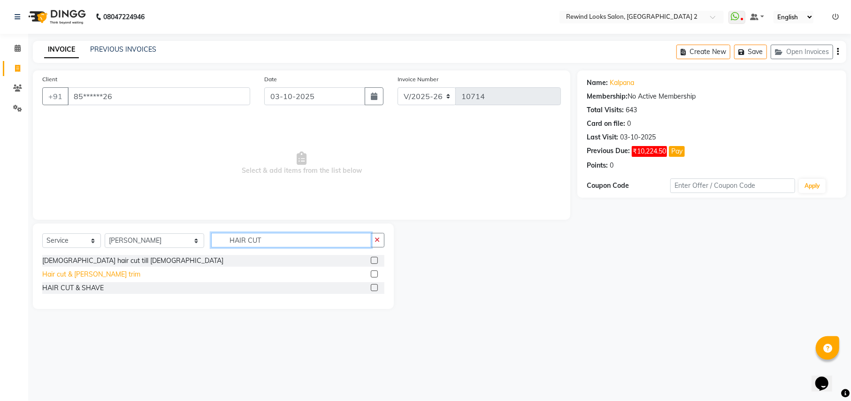
type input "HAIR CUT"
click at [92, 278] on div "Hair cut & [PERSON_NAME] trim" at bounding box center [91, 275] width 98 height 10
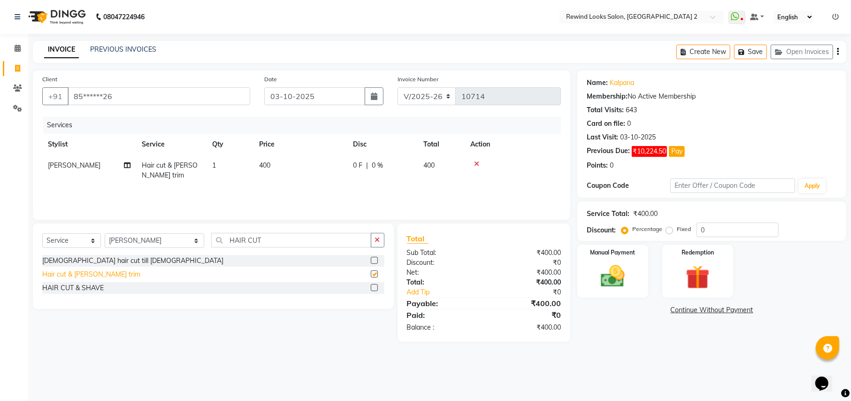
checkbox input "false"
click at [646, 274] on div "Manual Payment" at bounding box center [613, 271] width 74 height 55
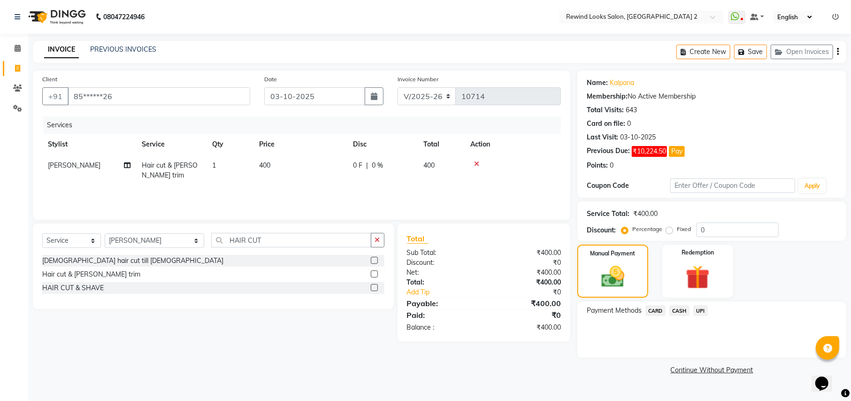
click at [698, 316] on span "UPI" at bounding box center [701, 310] width 15 height 11
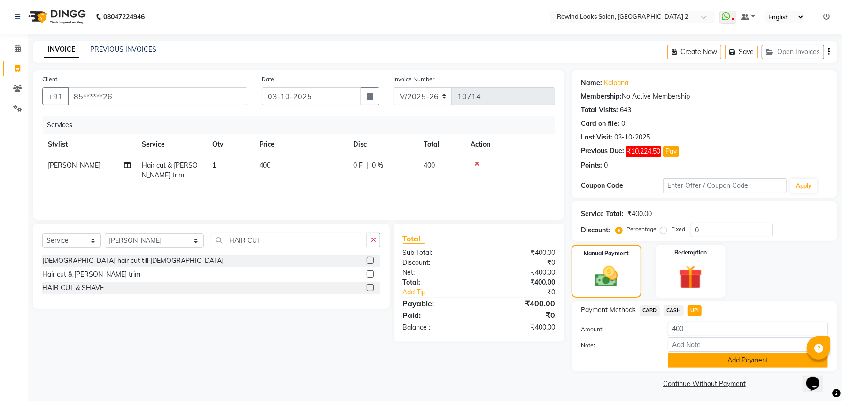
click at [709, 366] on button "Add Payment" at bounding box center [748, 360] width 160 height 15
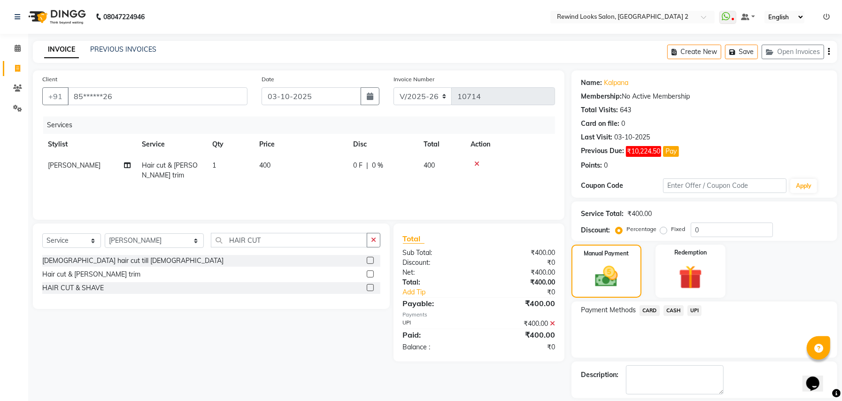
scroll to position [44, 0]
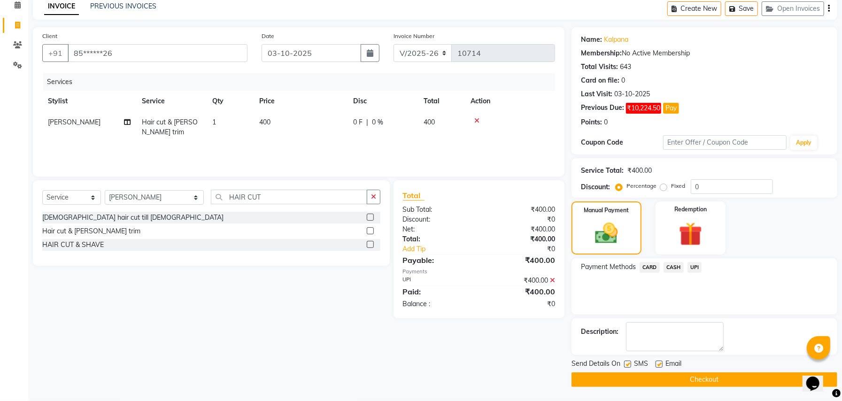
click at [788, 379] on button "Checkout" at bounding box center [705, 379] width 266 height 15
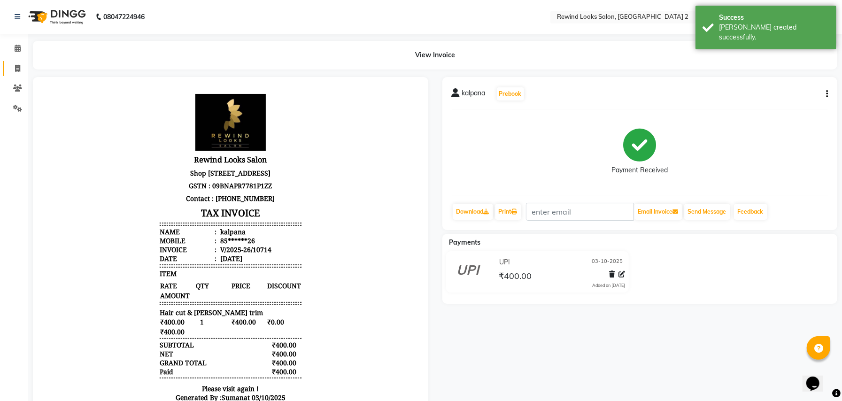
click at [16, 74] on link "Invoice" at bounding box center [14, 68] width 23 height 15
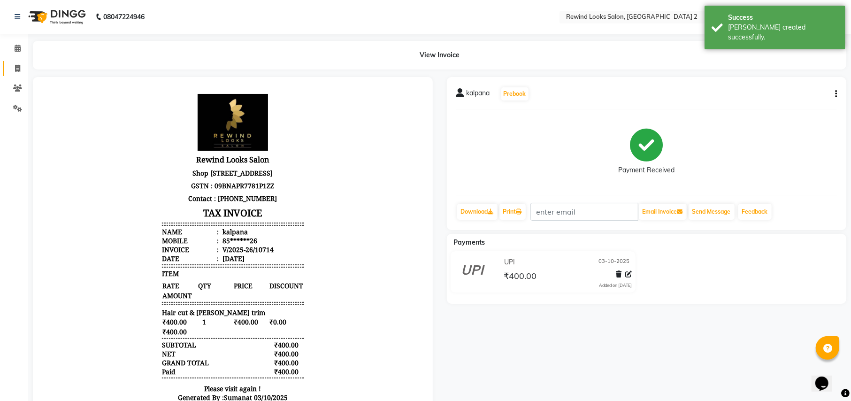
select select "service"
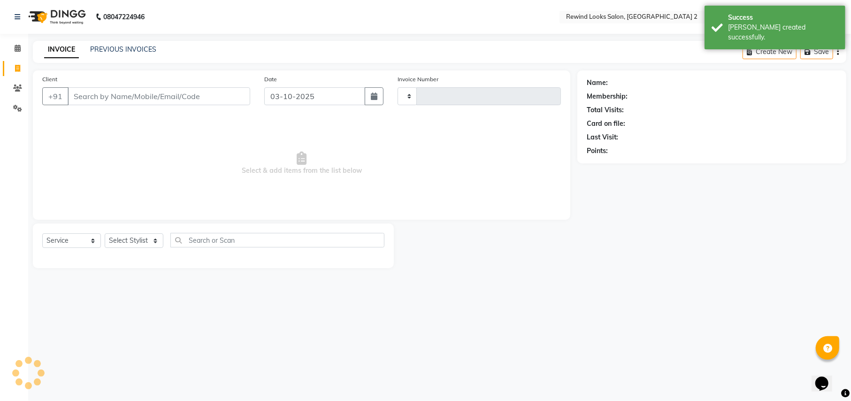
type input "10715"
select select "4640"
select select "27076"
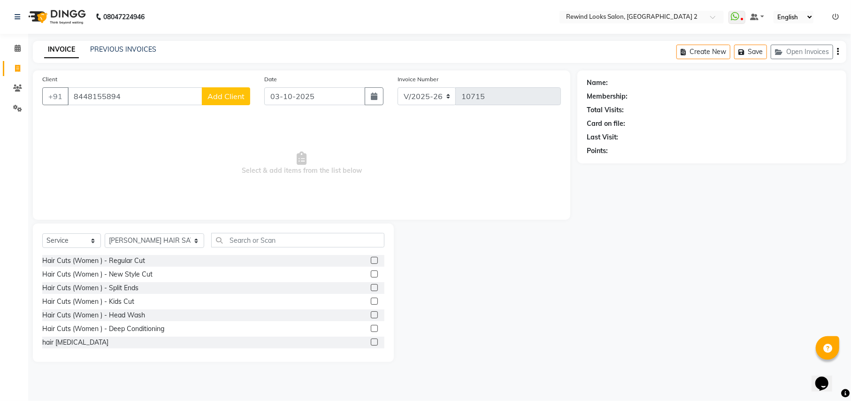
type input "8448155894"
click at [230, 102] on button "Add Client" at bounding box center [226, 96] width 48 height 18
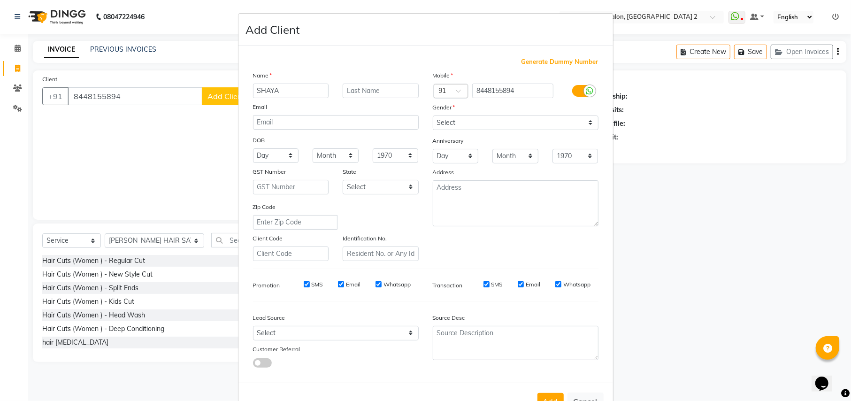
type input "SHAYA"
click at [499, 129] on select "Select [DEMOGRAPHIC_DATA] [DEMOGRAPHIC_DATA] Other Prefer Not To Say" at bounding box center [516, 123] width 166 height 15
select select "[DEMOGRAPHIC_DATA]"
click at [433, 116] on select "Select [DEMOGRAPHIC_DATA] [DEMOGRAPHIC_DATA] Other Prefer Not To Say" at bounding box center [516, 123] width 166 height 15
click at [546, 396] on button "Add" at bounding box center [551, 401] width 26 height 17
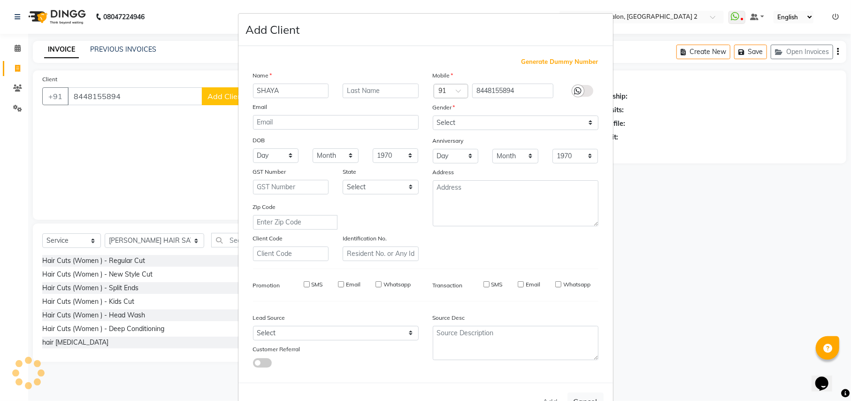
type input "84******94"
select select
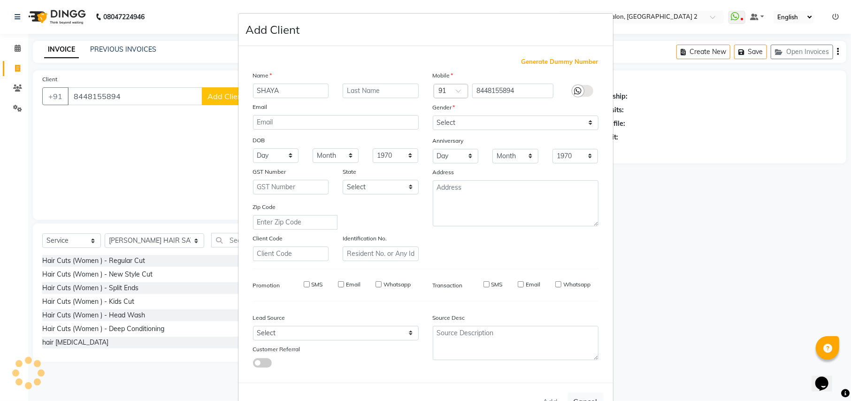
select select
checkbox input "false"
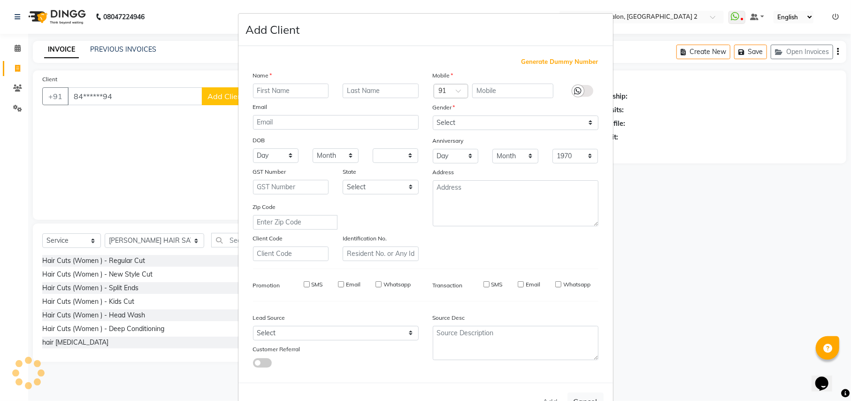
checkbox input "false"
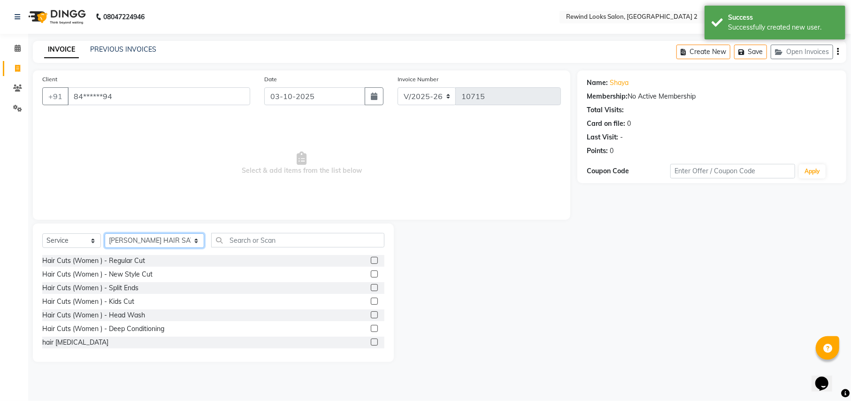
click at [141, 242] on select "Select Stylist [PERSON_NAME] aayat ADMIN Alfad hair Casa Ali Hair [PERSON_NAME]…" at bounding box center [155, 240] width 100 height 15
select select "27106"
click at [226, 233] on input "text" at bounding box center [297, 240] width 173 height 15
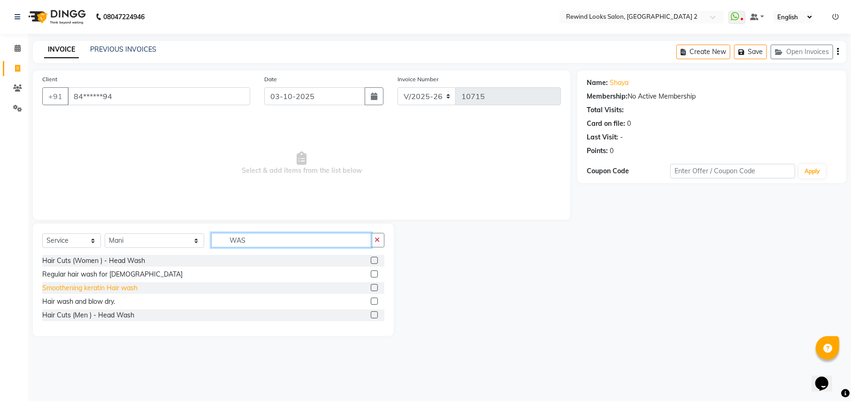
type input "WAS"
click at [64, 286] on div "Smoothening keratin Hair wash" at bounding box center [89, 288] width 95 height 10
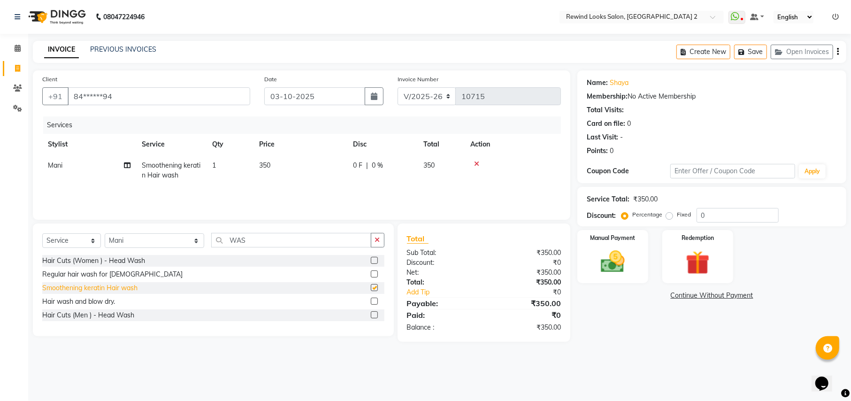
checkbox input "false"
click at [479, 161] on icon at bounding box center [476, 164] width 5 height 7
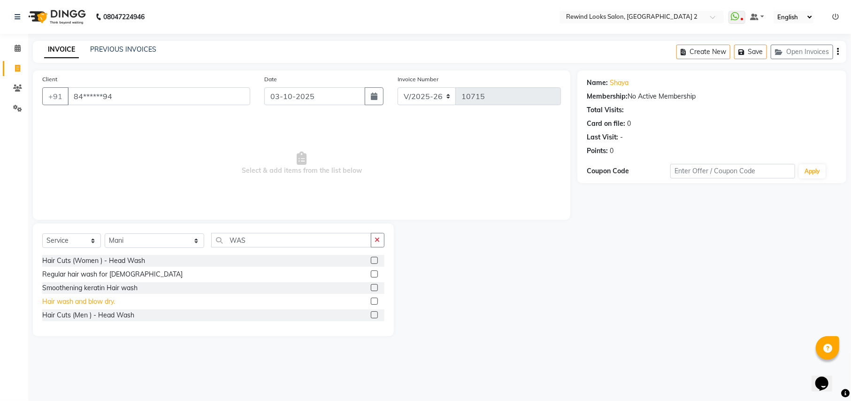
click at [92, 301] on div "Hair wash and blow dry." at bounding box center [78, 302] width 73 height 10
checkbox input "false"
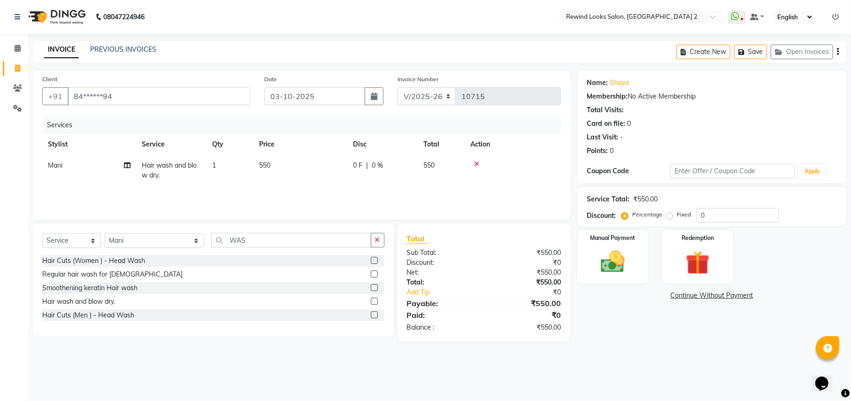
click at [266, 164] on span "550" at bounding box center [264, 165] width 11 height 8
select select "27106"
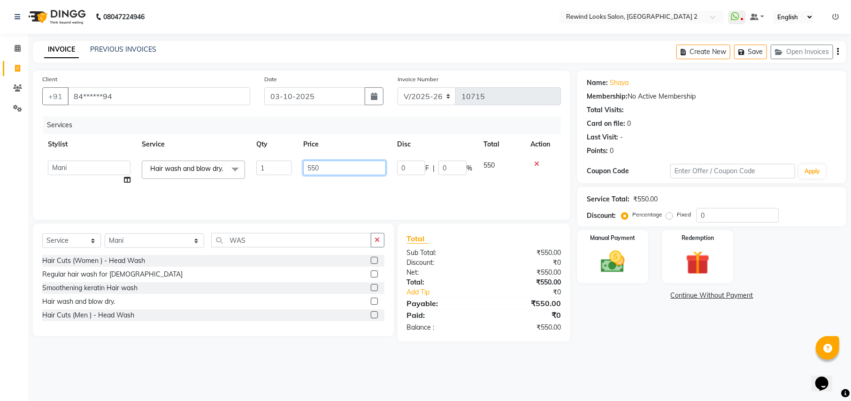
click at [315, 169] on input "550" at bounding box center [344, 168] width 83 height 15
type input "500"
click at [135, 239] on select "Select Stylist [PERSON_NAME] aayat ADMIN Alfad hair Casa Ali Hair [PERSON_NAME]…" at bounding box center [155, 240] width 100 height 15
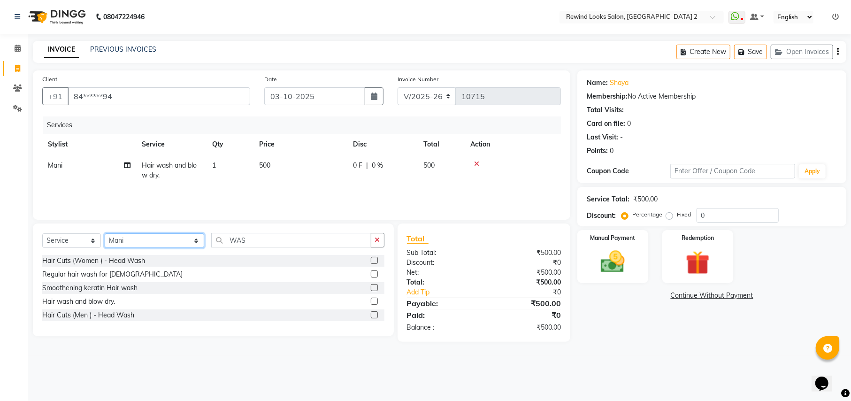
select select "69463"
click at [251, 246] on input "WAS" at bounding box center [291, 240] width 160 height 15
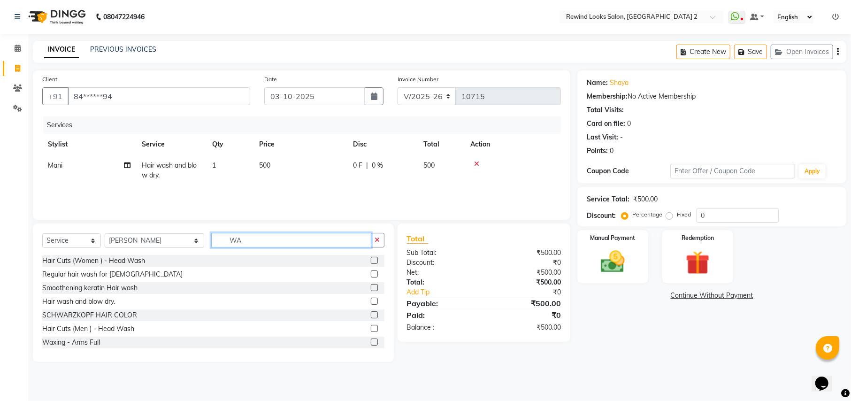
type input "WAS"
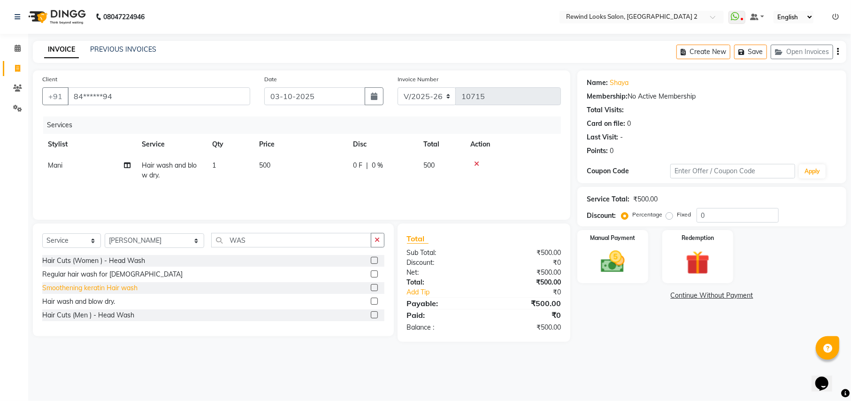
click at [113, 287] on div "Smoothening keratin Hair wash" at bounding box center [89, 288] width 95 height 10
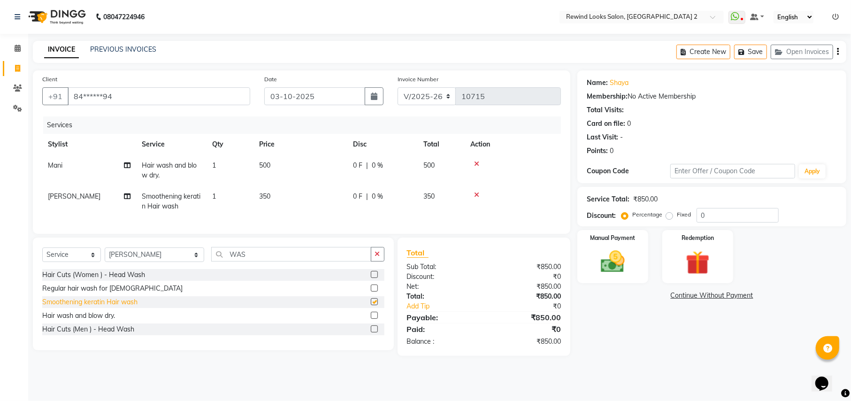
checkbox input "false"
click at [607, 273] on img at bounding box center [613, 261] width 40 height 29
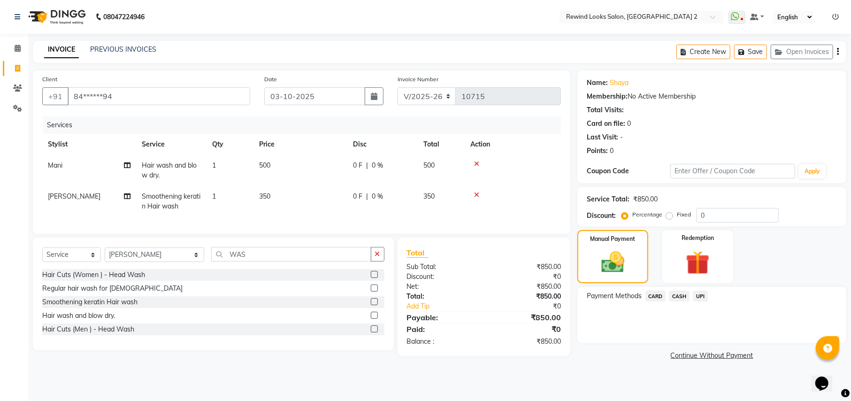
click at [697, 295] on span "UPI" at bounding box center [701, 296] width 15 height 11
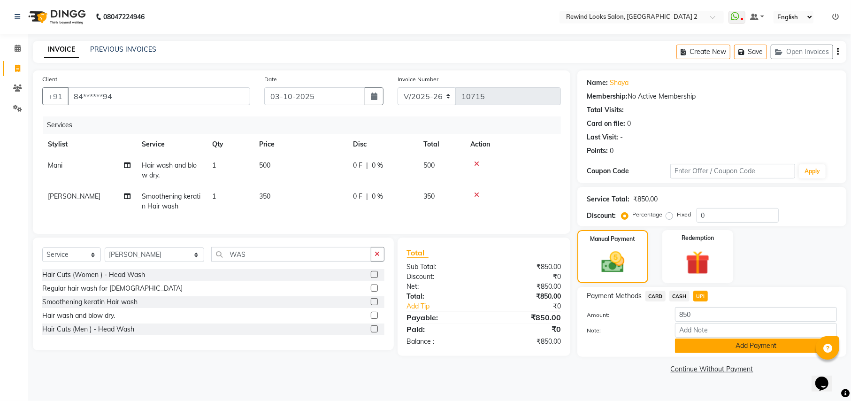
click at [699, 352] on button "Add Payment" at bounding box center [756, 346] width 162 height 15
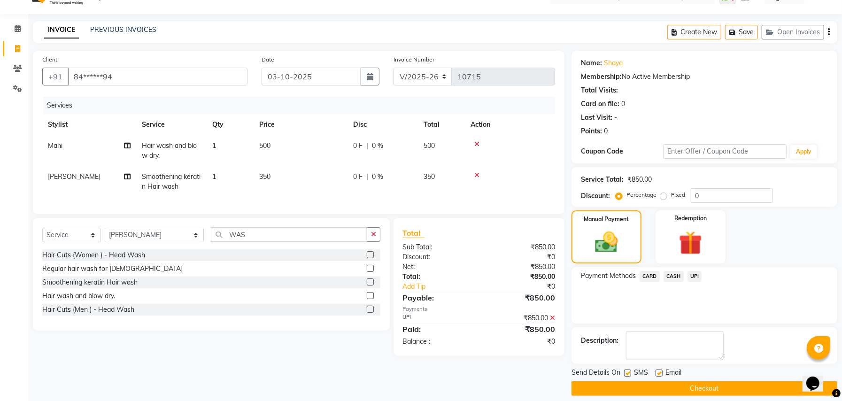
scroll to position [29, 0]
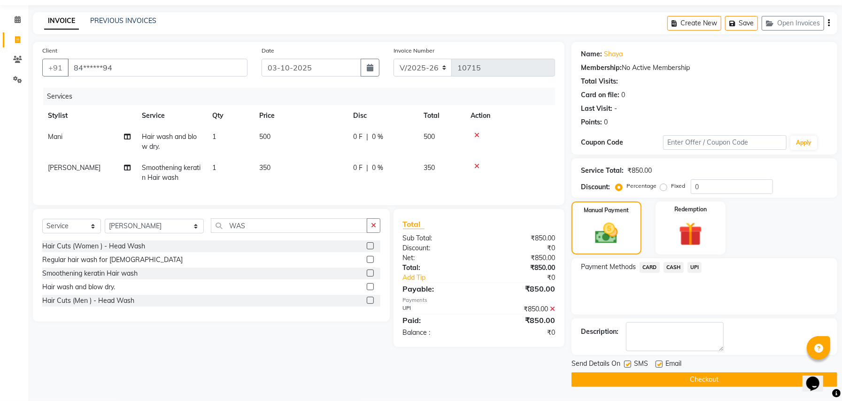
click at [756, 375] on button "Checkout" at bounding box center [705, 379] width 266 height 15
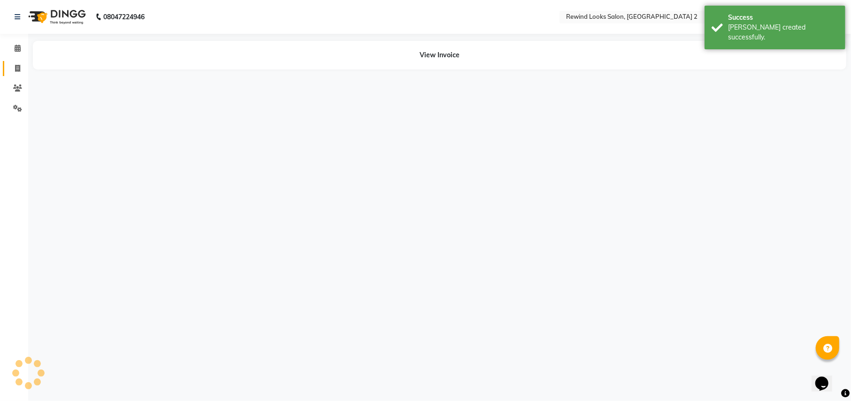
click at [14, 62] on link "Invoice" at bounding box center [14, 68] width 23 height 15
select select "service"
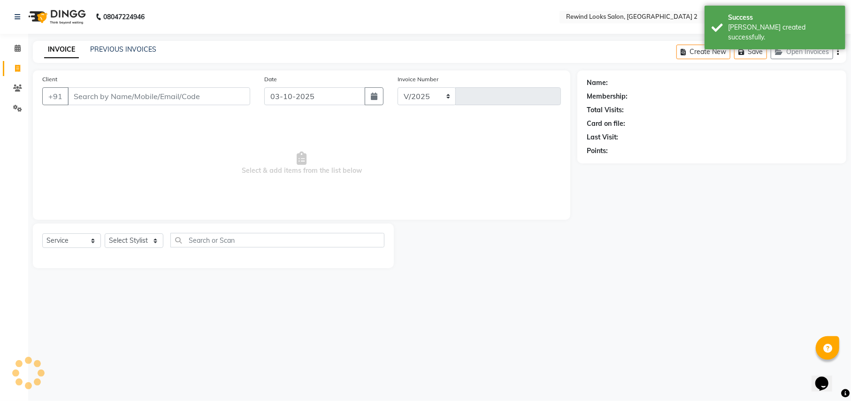
select select "4640"
type input "10716"
select select "27076"
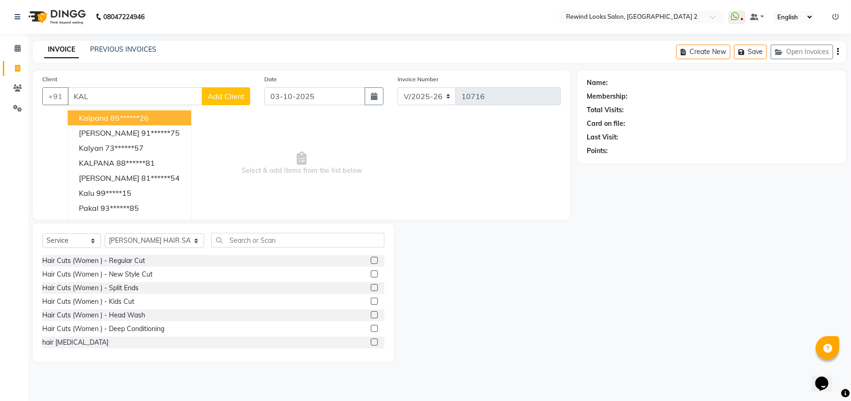
click at [121, 118] on ngb-highlight "85******26" at bounding box center [129, 117] width 39 height 9
type input "85******26"
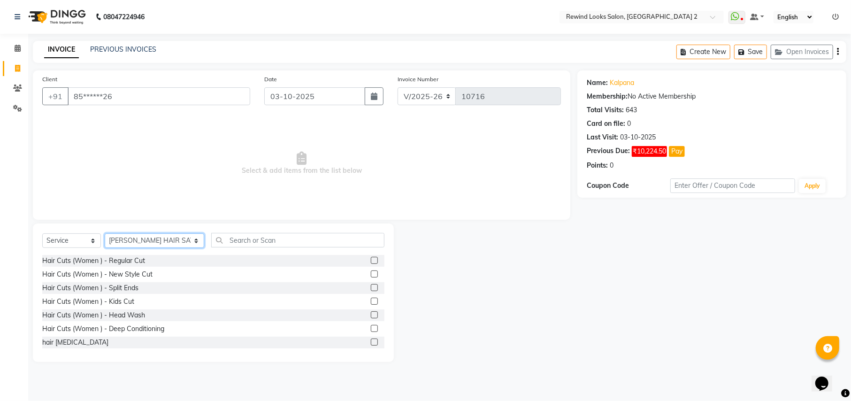
click at [126, 239] on select "Select Stylist [PERSON_NAME] aayat ADMIN Alfad hair Casa Ali Hair [PERSON_NAME]…" at bounding box center [155, 240] width 100 height 15
select select "81648"
click at [230, 243] on input "text" at bounding box center [297, 240] width 173 height 15
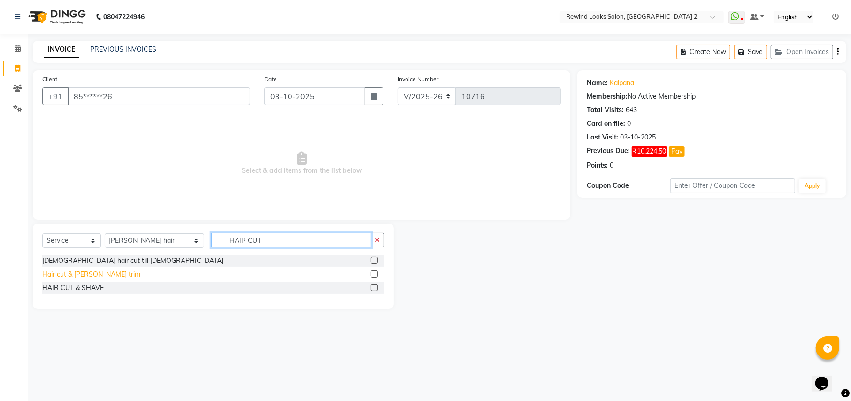
type input "HAIR CUT"
click at [86, 277] on div "Hair cut & [PERSON_NAME] trim" at bounding box center [91, 275] width 98 height 10
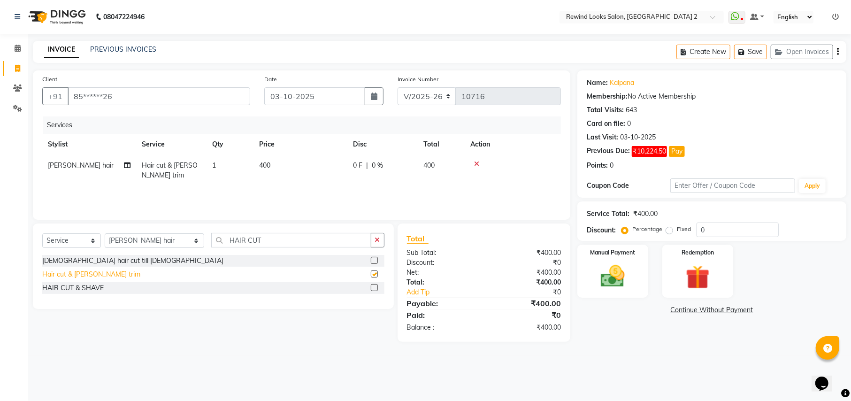
checkbox input "false"
click at [267, 166] on span "400" at bounding box center [264, 165] width 11 height 8
select select "81648"
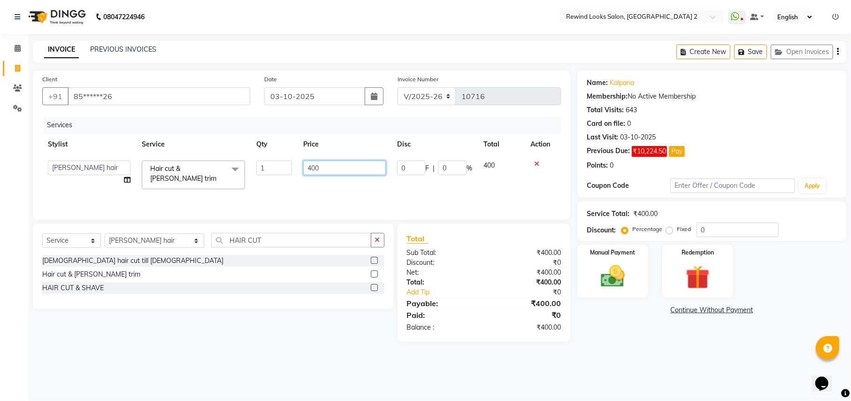
click at [314, 167] on input "400" at bounding box center [344, 168] width 83 height 15
type input "440"
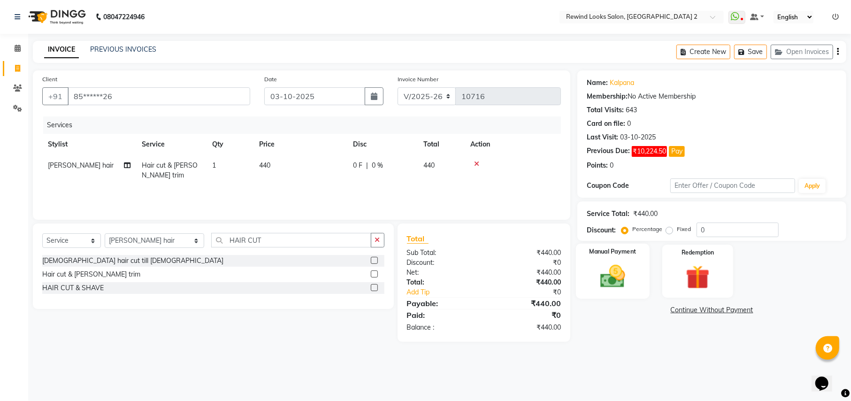
click at [624, 281] on img at bounding box center [613, 276] width 40 height 29
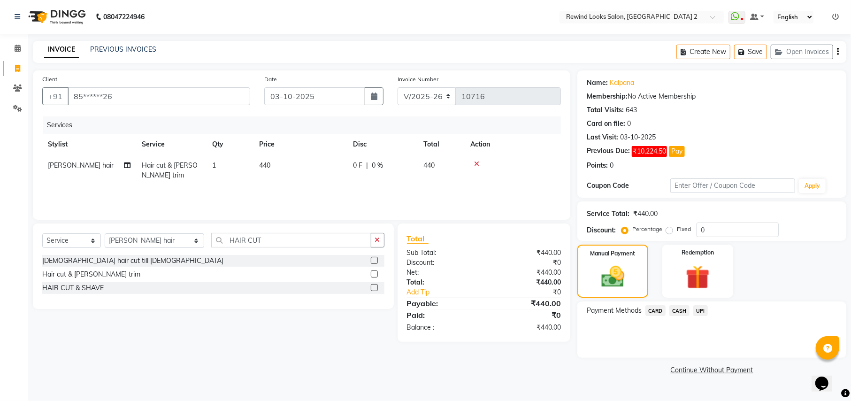
click at [699, 311] on span "UPI" at bounding box center [701, 310] width 15 height 11
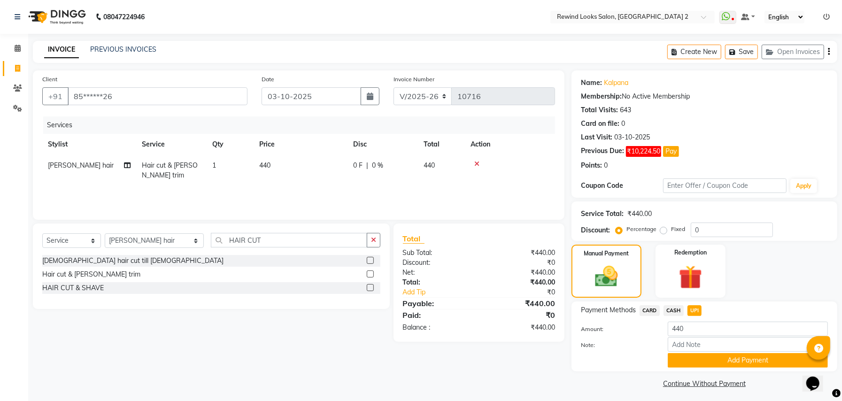
click at [672, 307] on span "CASH" at bounding box center [674, 310] width 20 height 11
click at [679, 365] on button "Add Payment" at bounding box center [748, 360] width 160 height 15
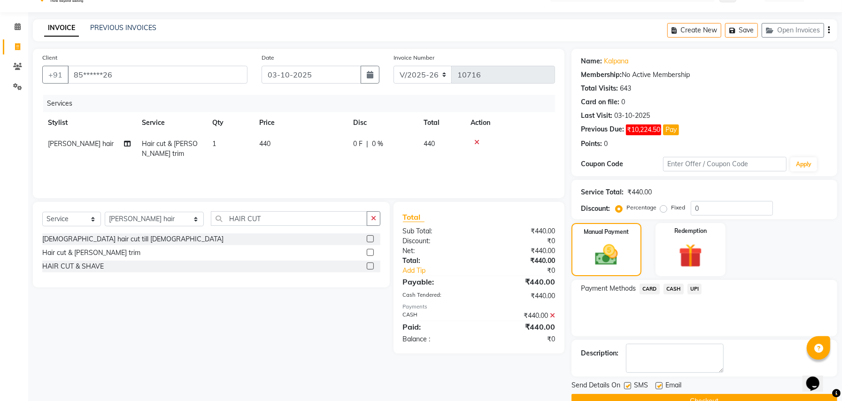
scroll to position [44, 0]
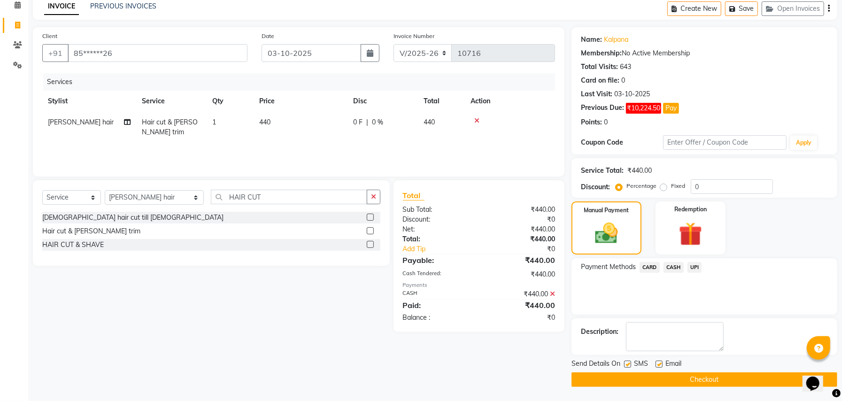
click at [732, 378] on button "Checkout" at bounding box center [705, 379] width 266 height 15
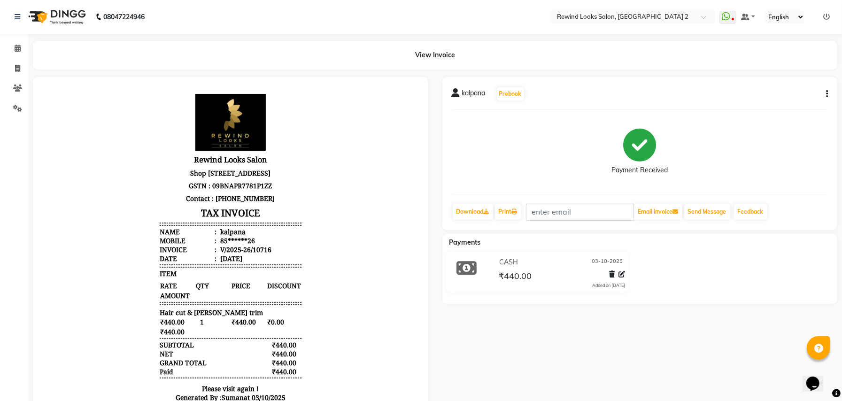
click at [483, 100] on span "kalpana" at bounding box center [473, 94] width 23 height 13
